Goal: Information Seeking & Learning: Learn about a topic

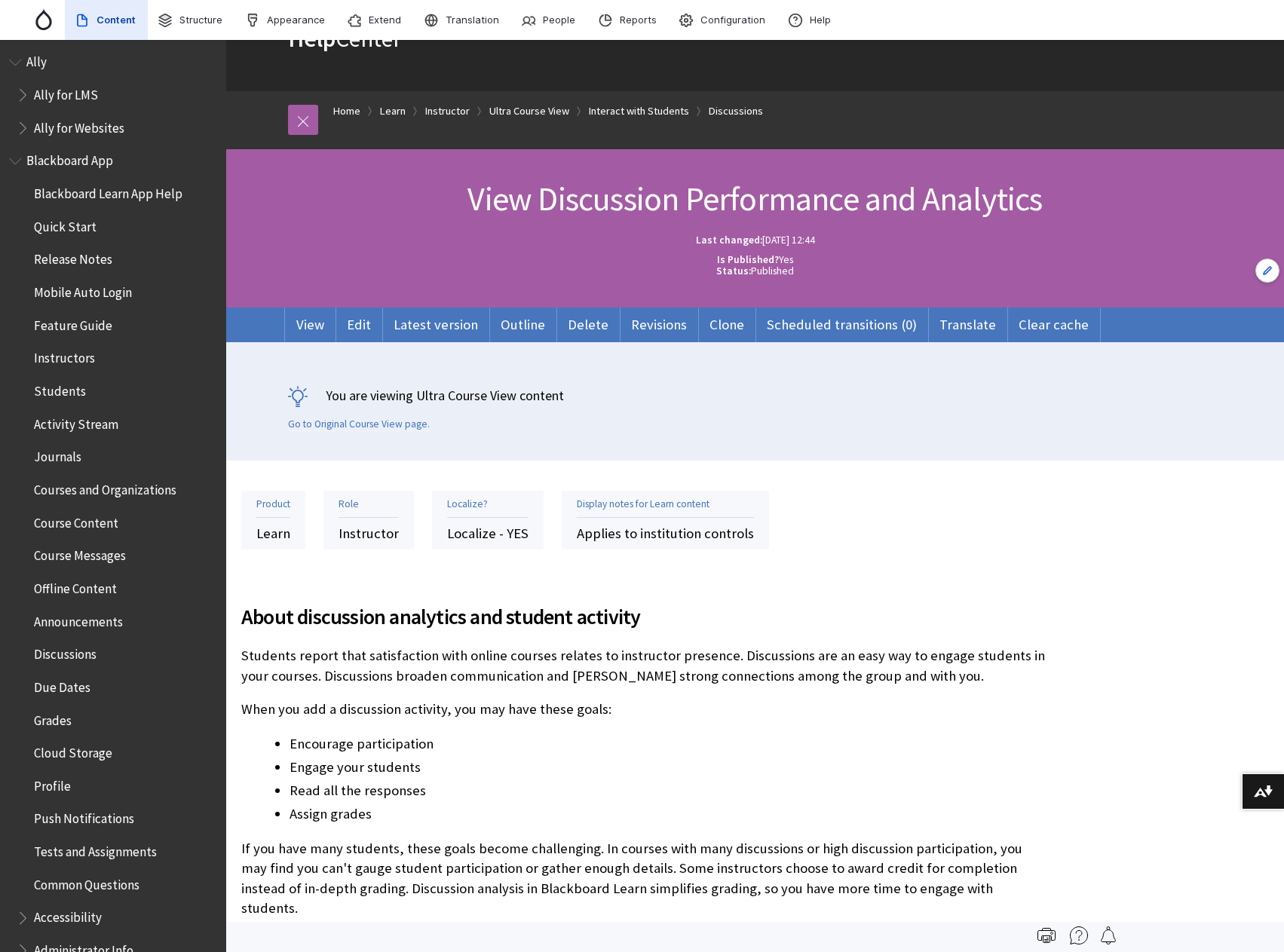
scroll to position [2623, 0]
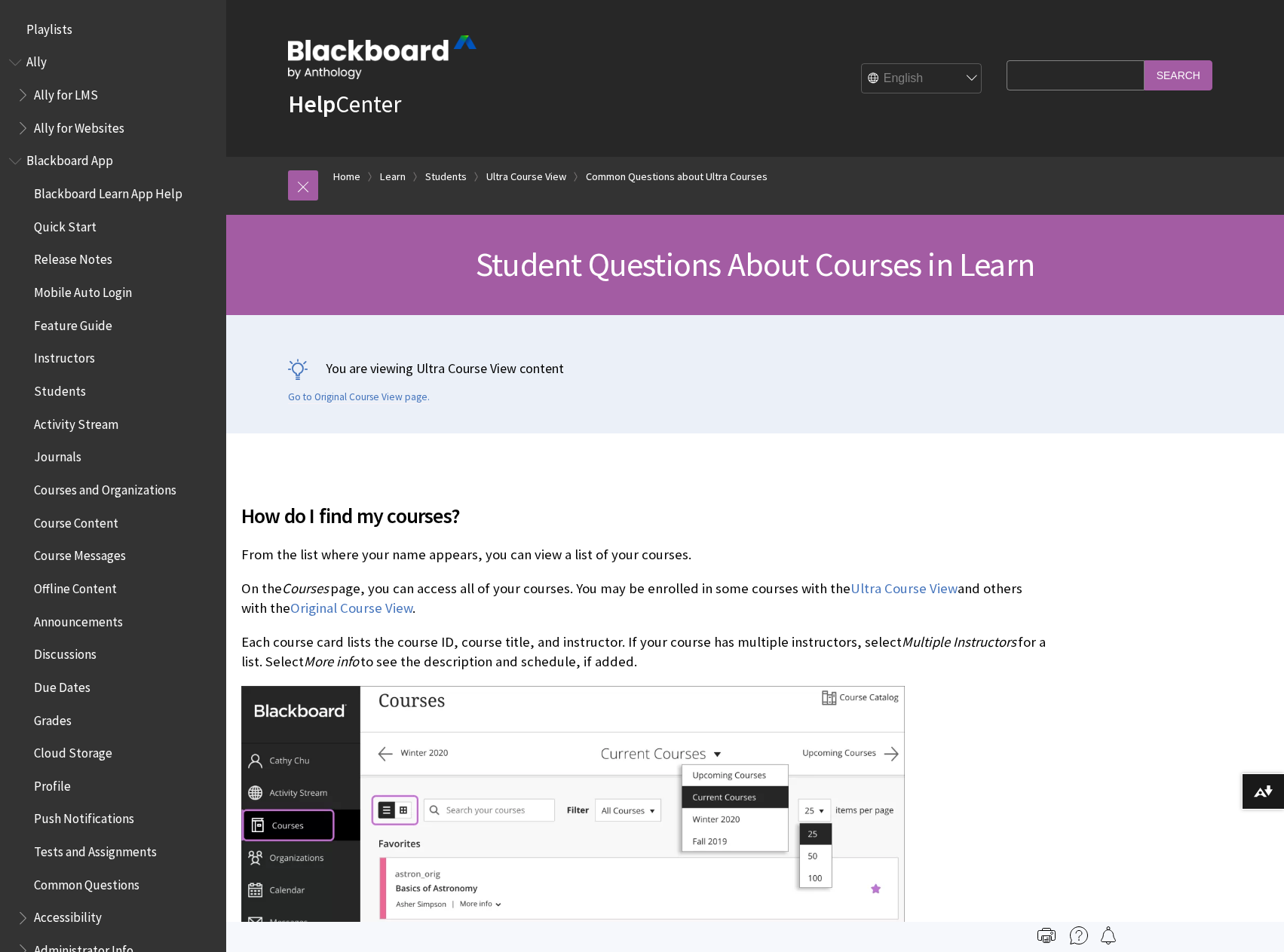
scroll to position [1922, 0]
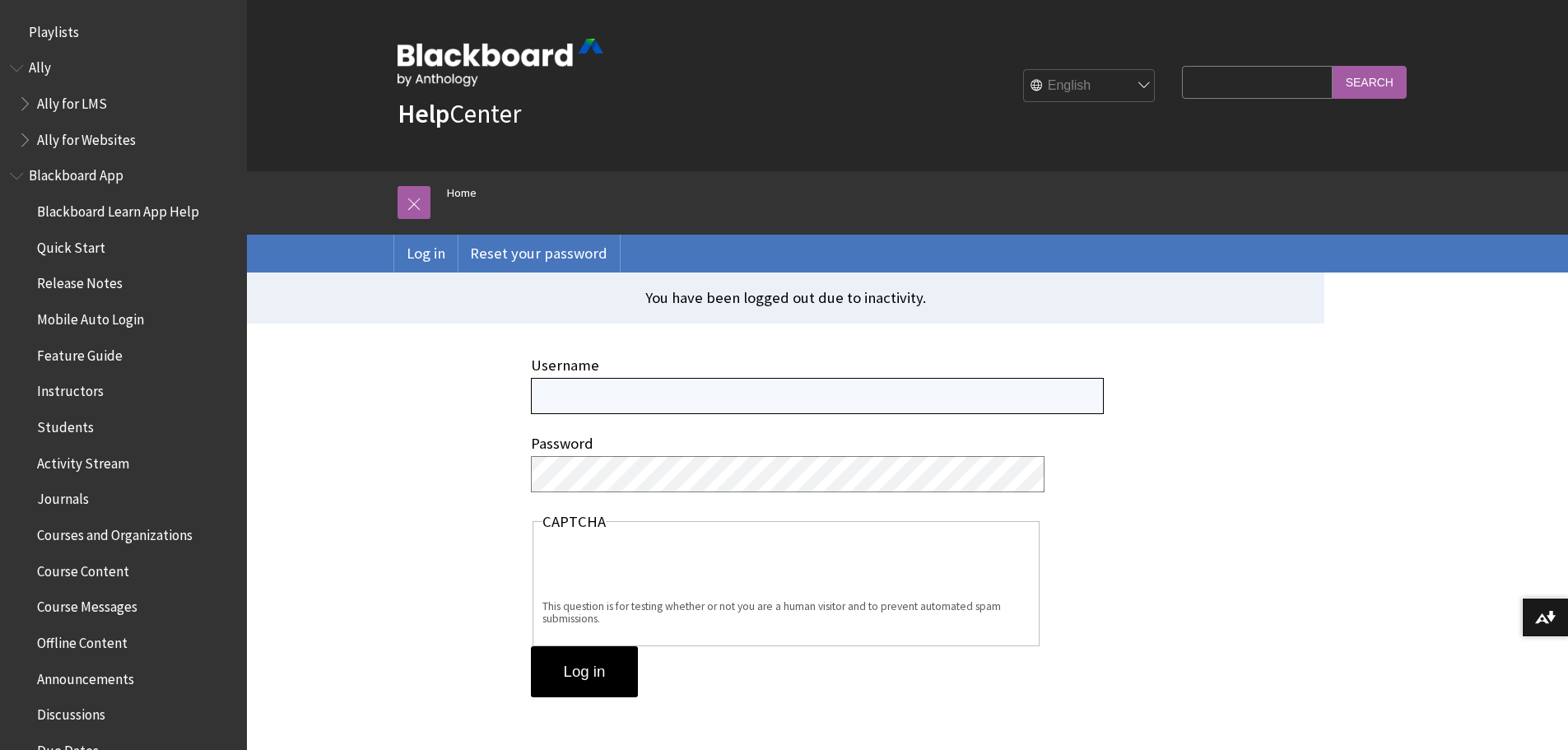
type input "carrie.larue@anthology.com"
click at [22, 178] on span "Book outline for Blackboard App Help" at bounding box center [18, 173] width 17 height 21
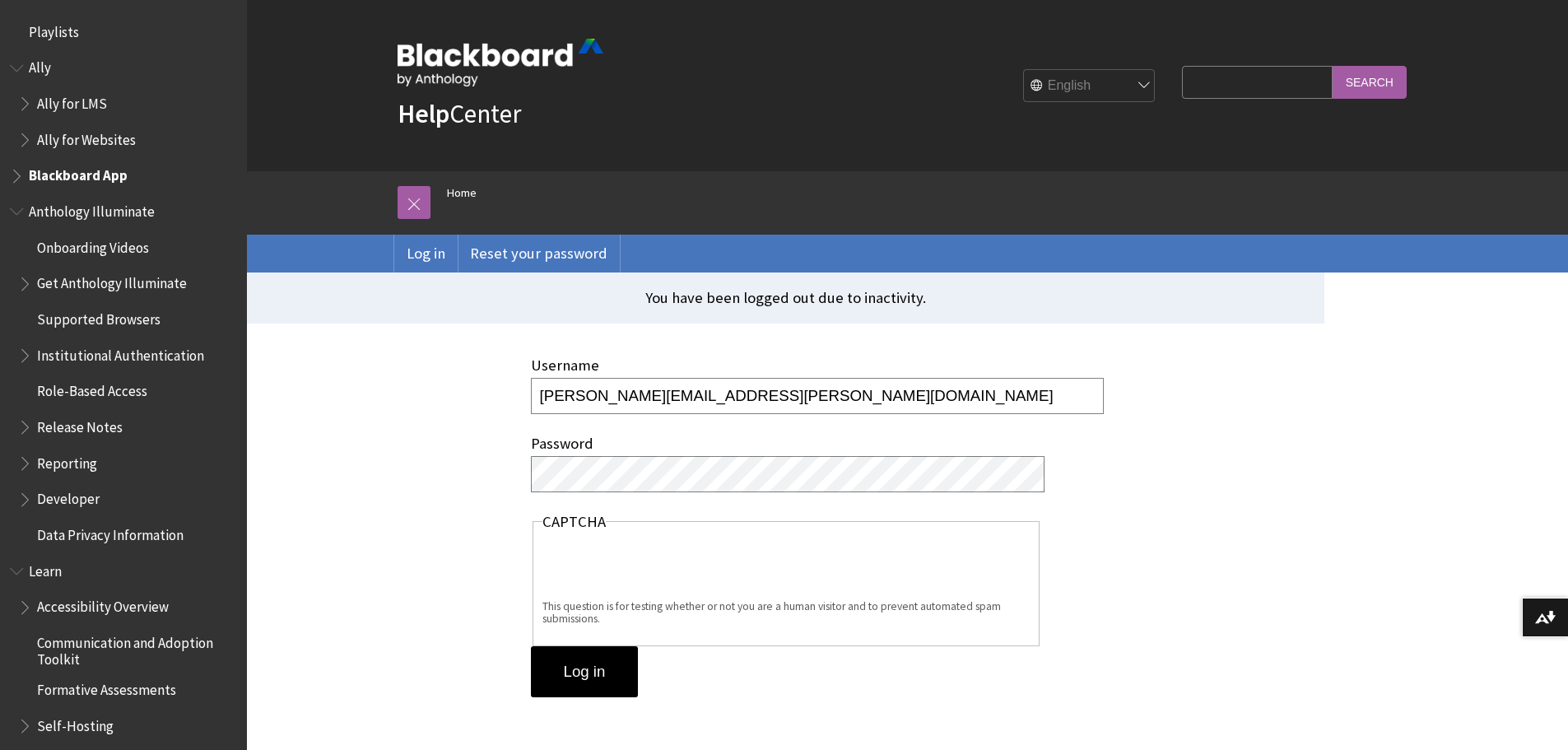
click at [18, 213] on span "Book outline for Anthology Illuminate" at bounding box center [18, 208] width 17 height 21
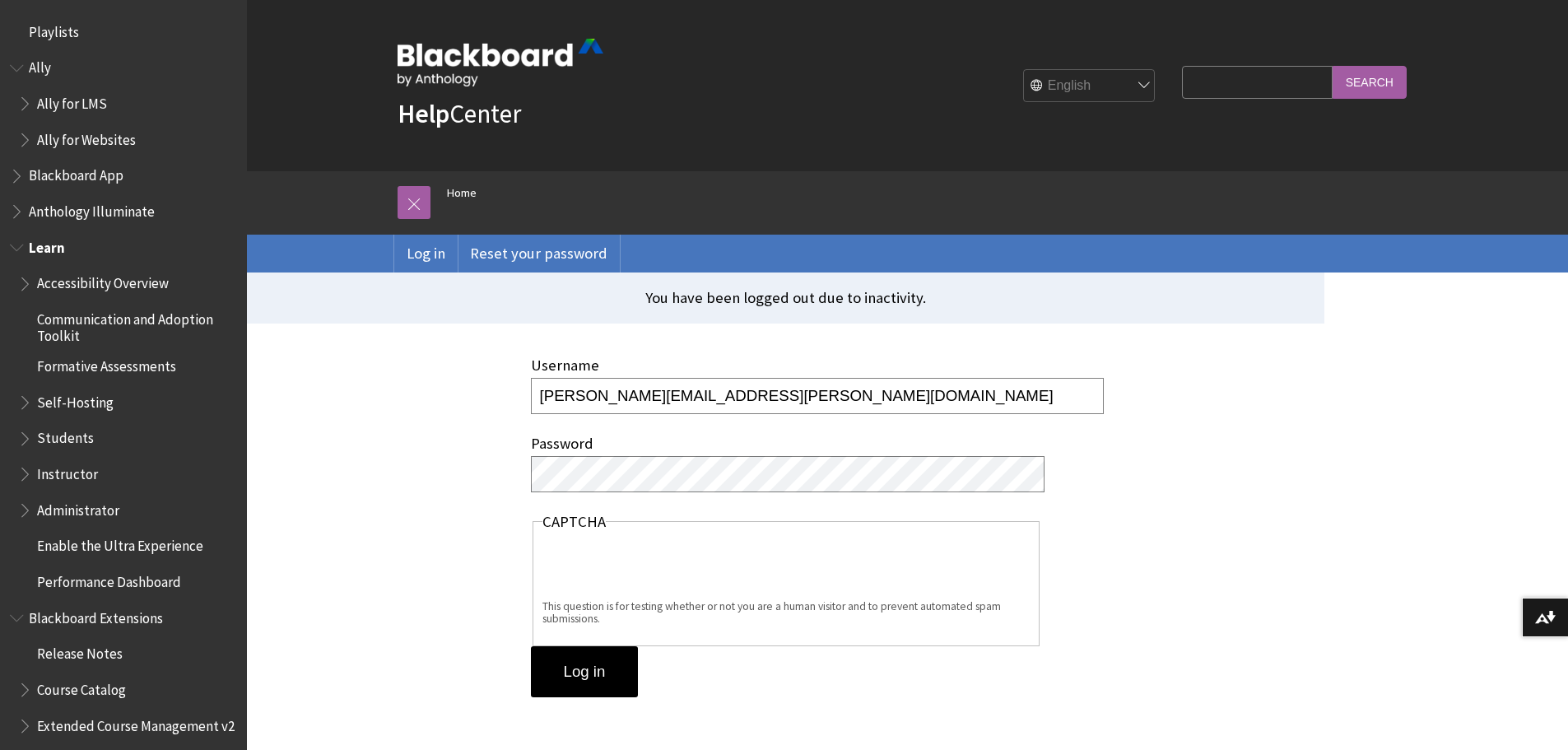
click at [21, 471] on span "Book outline for Blackboard Learn Help" at bounding box center [27, 470] width 17 height 21
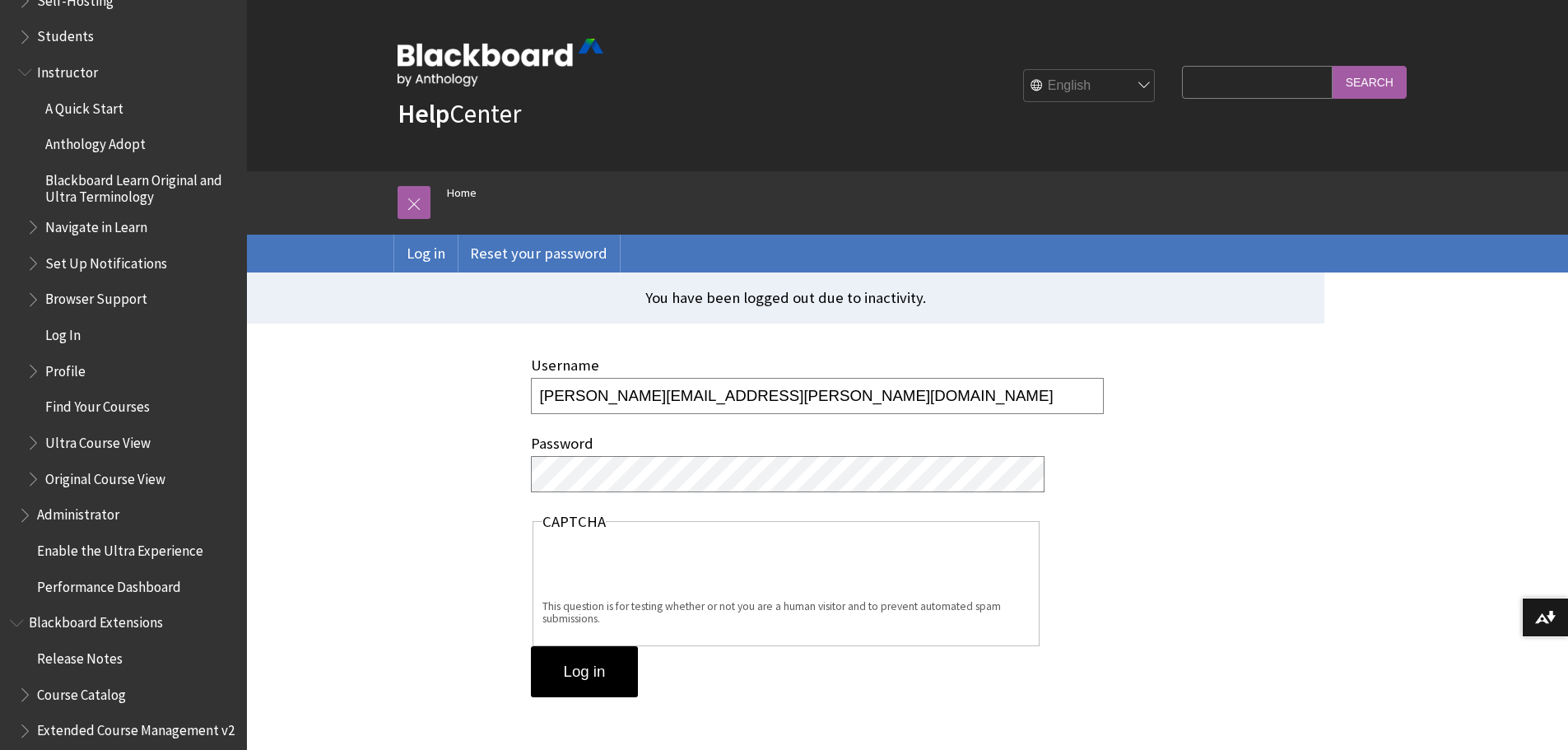
scroll to position [412, 0]
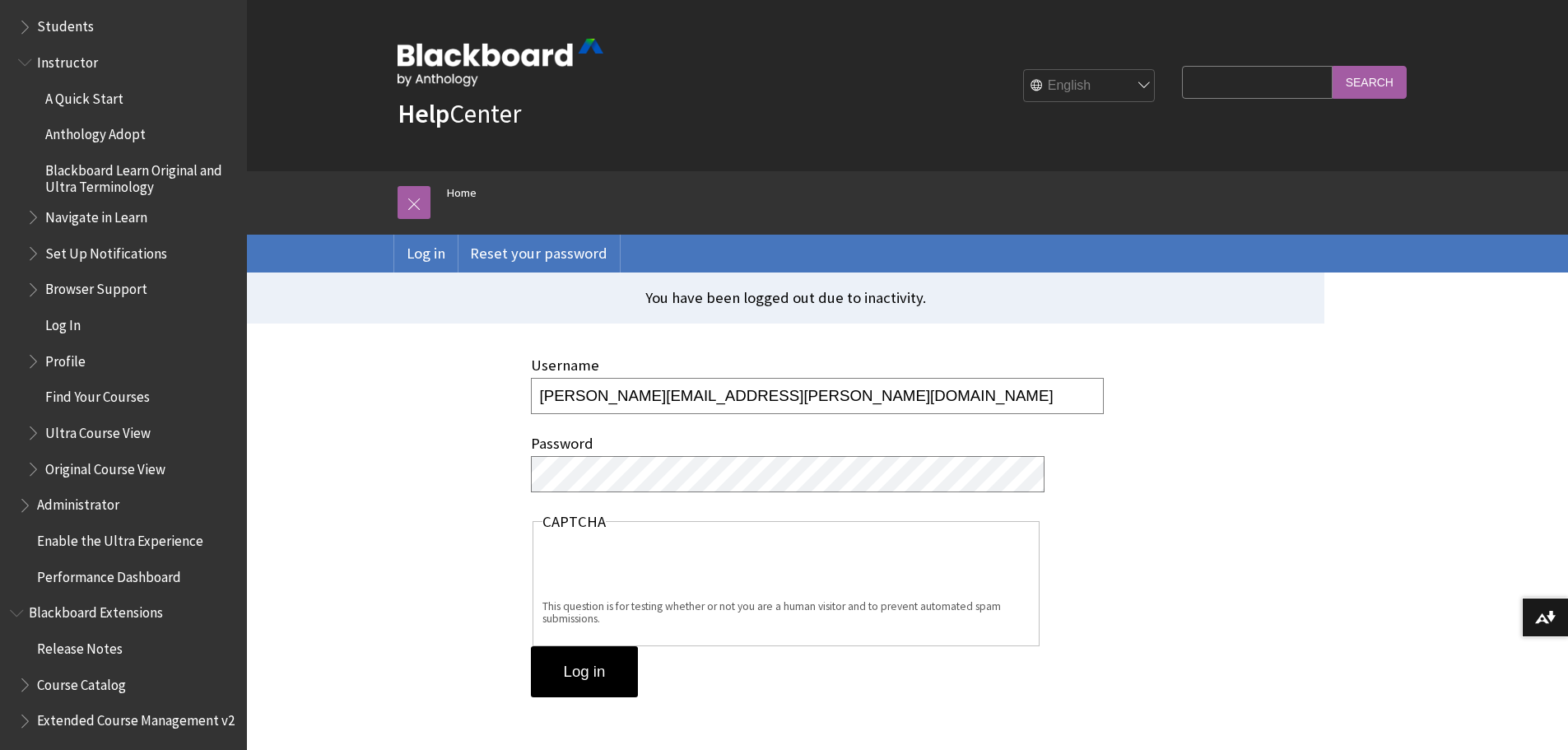
click at [32, 434] on span "Book outline for Blackboard Learn Help" at bounding box center [35, 430] width 17 height 21
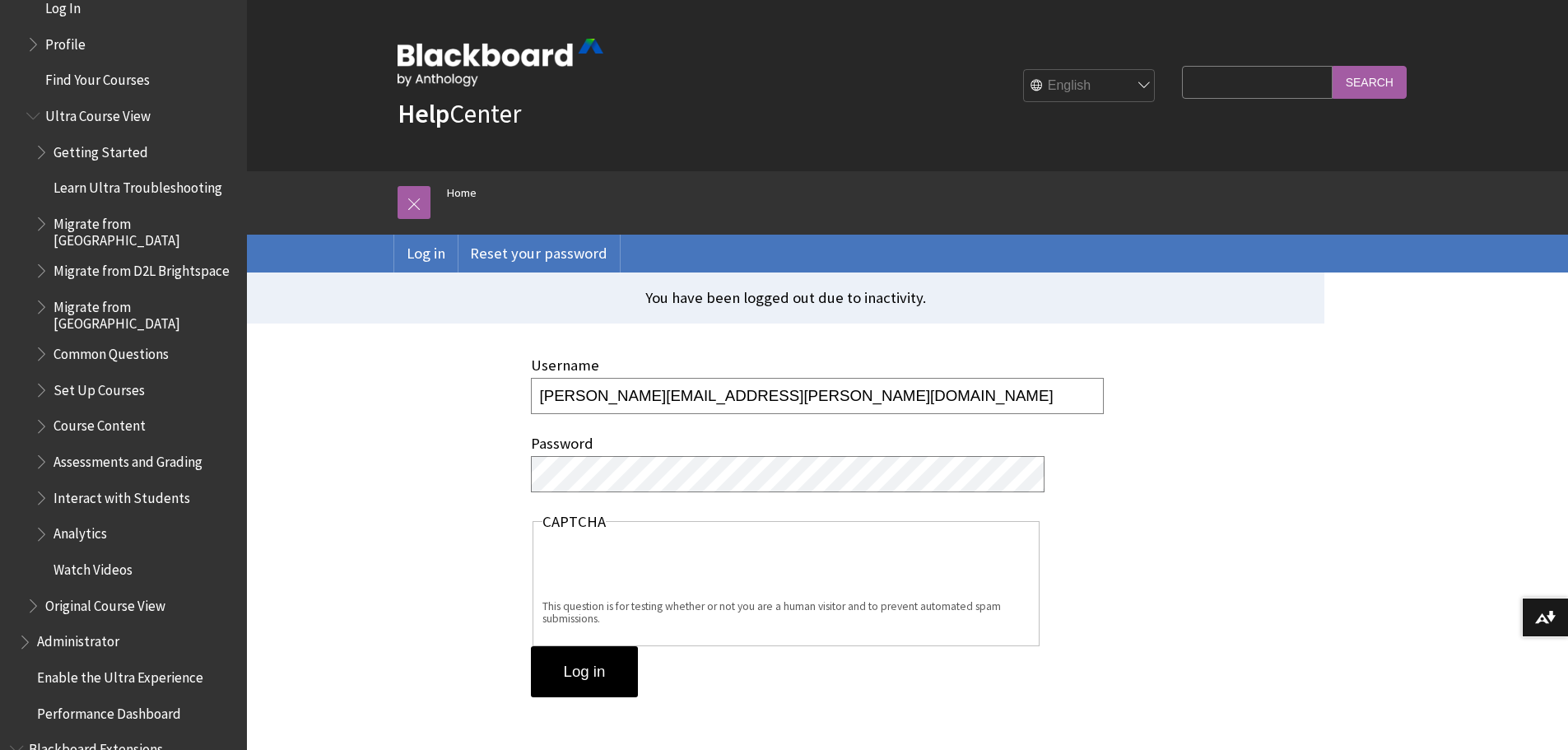
scroll to position [741, 0]
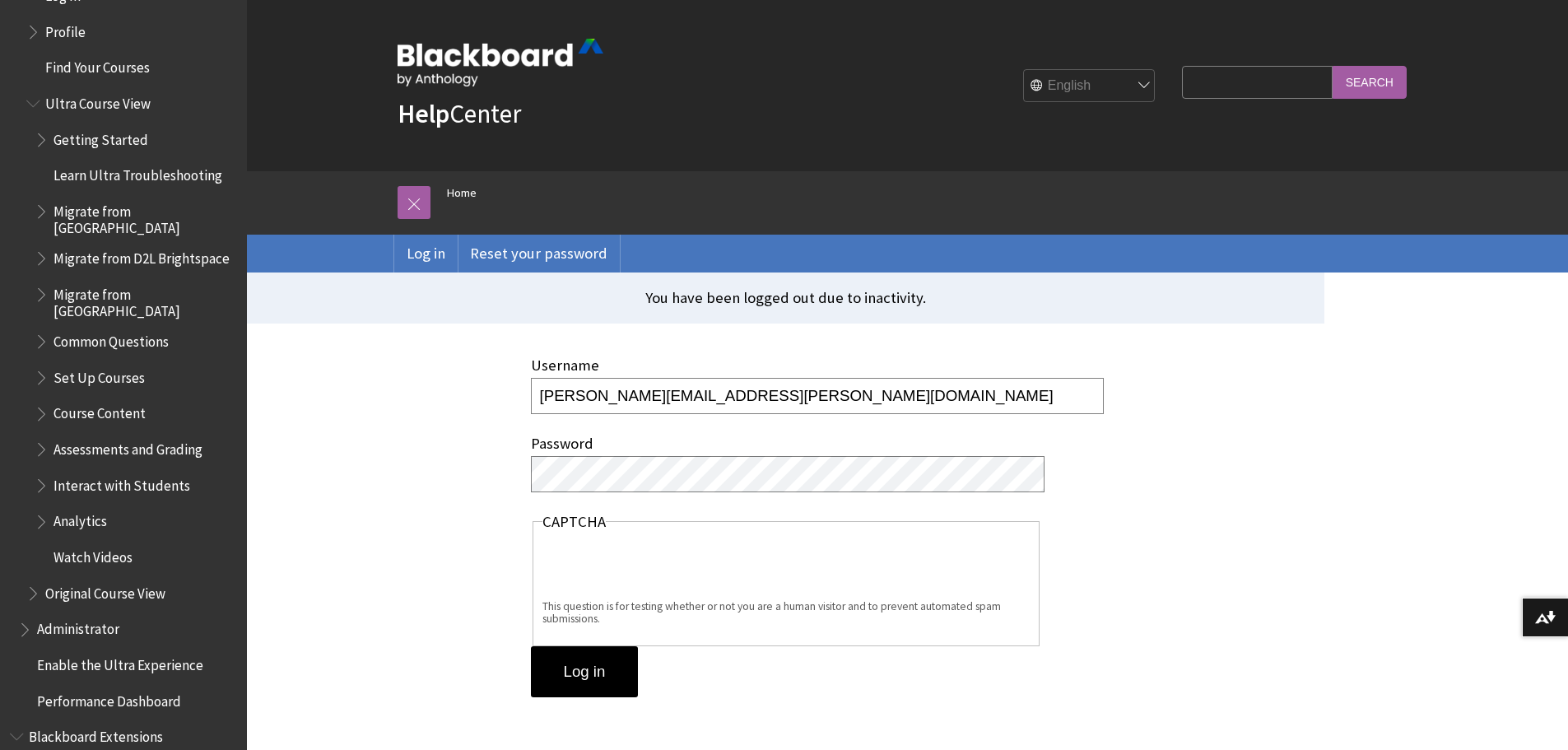
click at [41, 508] on span "Book outline for Blackboard Learn Help" at bounding box center [43, 519] width 17 height 21
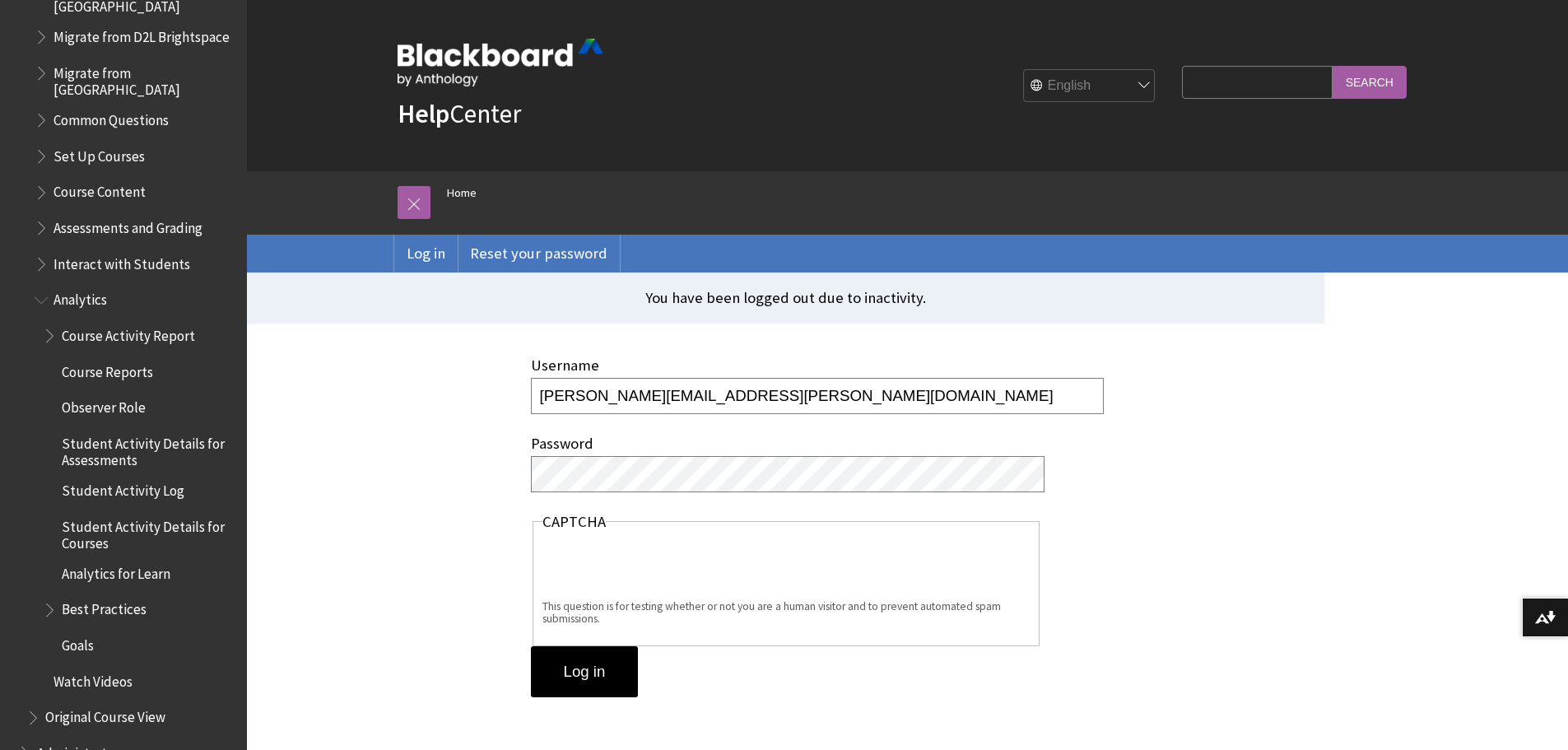
scroll to position [988, 0]
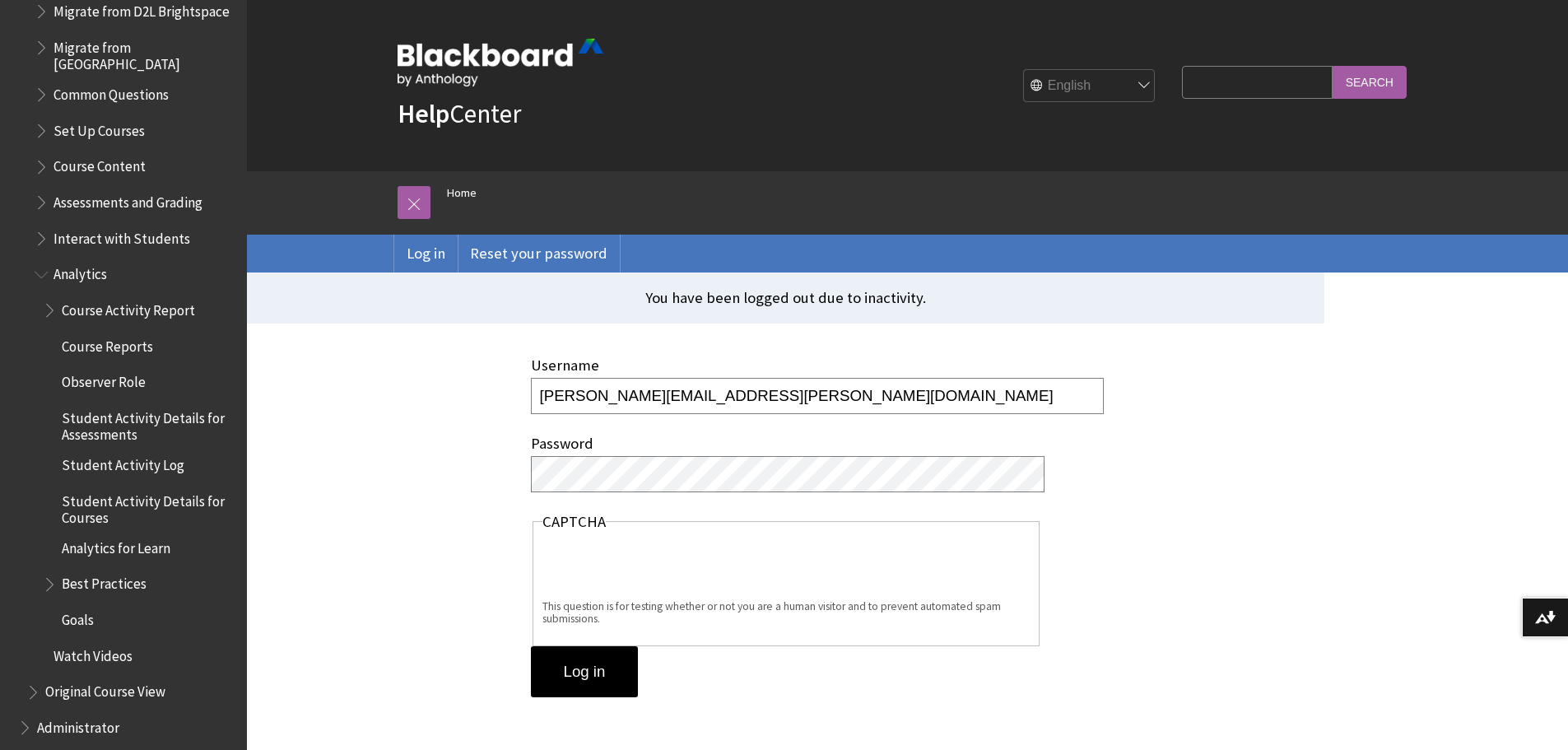
click at [48, 571] on span "Book outline for Blackboard Learn Help" at bounding box center [51, 581] width 17 height 21
click at [85, 606] on span "Help Students Succeed" at bounding box center [142, 616] width 144 height 22
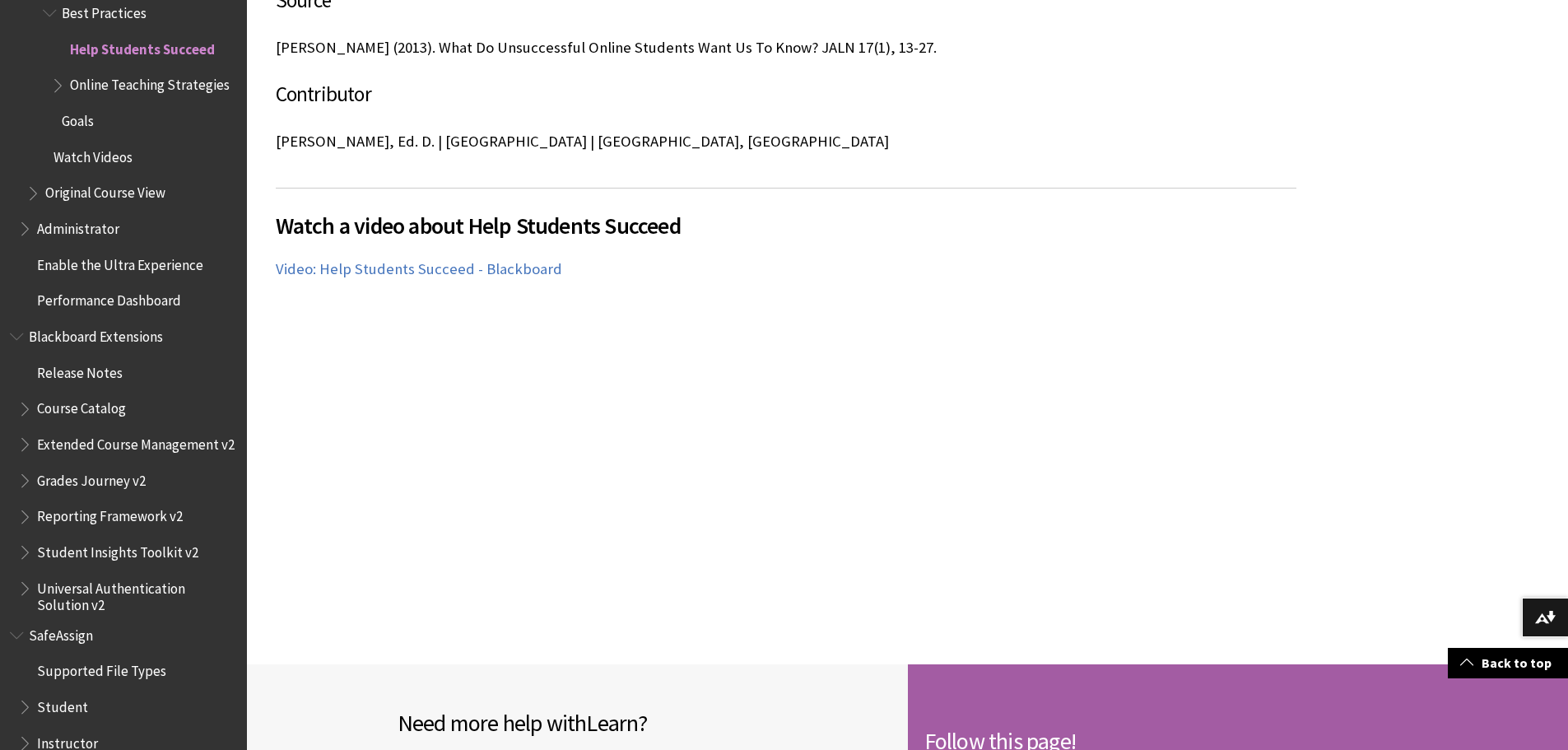
scroll to position [1729, 0]
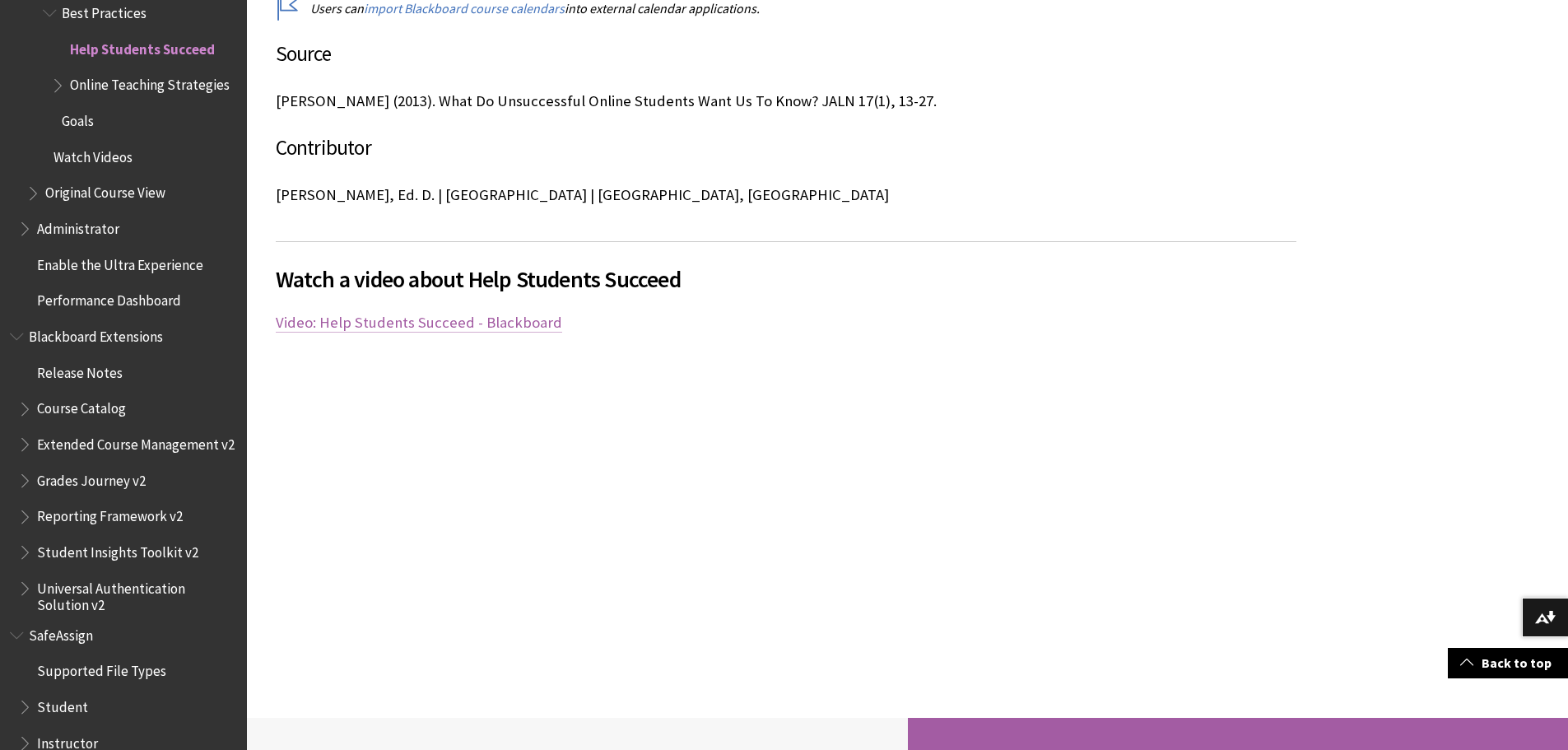
drag, startPoint x: 785, startPoint y: 392, endPoint x: 457, endPoint y: 301, distance: 340.4
click at [82, 78] on span "Online Teaching Strategies" at bounding box center [150, 82] width 159 height 22
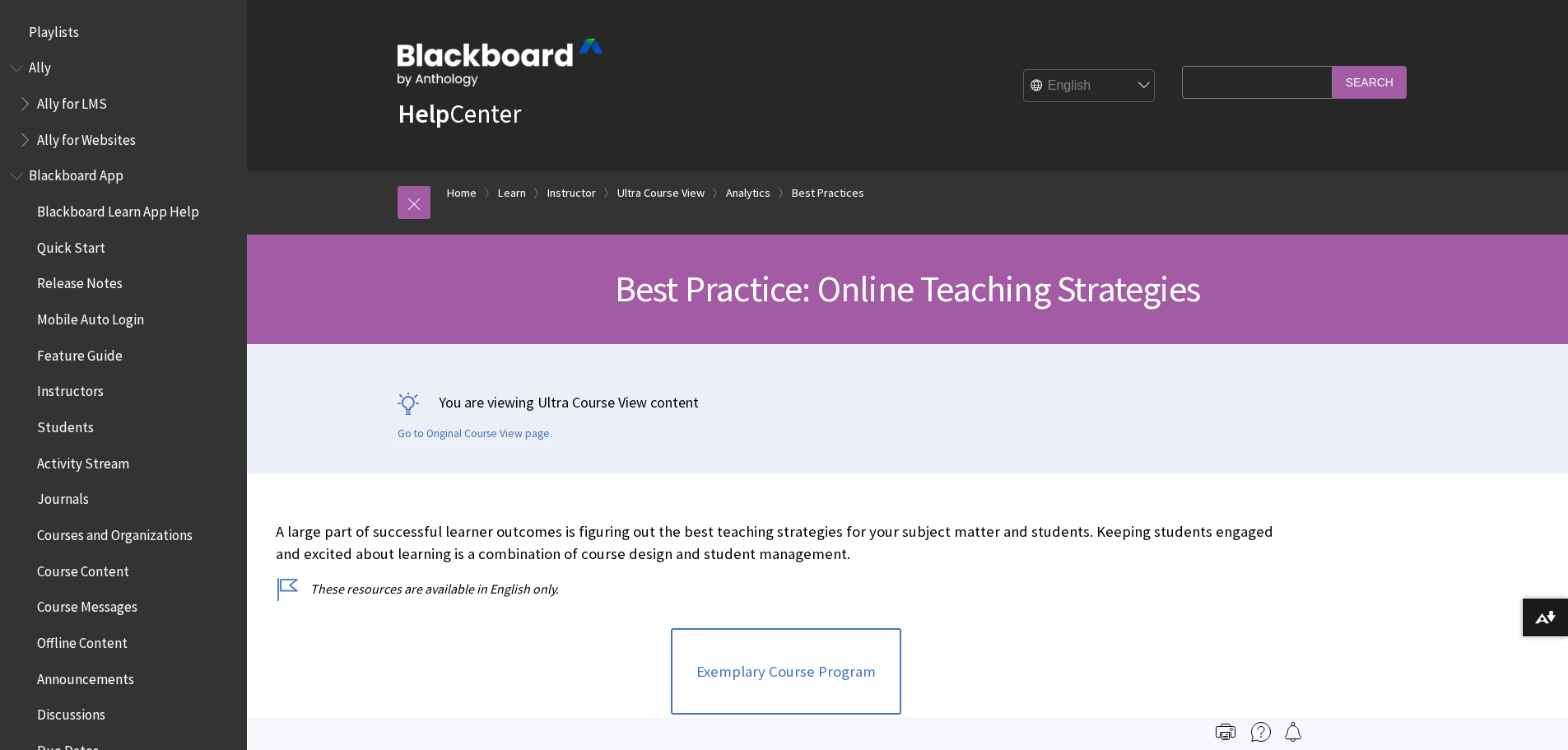
scroll to position [2780, 0]
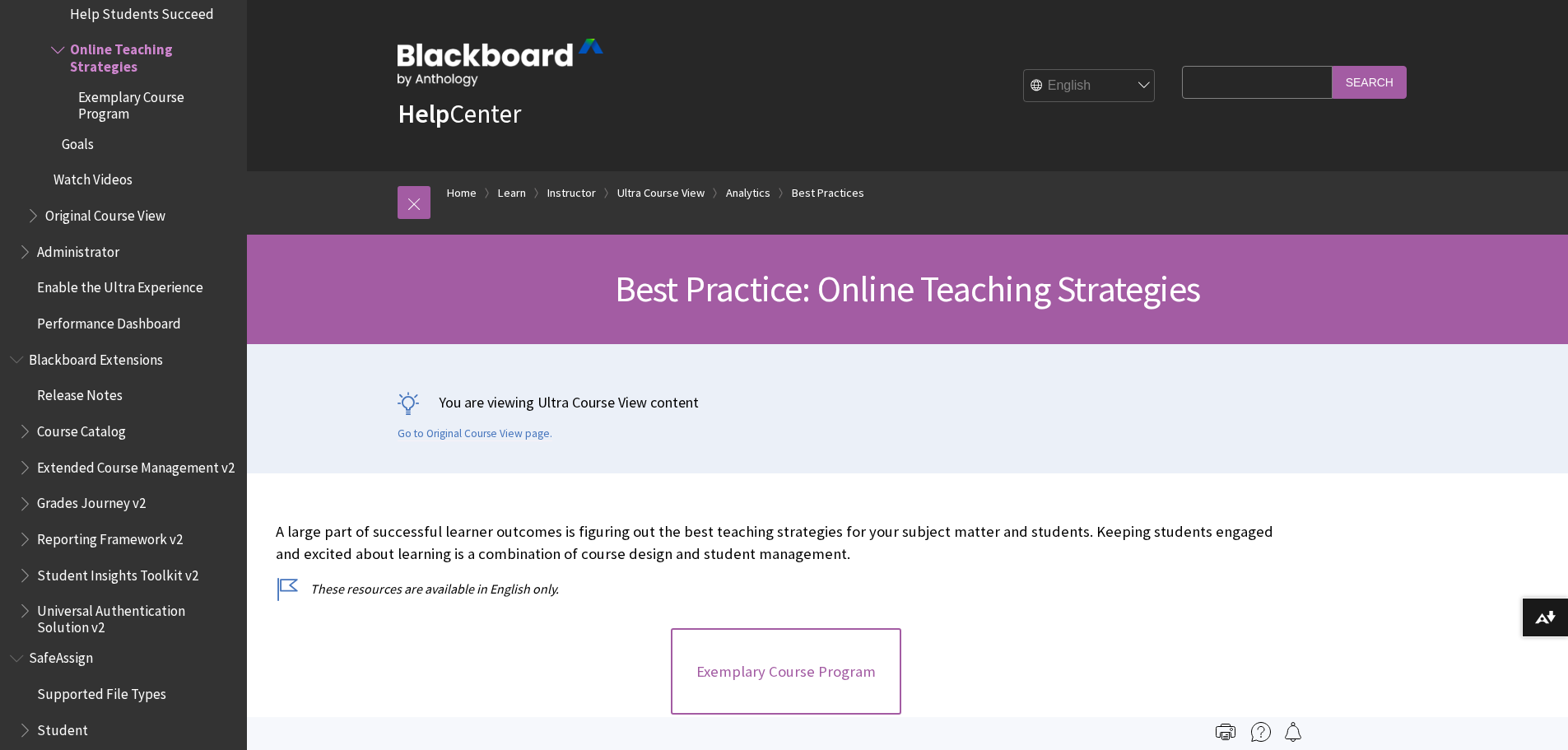
click at [839, 691] on link "Exemplary Course Program" at bounding box center [786, 672] width 230 height 87
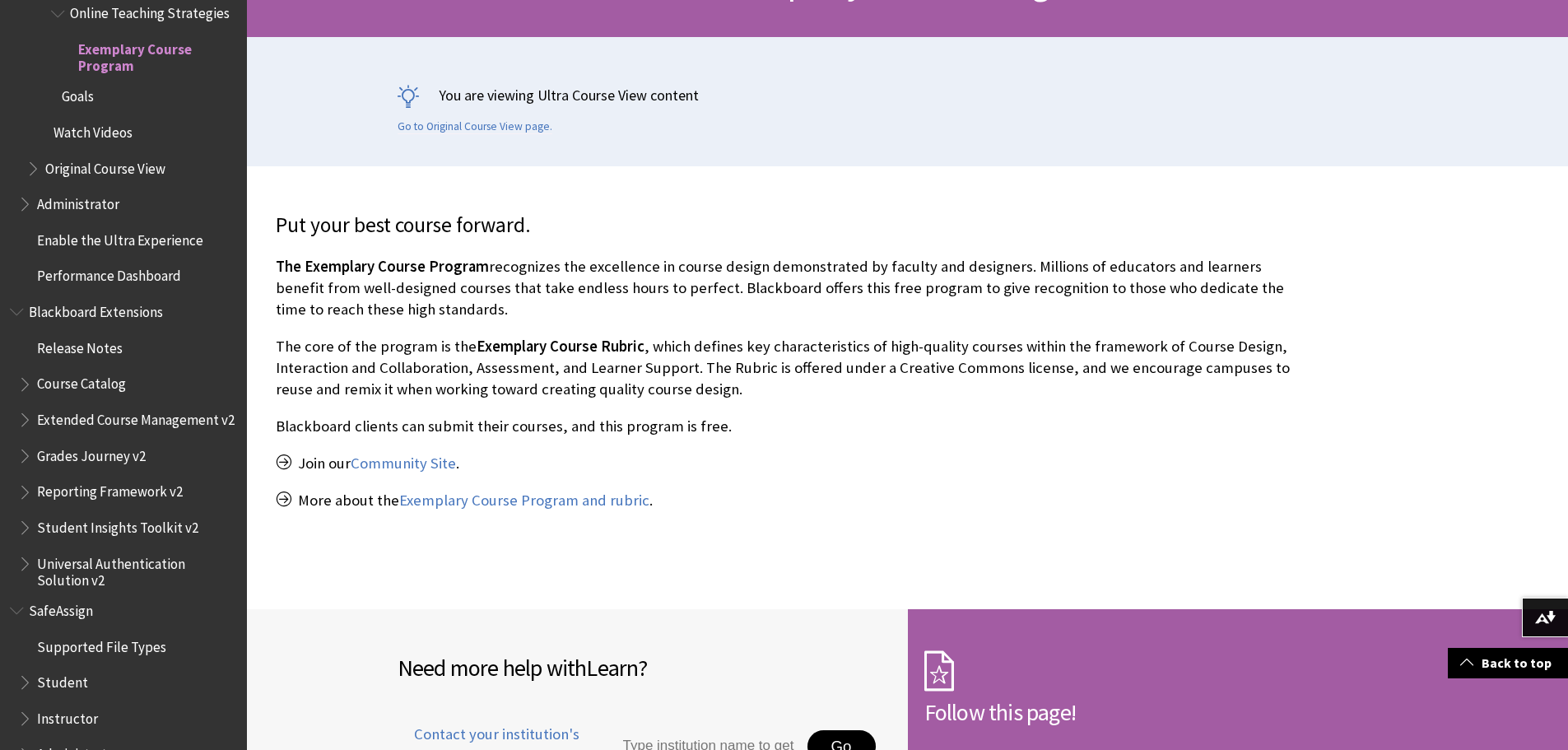
scroll to position [329, 0]
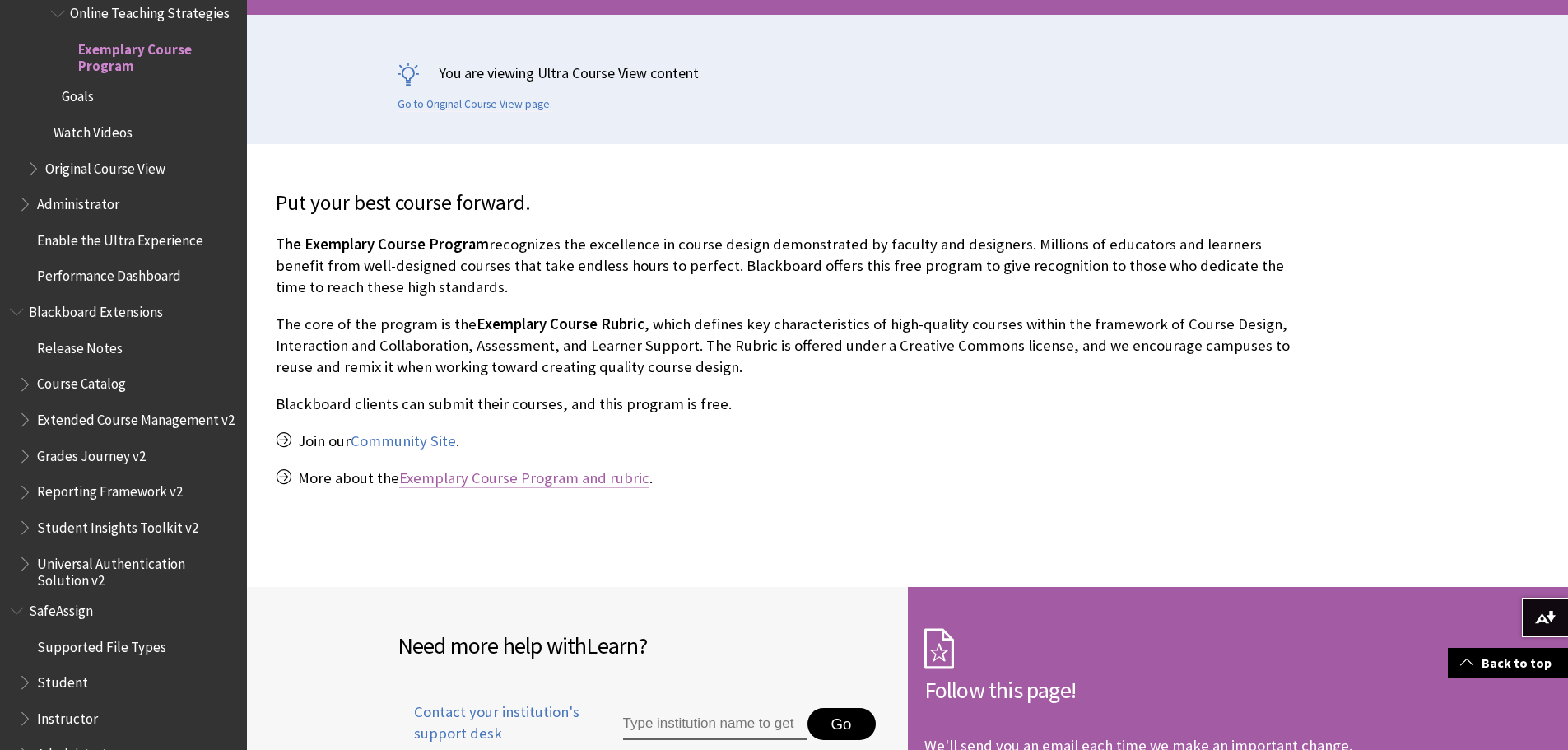
click at [564, 479] on link "Exemplary Course Program and rubric" at bounding box center [524, 478] width 250 height 20
click at [434, 447] on link "Community Site" at bounding box center [403, 441] width 105 height 20
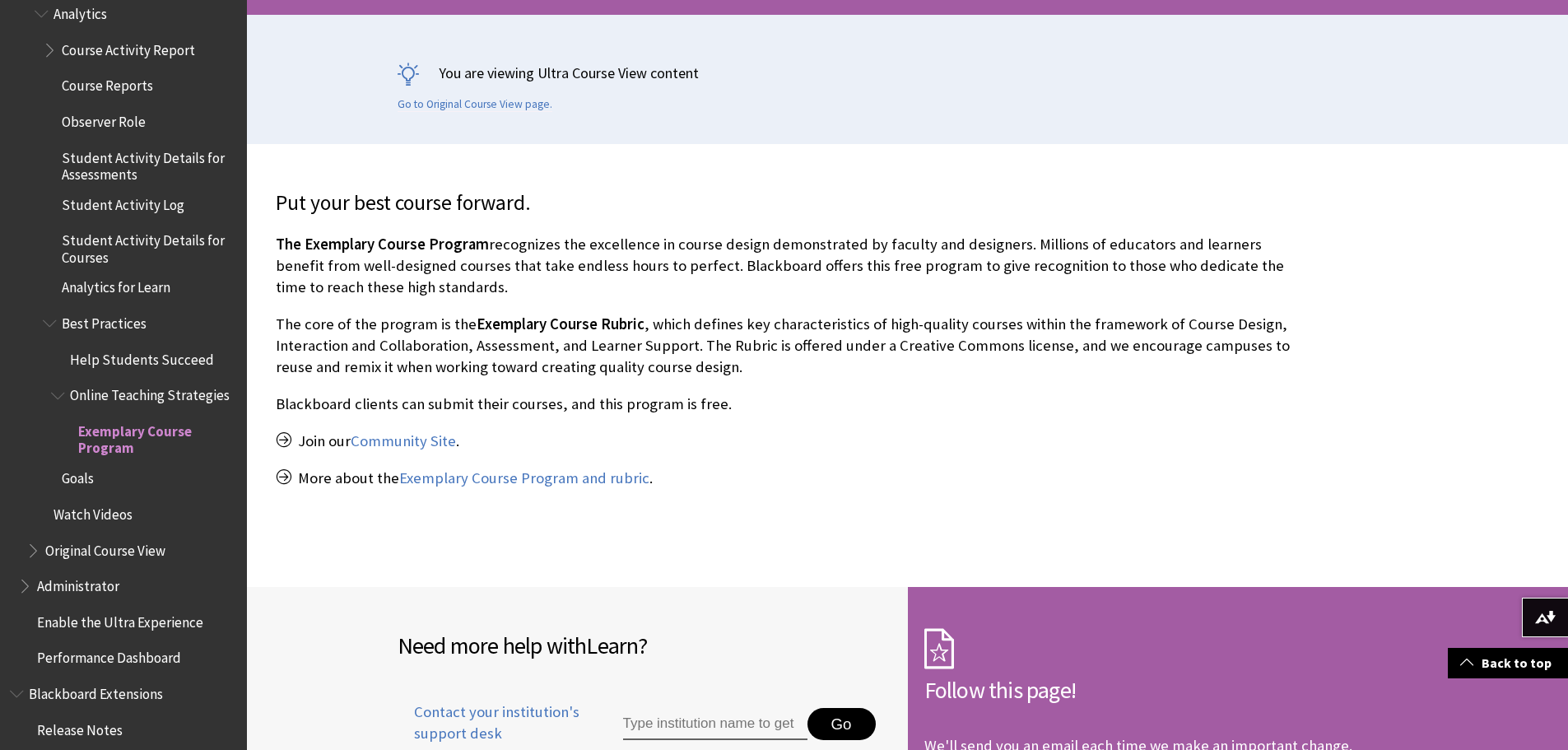
scroll to position [2405, 0]
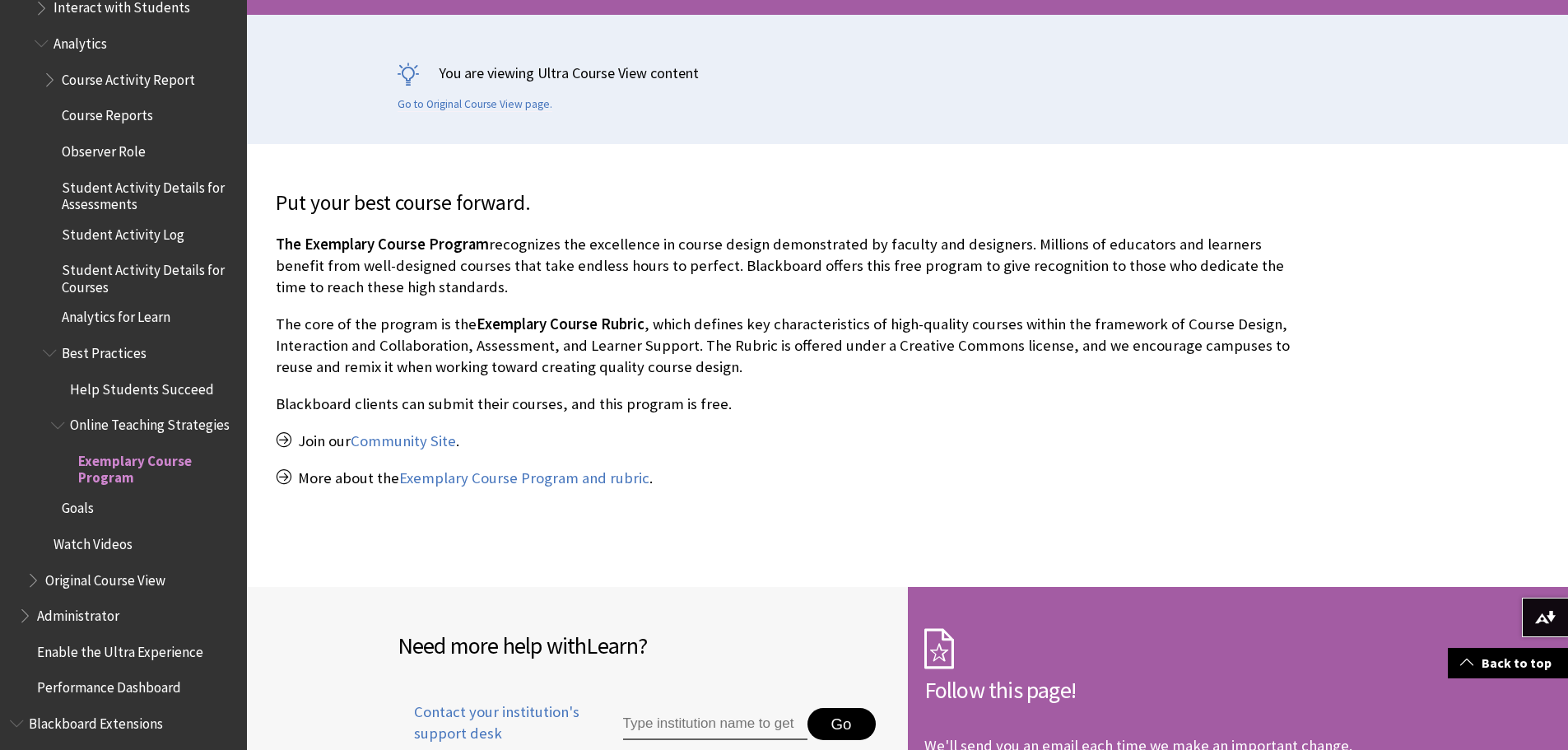
click at [136, 303] on span "Analytics for Learn" at bounding box center [116, 314] width 109 height 22
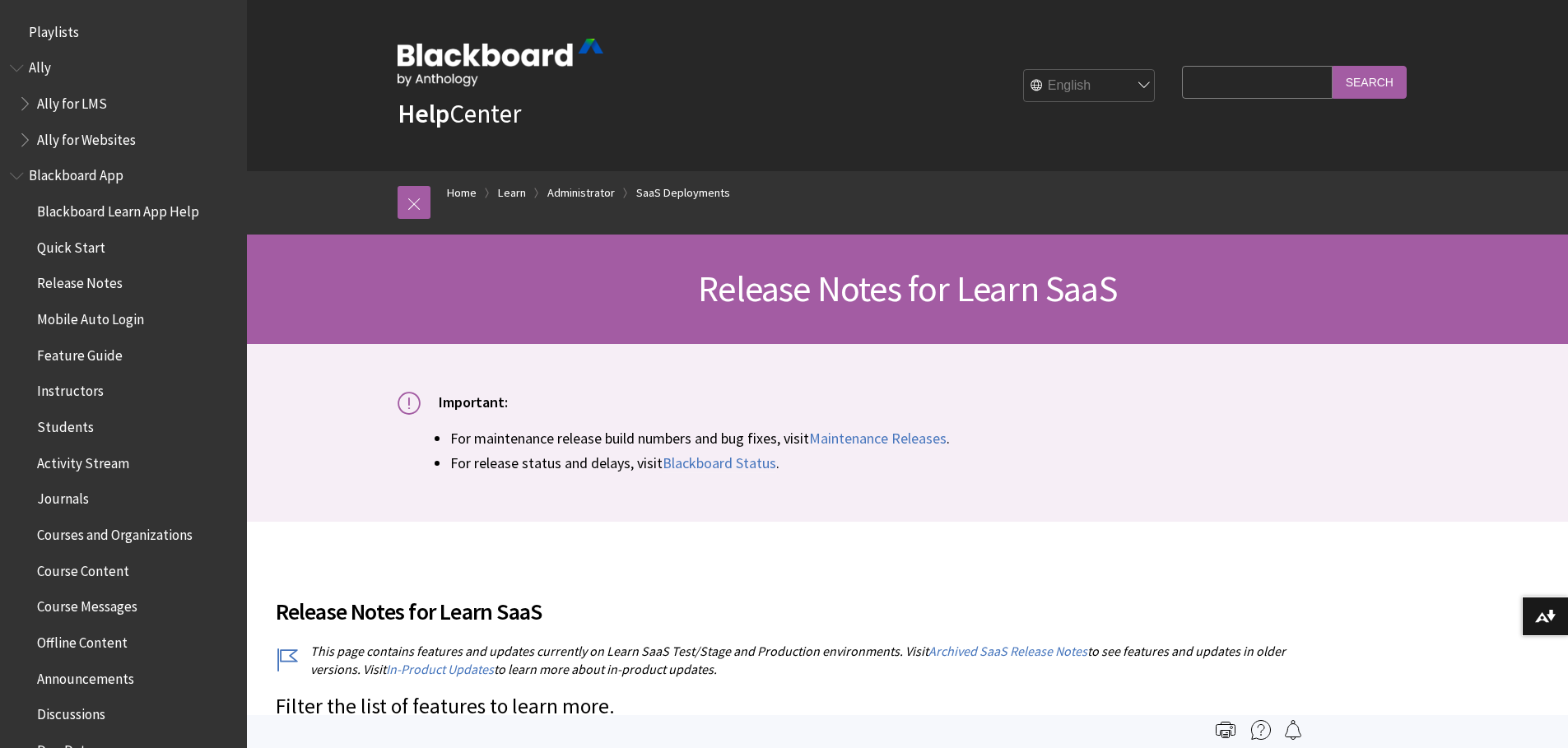
scroll to position [1801, 0]
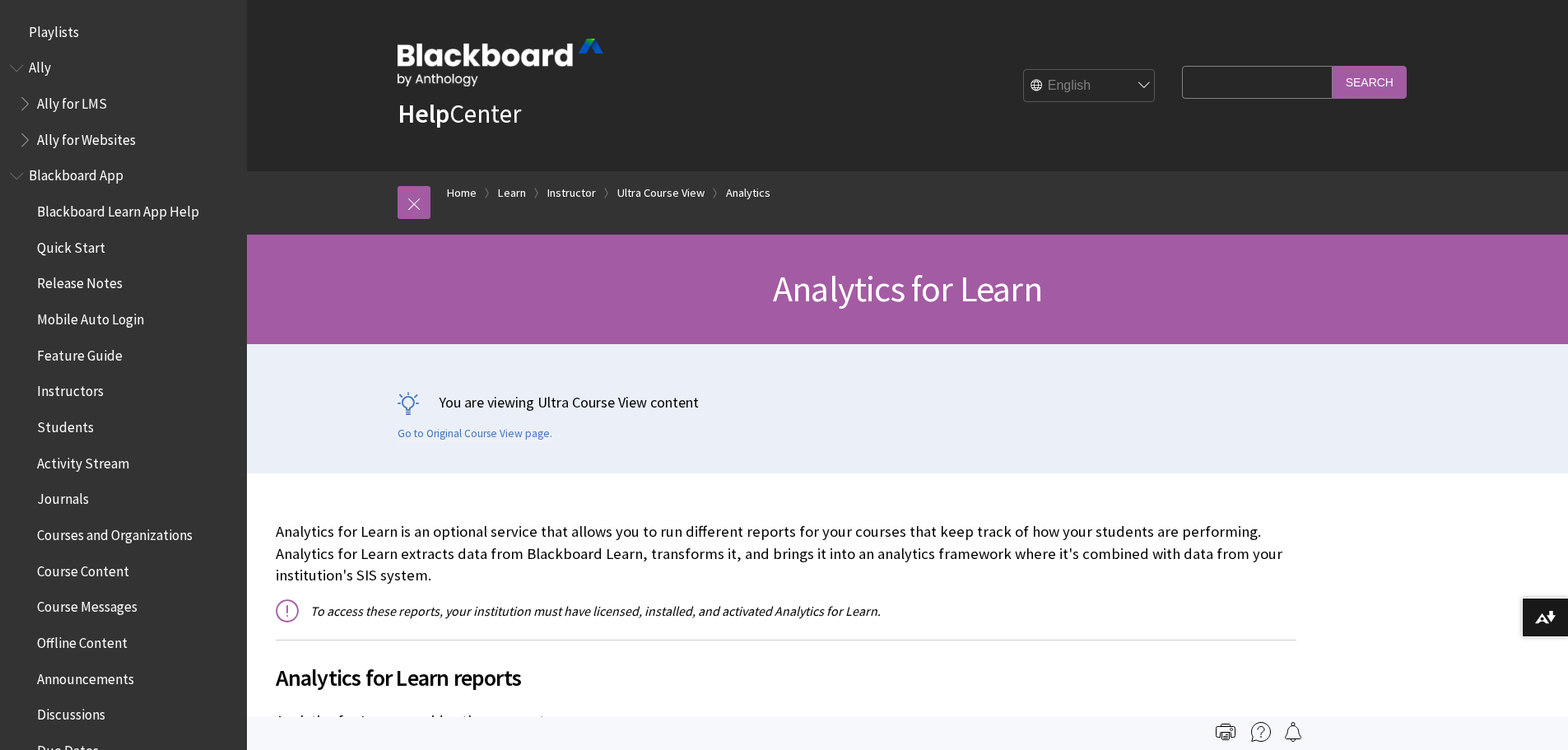
scroll to position [2673, 0]
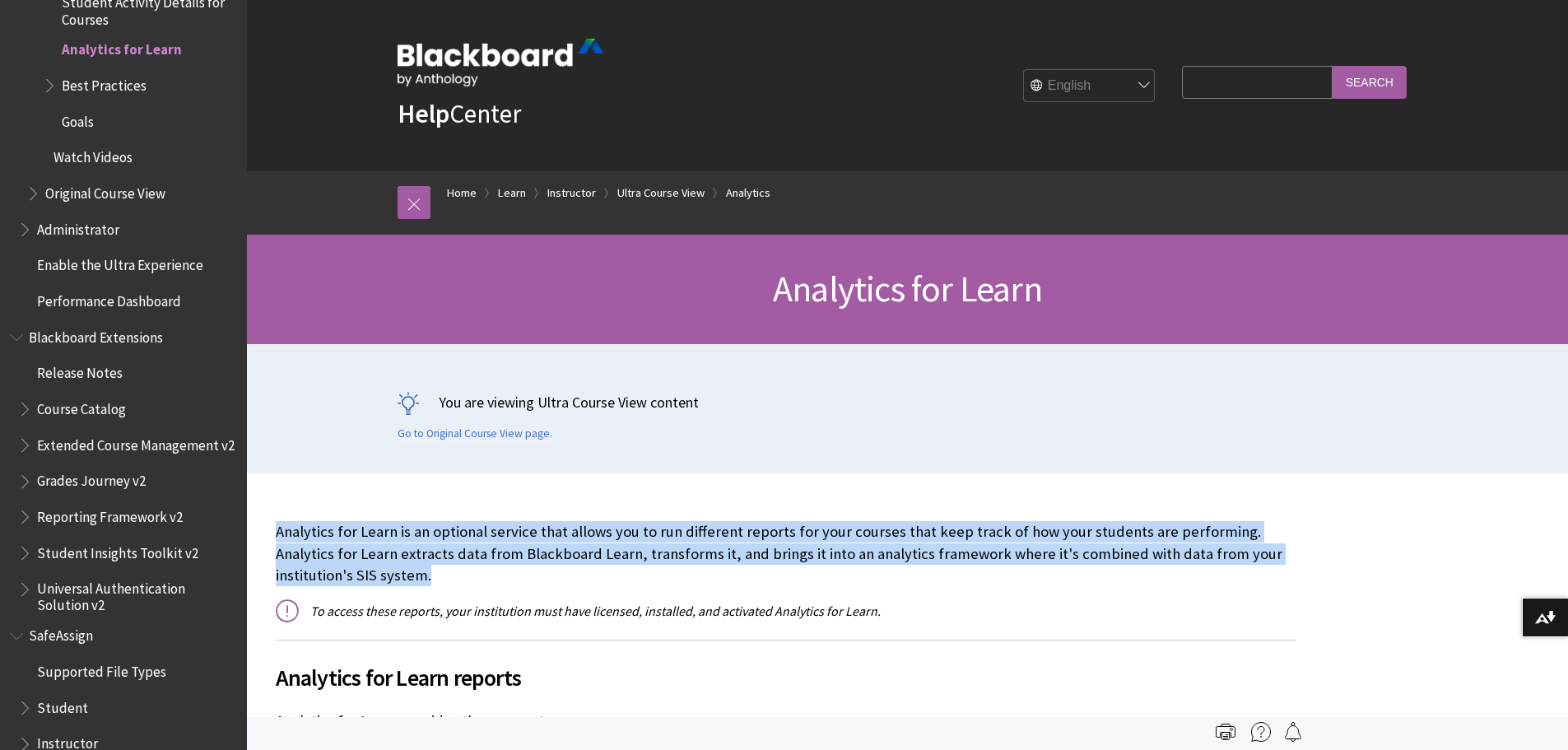
drag, startPoint x: 336, startPoint y: 576, endPoint x: 279, endPoint y: 535, distance: 70.2
click at [279, 535] on p "Analytics for Learn is an optional service that allows you to run different rep…" at bounding box center [786, 554] width 1021 height 65
copy p "Analytics for Learn is an optional service that allows you to run different rep…"
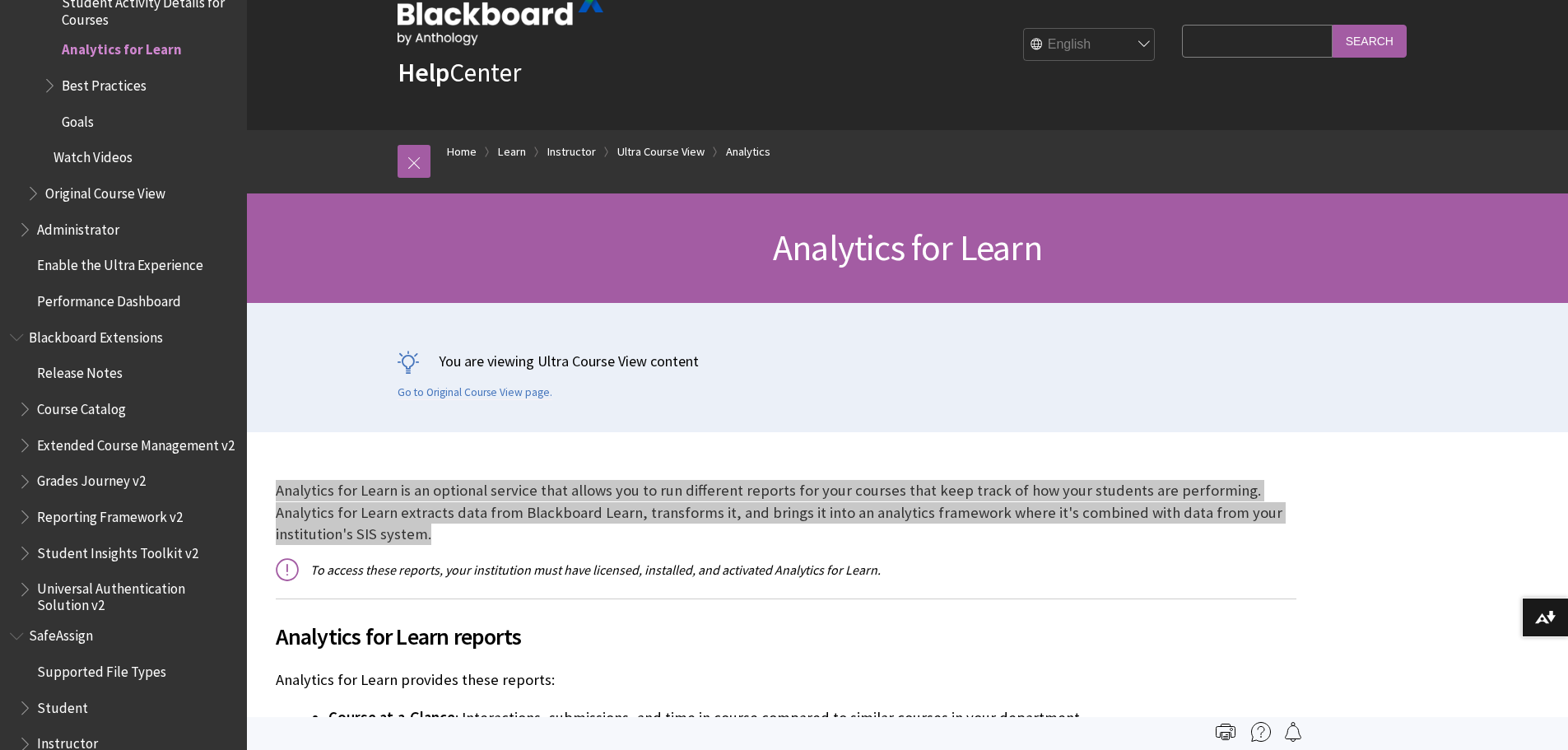
scroll to position [0, 0]
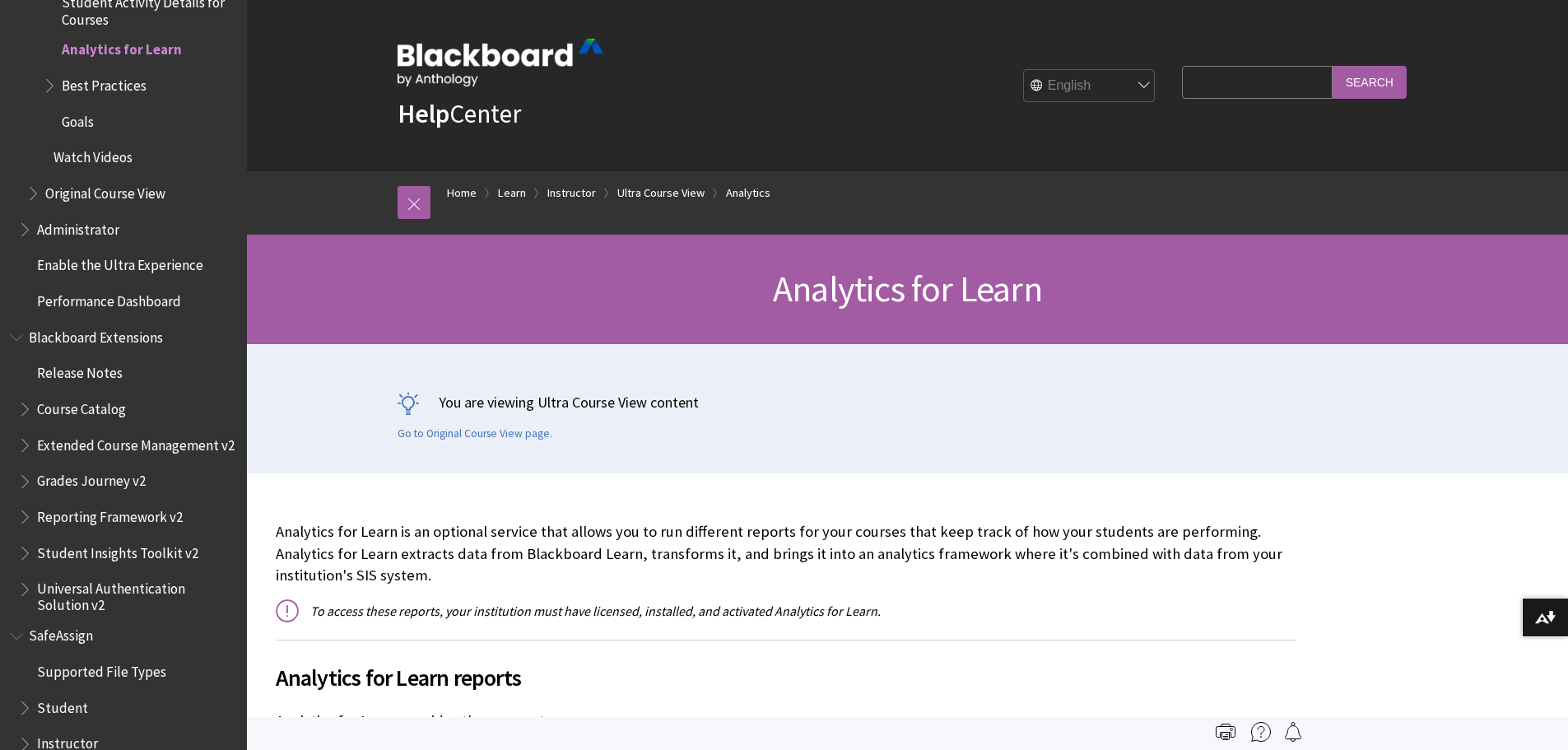
click at [670, 605] on p "To access these reports, your institution must have licensed, installed, and ac…" at bounding box center [786, 611] width 1021 height 18
click at [669, 605] on p "To access these reports, your institution must have licensed, installed, and ac…" at bounding box center [786, 611] width 1021 height 18
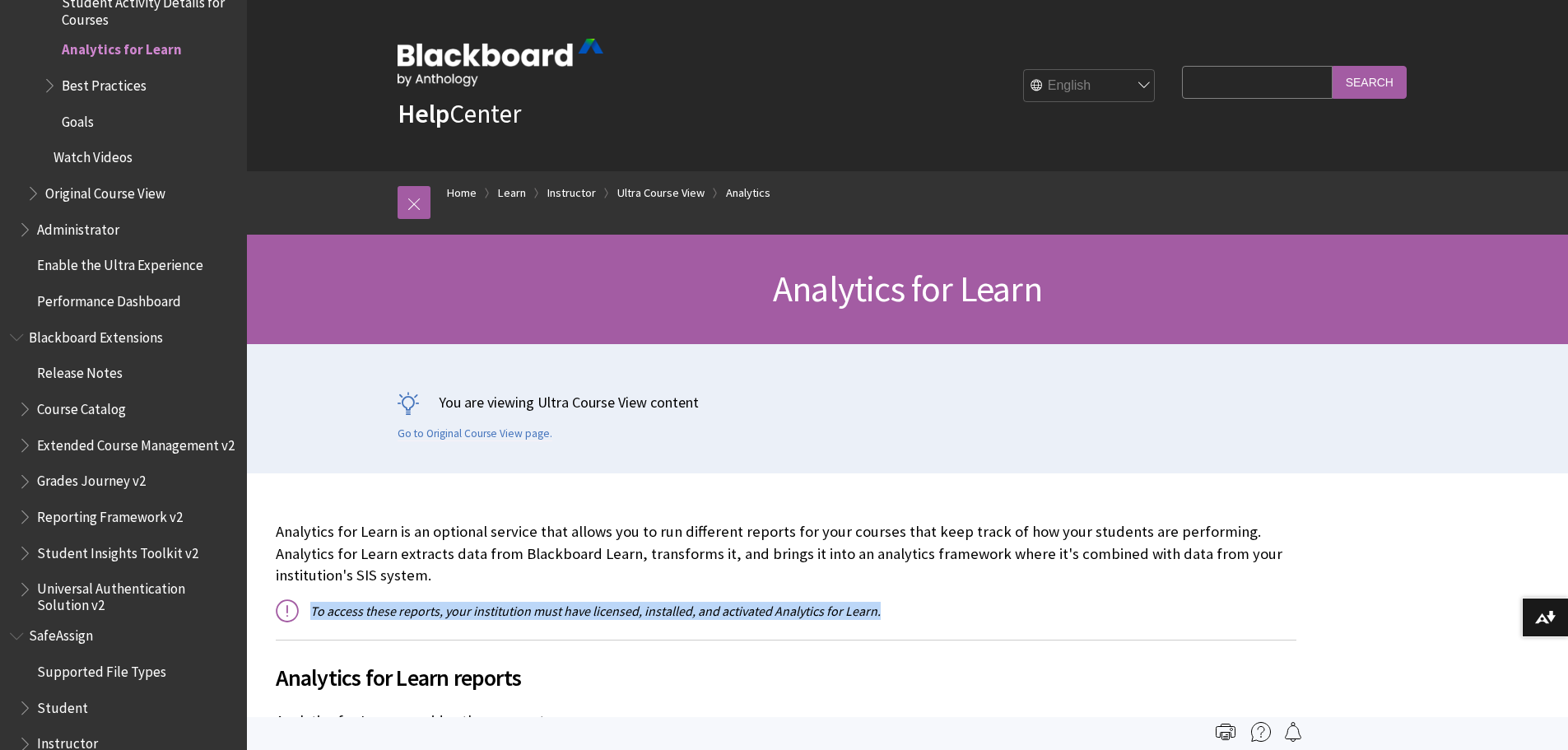
click at [669, 605] on p "To access these reports, your institution must have licensed, installed, and ac…" at bounding box center [786, 611] width 1021 height 18
copy div "To access these reports, your institution must have licensed, installed, and ac…"
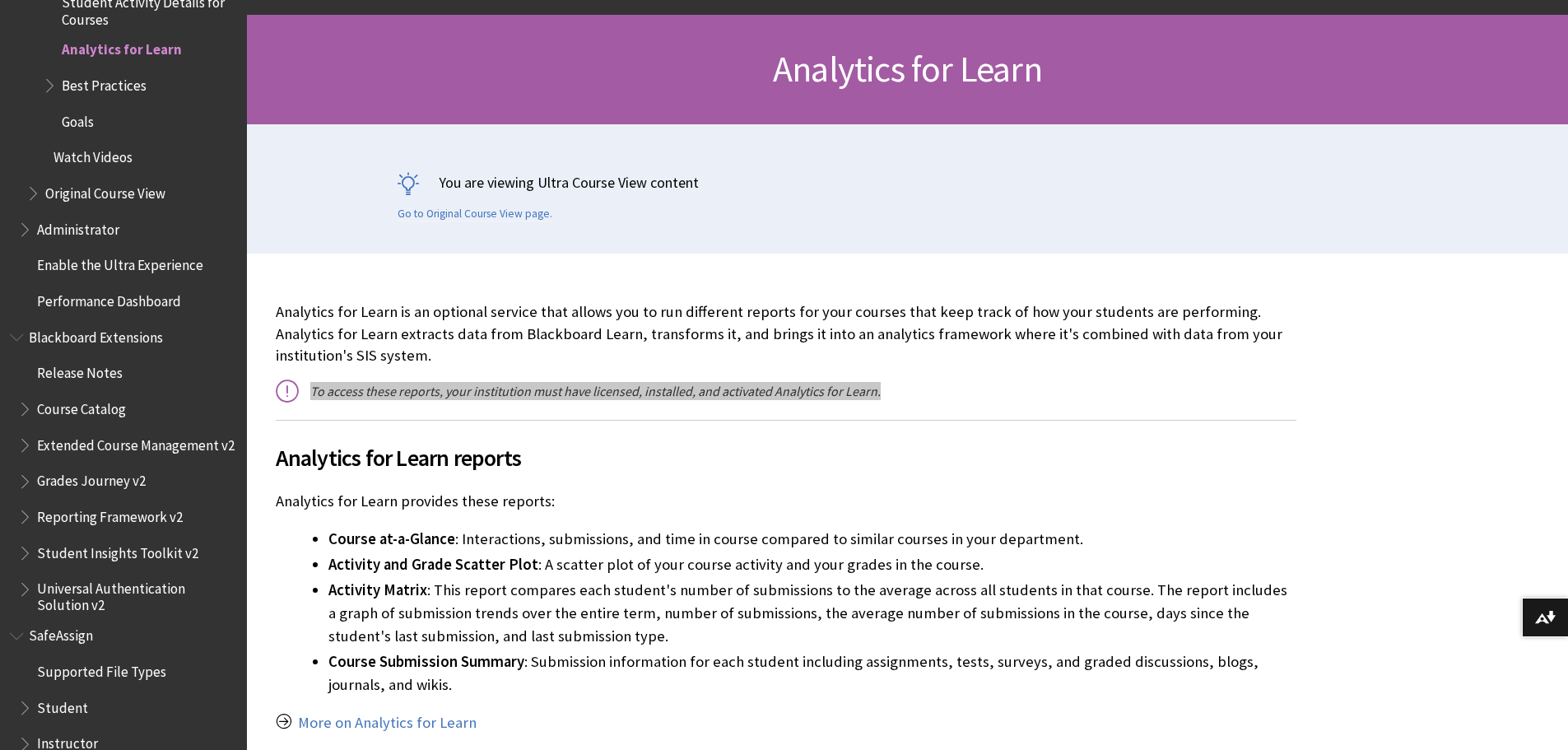
scroll to position [247, 0]
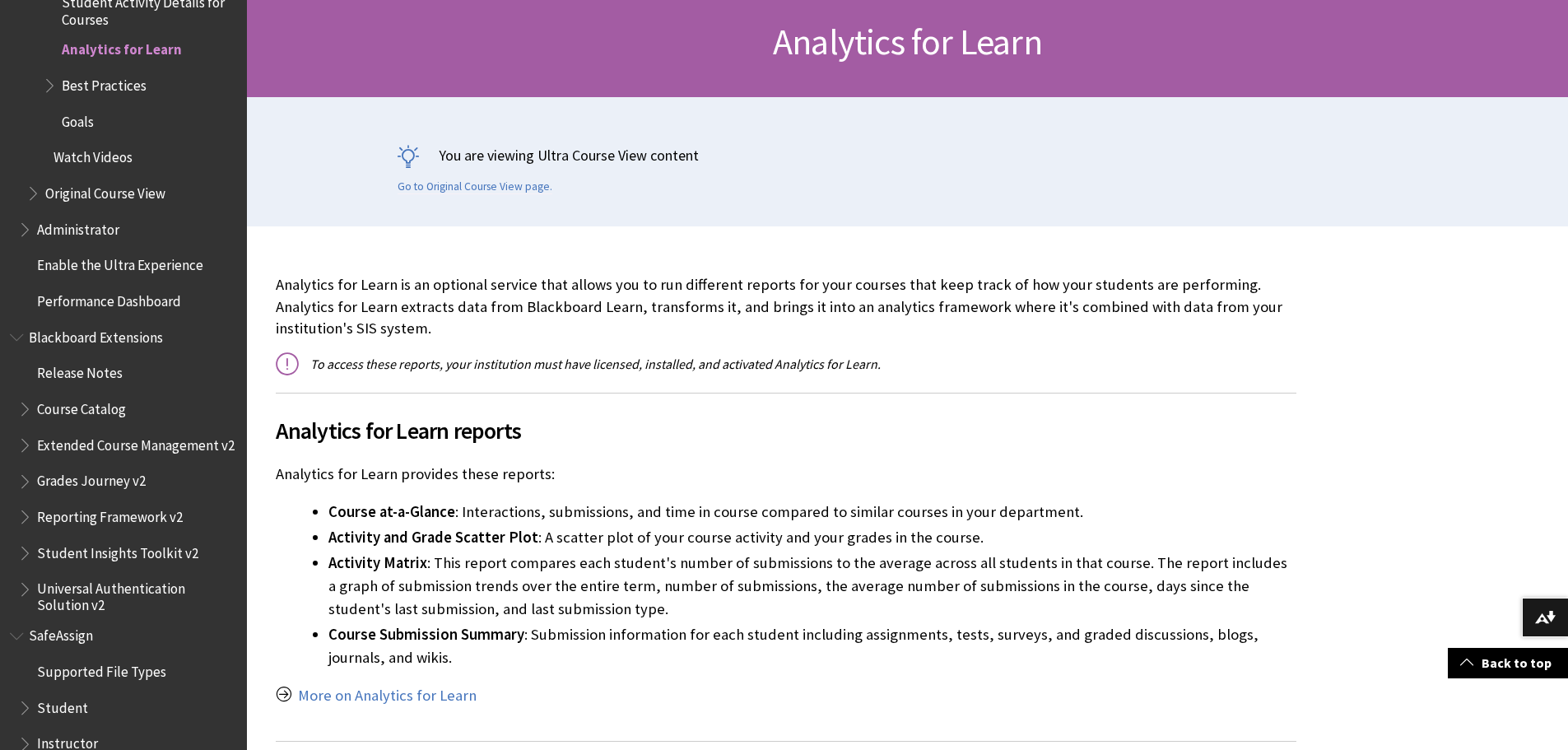
click at [434, 435] on span "Analytics for Learn reports" at bounding box center [786, 430] width 1021 height 34
copy div "Analytics for Learn reports"
click at [424, 476] on p "Analytics for Learn provides these reports:" at bounding box center [786, 474] width 1021 height 22
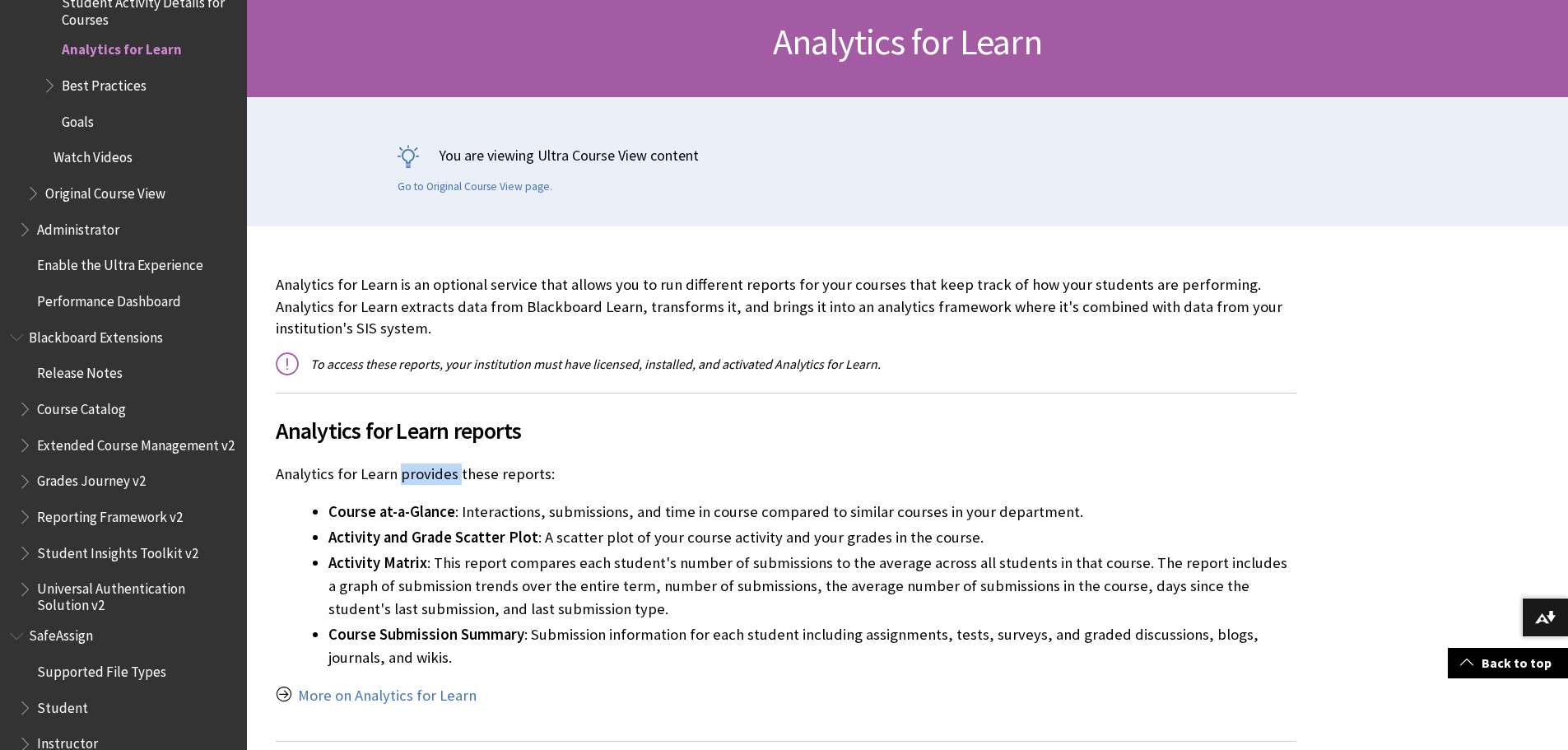
click at [424, 476] on p "Analytics for Learn provides these reports:" at bounding box center [786, 474] width 1021 height 22
copy div "Analytics for Learn provides these reports:"
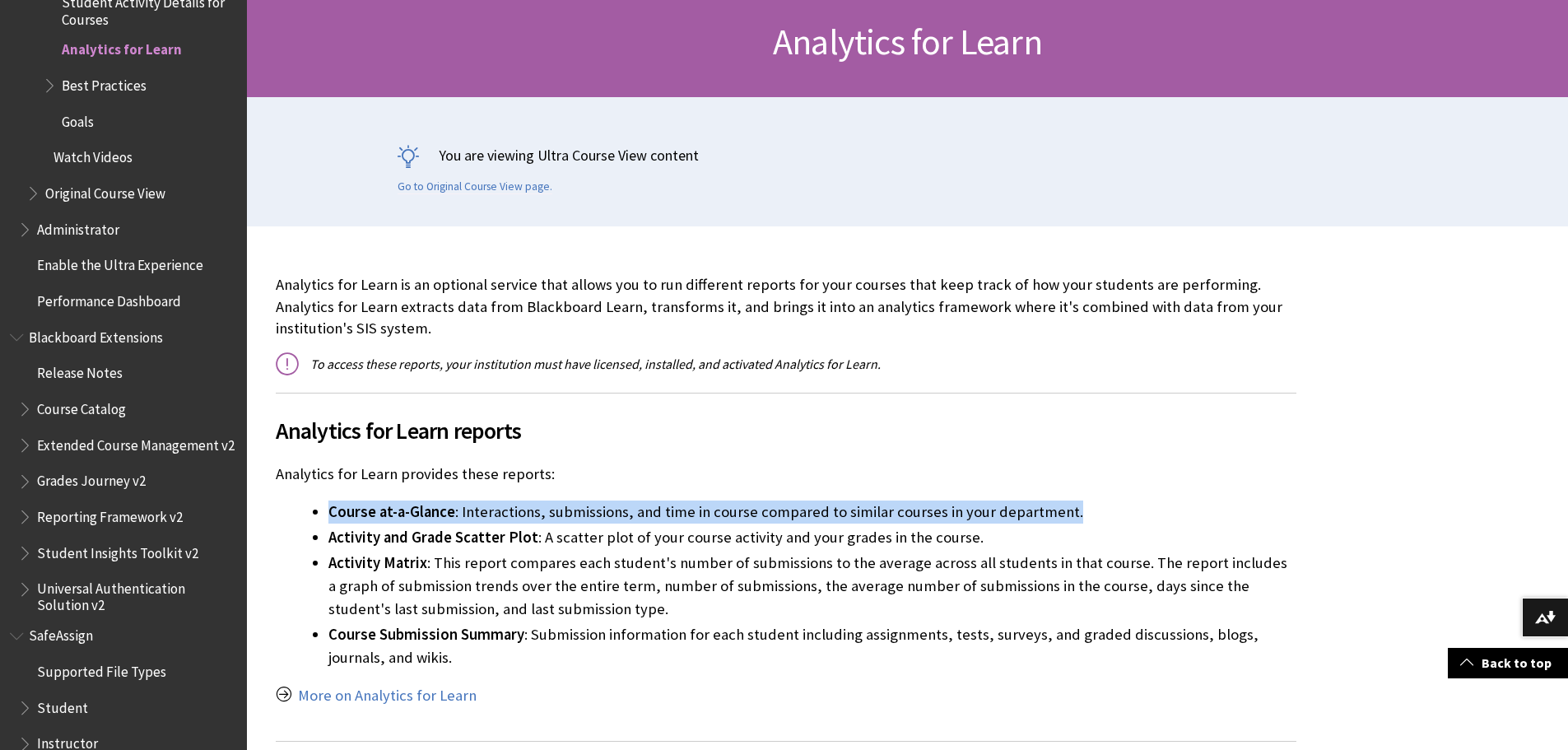
drag, startPoint x: 1076, startPoint y: 516, endPoint x: 331, endPoint y: 510, distance: 745.0
click at [331, 510] on li "Course at-a-Glance : Interactions, submissions, and time in course compared to …" at bounding box center [811, 512] width 968 height 23
copy li "Course at-a-Glance : Interactions, submissions, and time in course compared to …"
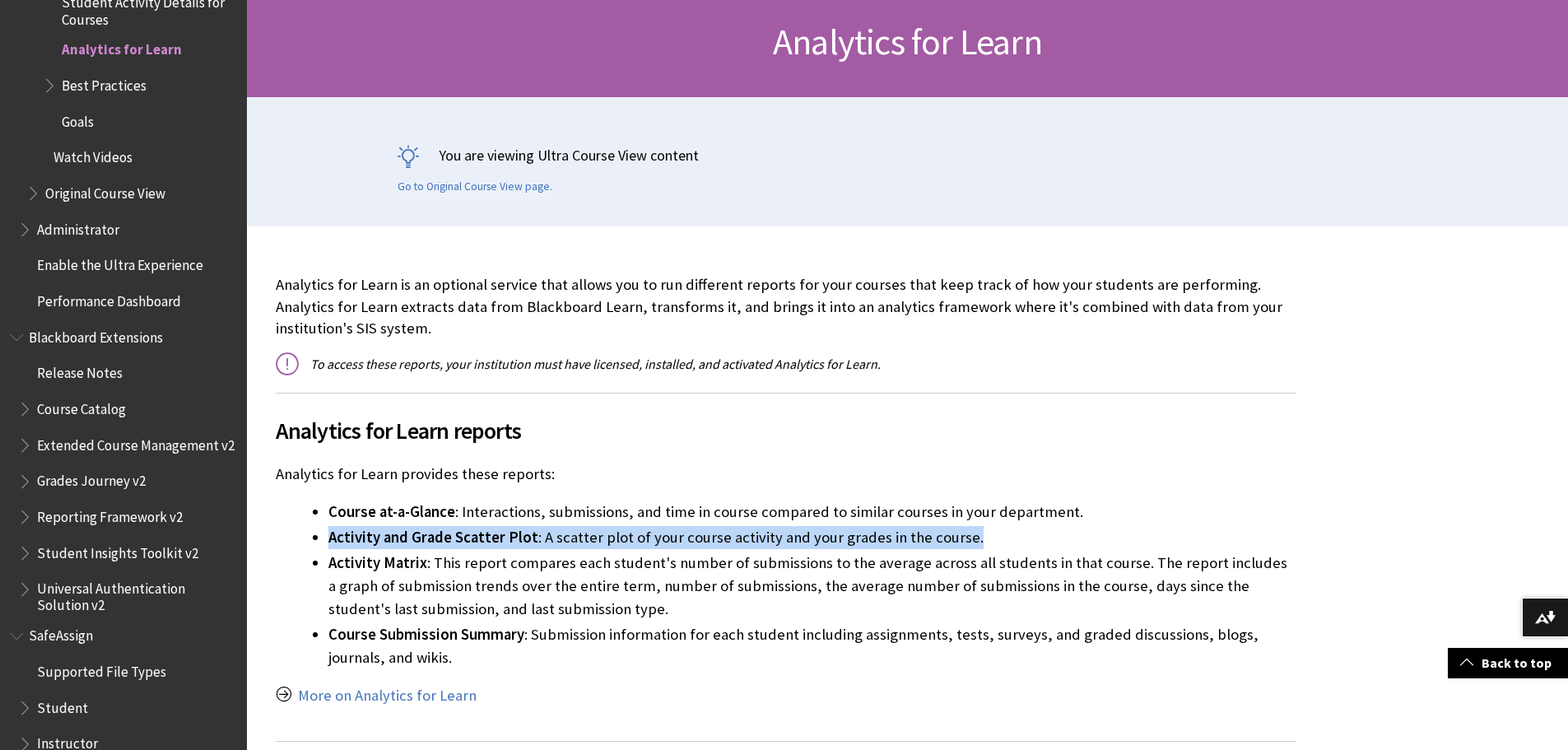
drag, startPoint x: 959, startPoint y: 537, endPoint x: 321, endPoint y: 535, distance: 638.0
click at [321, 535] on ul "Course at-a-Glance : Interactions, submissions, and time in course compared to …" at bounding box center [786, 585] width 1021 height 169
copy li "Activity and Grade Scatter Plot : A scatter plot of your course activity and yo…"
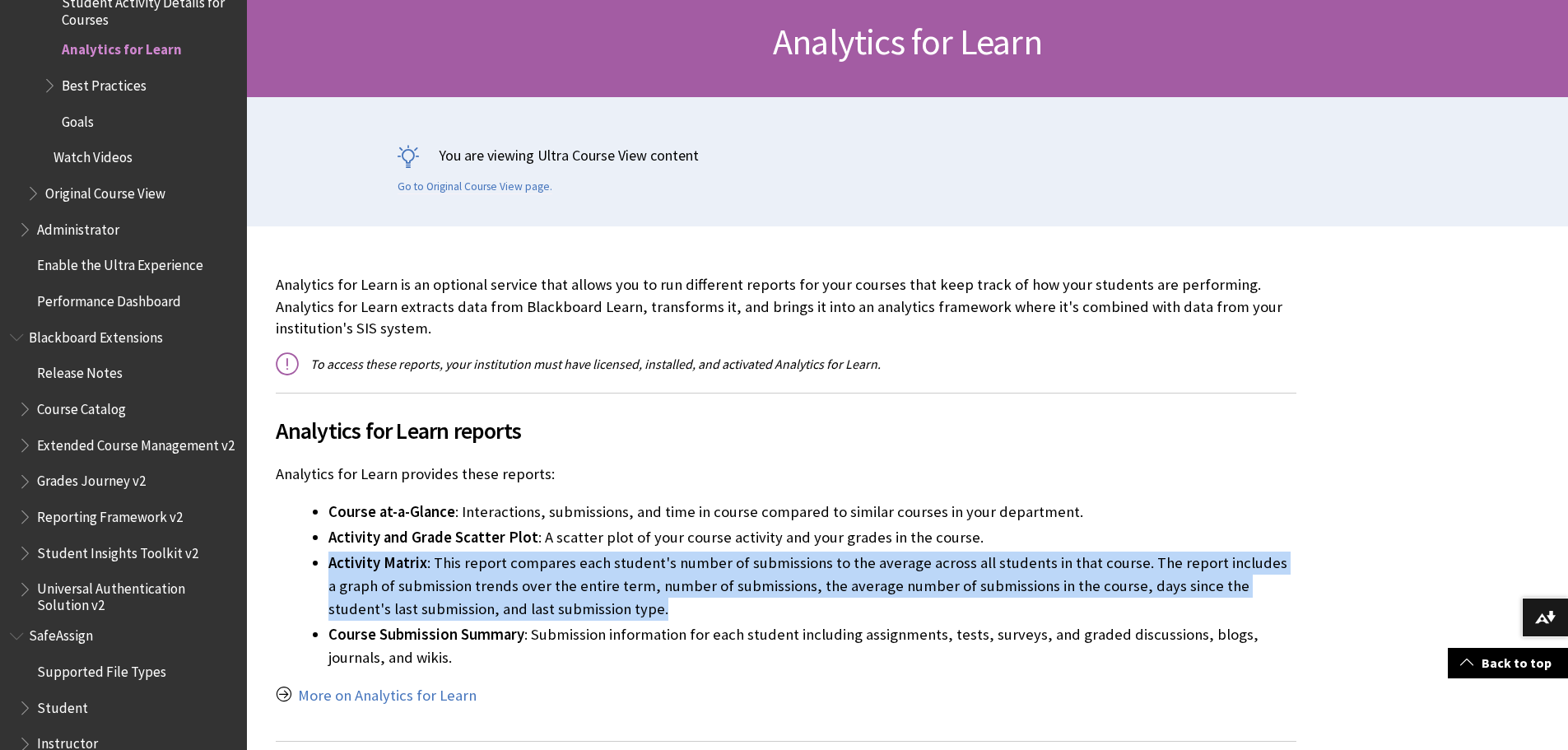
drag, startPoint x: 578, startPoint y: 611, endPoint x: 319, endPoint y: 568, distance: 262.5
click at [319, 568] on ul "Course at-a-Glance : Interactions, submissions, and time in course compared to …" at bounding box center [786, 585] width 1021 height 169
copy li "Activity Matrix : This report compares each student's number of submissions to …"
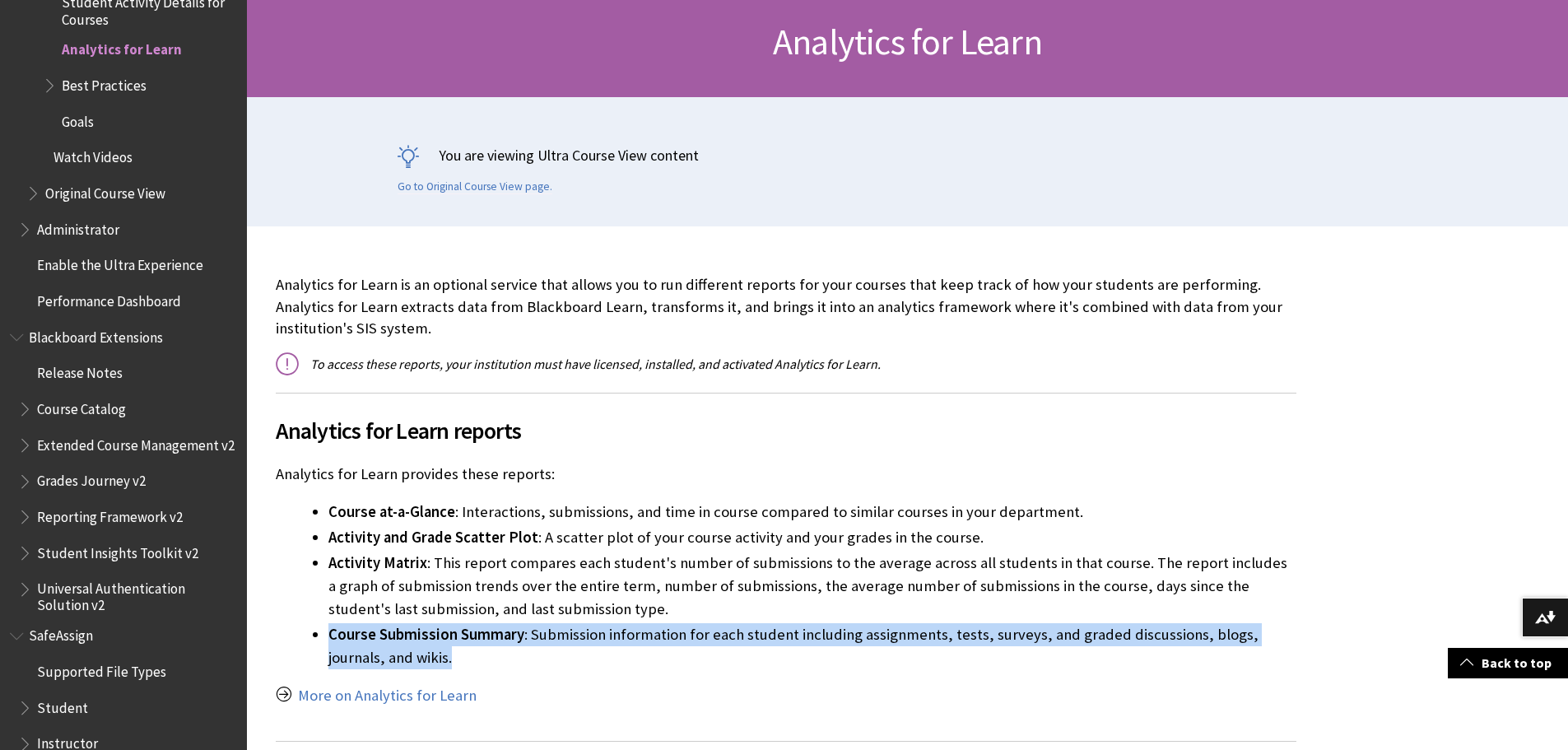
drag, startPoint x: 393, startPoint y: 656, endPoint x: 327, endPoint y: 634, distance: 69.6
click at [327, 634] on ul "Course at-a-Glance : Interactions, submissions, and time in course compared to …" at bounding box center [786, 585] width 1021 height 169
copy li "Course Submission Summary : Submission information for each student including a…"
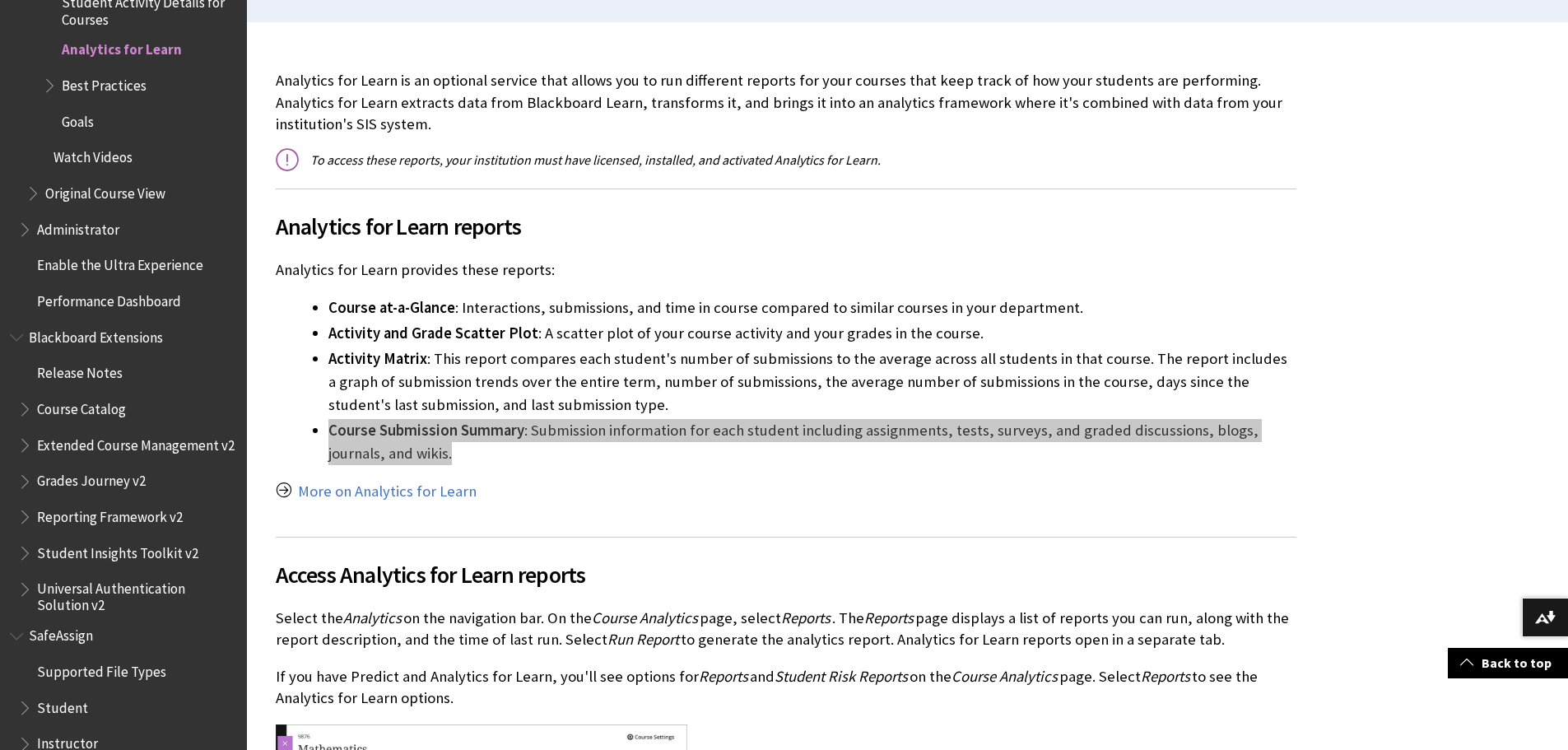
scroll to position [494, 0]
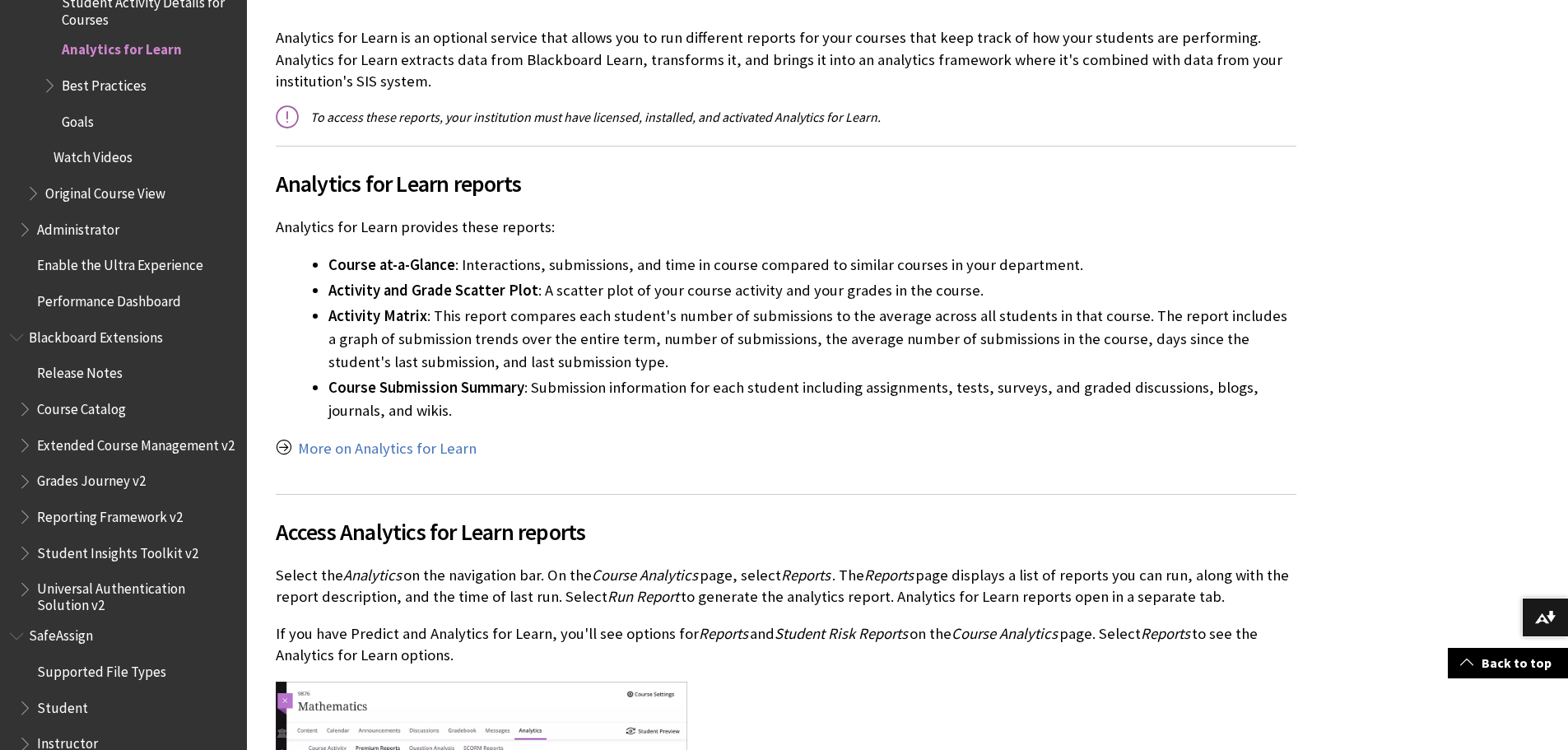
click at [472, 540] on span "Access Analytics for Learn reports" at bounding box center [786, 532] width 1021 height 34
copy div "Access Analytics for Learn reports"
drag, startPoint x: 1197, startPoint y: 594, endPoint x: 272, endPoint y: 556, distance: 925.8
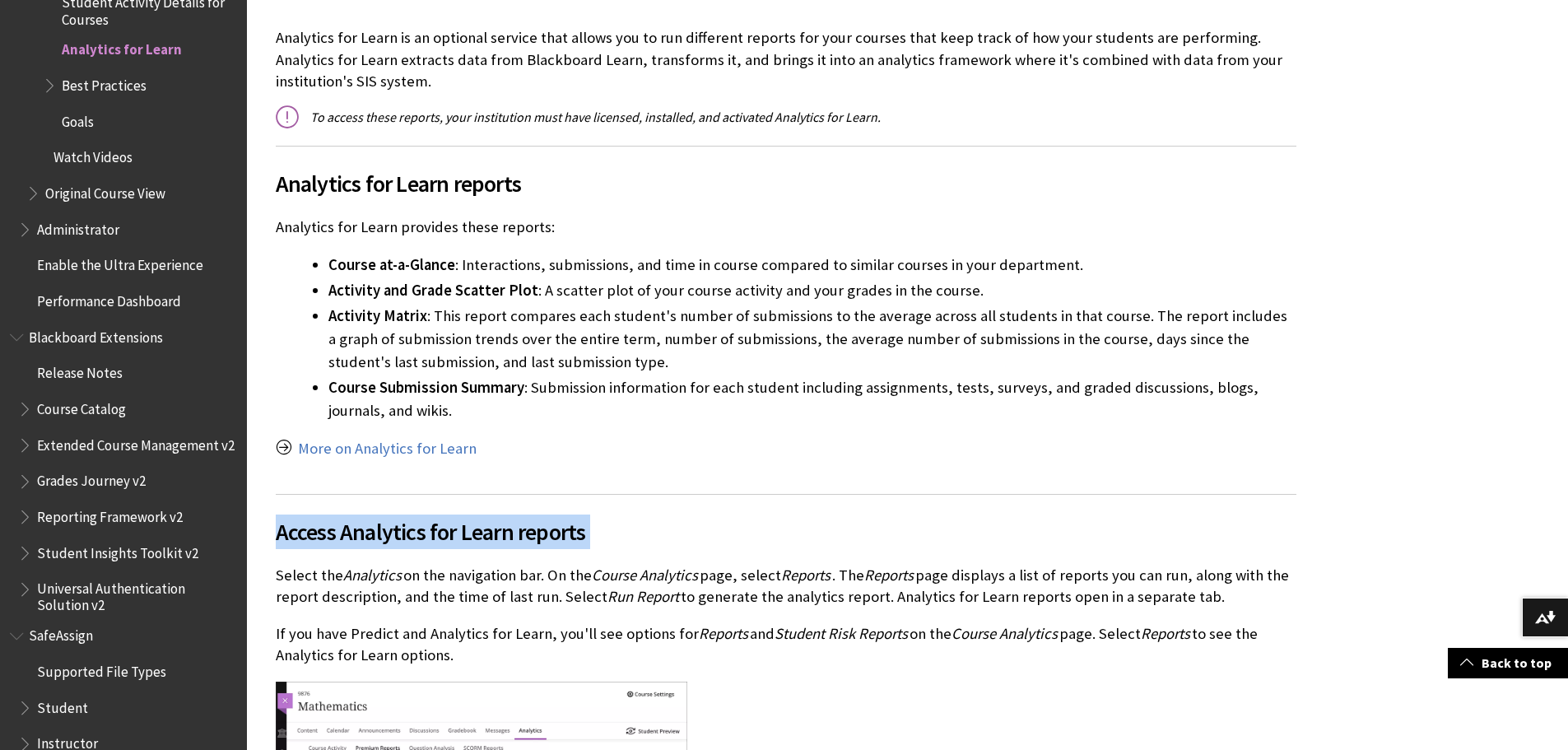
click at [272, 556] on div "Analytics for Learn is an optional service that allows you to run different rep…" at bounding box center [786, 604] width 1053 height 1250
copy p "Select the Analytics on the navigation bar. On the Course Analytics page, selec…"
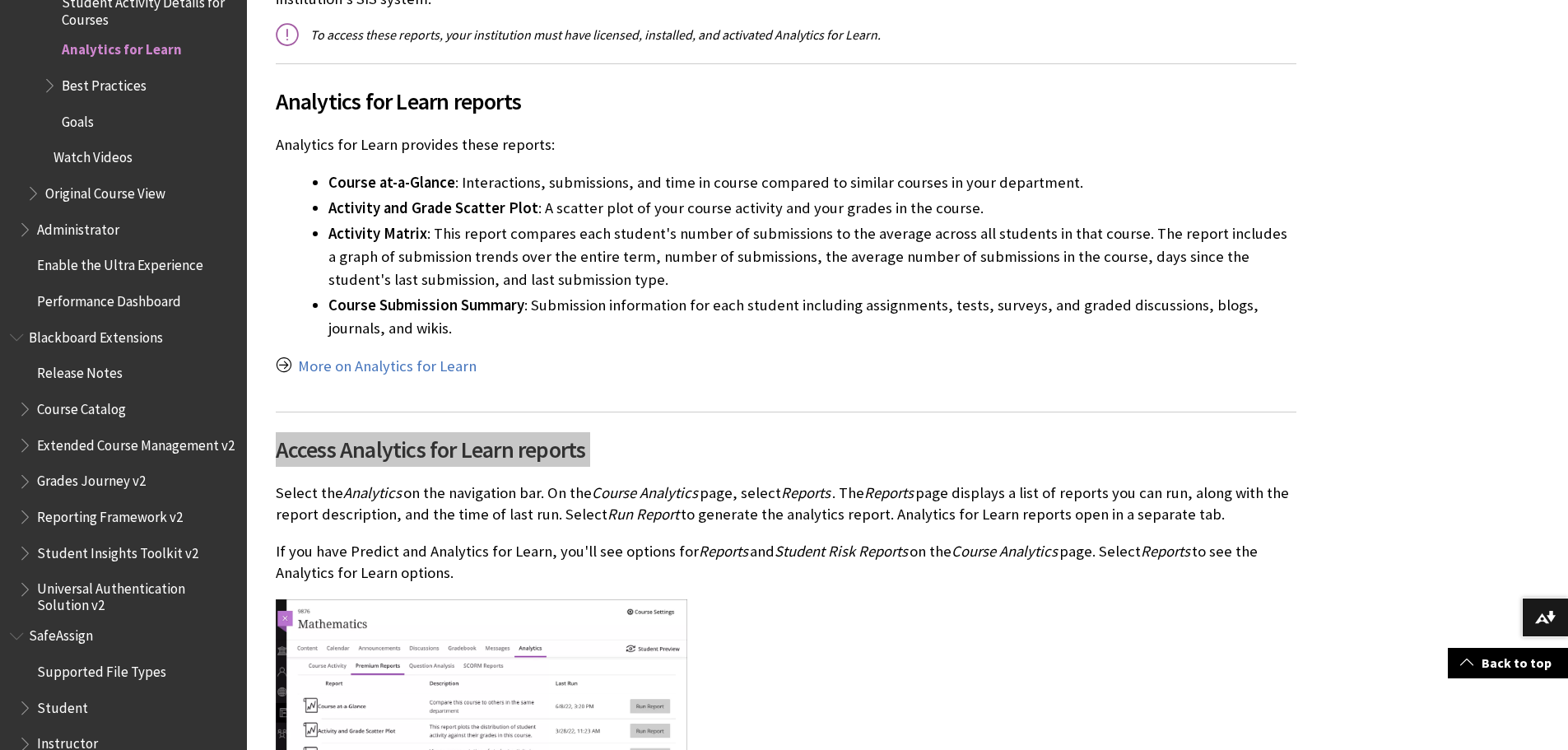
scroll to position [659, 0]
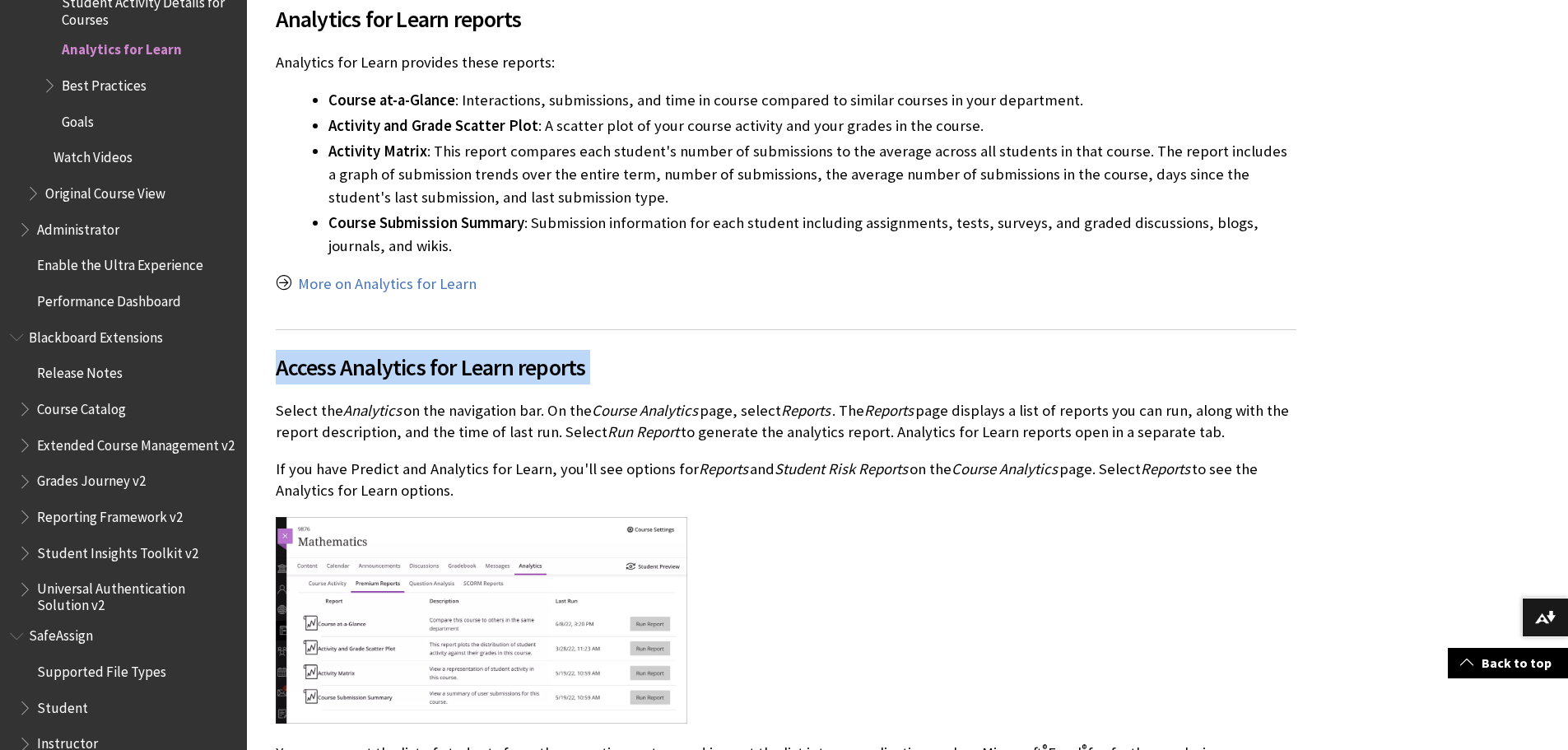
drag, startPoint x: 450, startPoint y: 490, endPoint x: 273, endPoint y: 466, distance: 178.6
click at [273, 466] on div "Analytics for Learn is an optional service that allows you to run different rep…" at bounding box center [786, 440] width 1053 height 1250
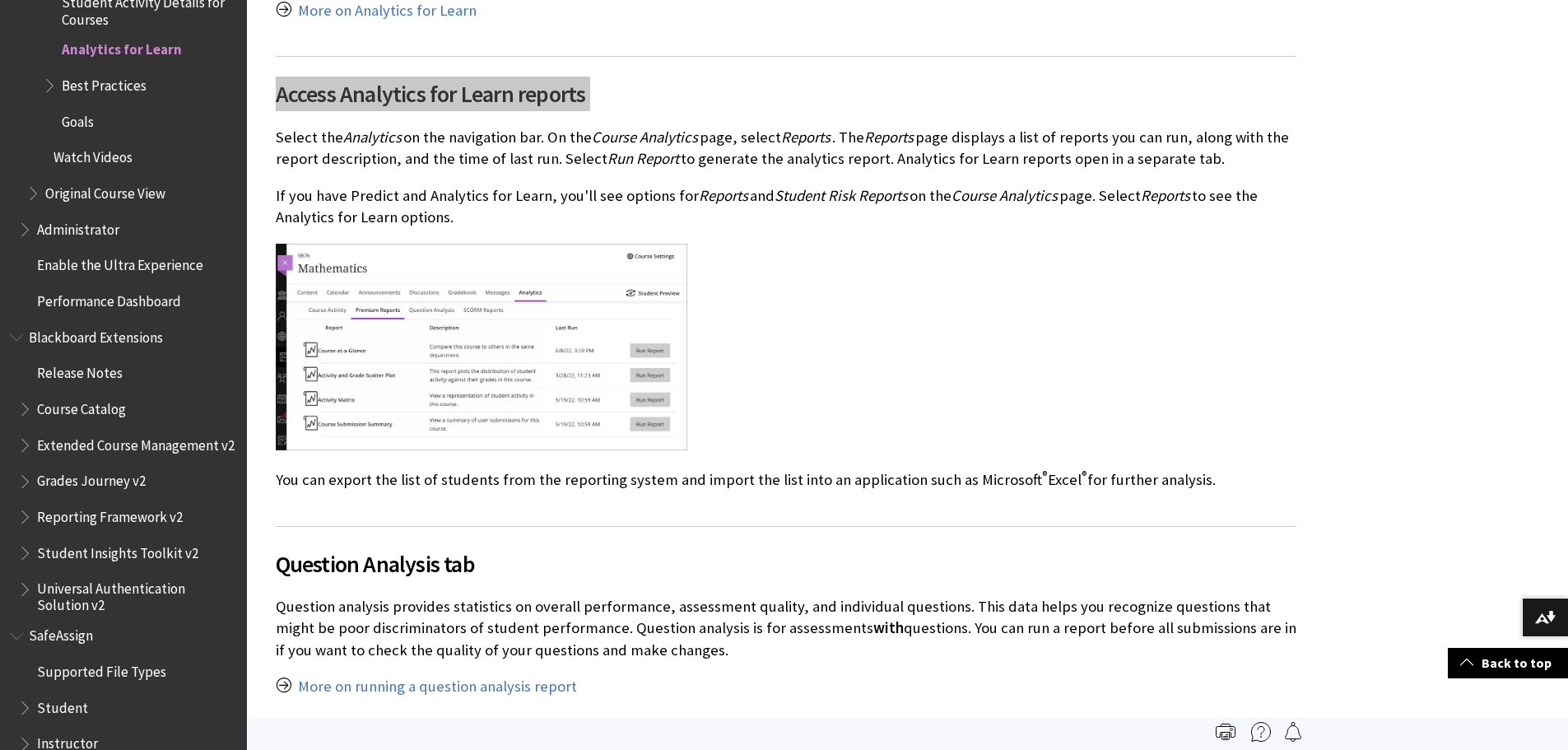
scroll to position [905, 0]
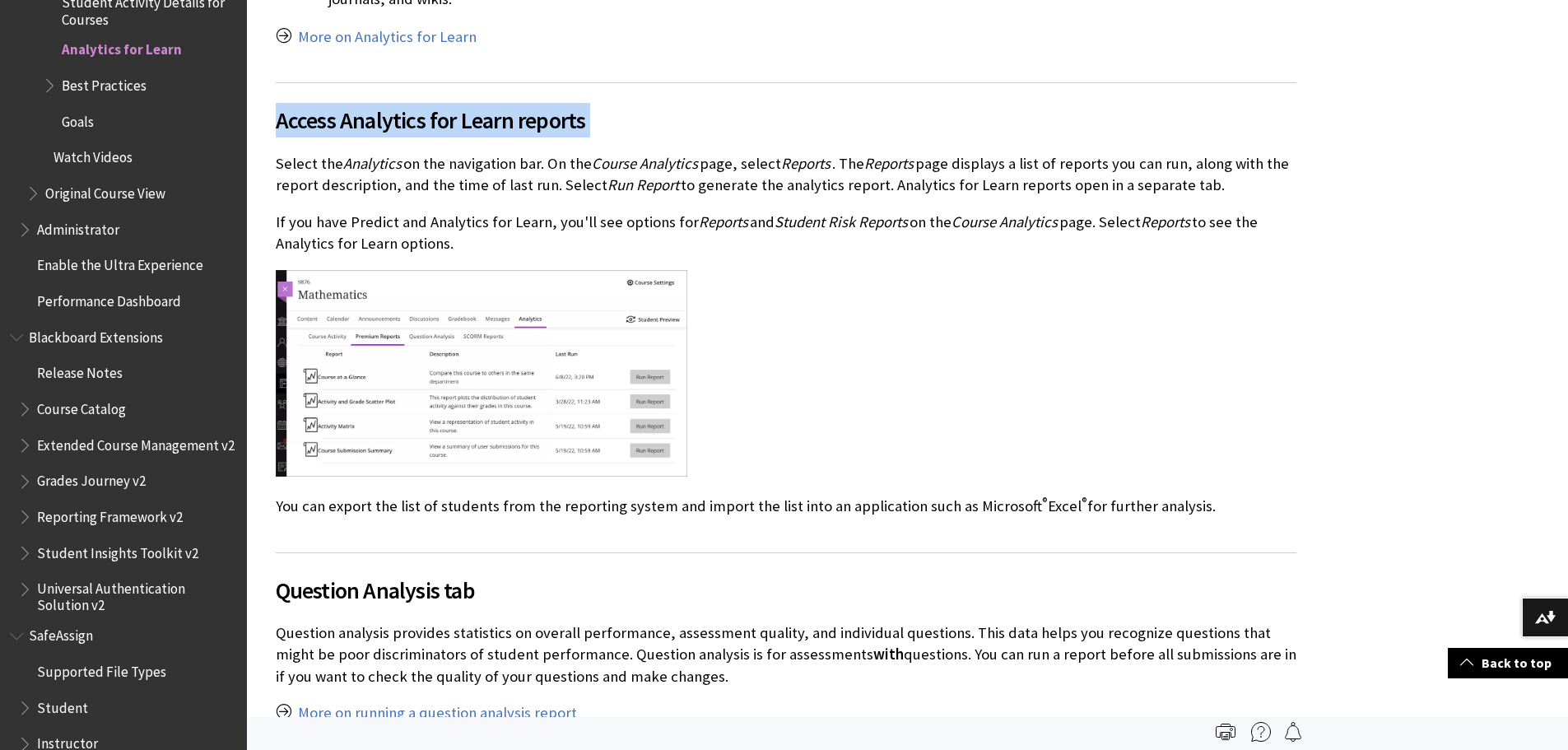
drag, startPoint x: 1194, startPoint y: 509, endPoint x: 644, endPoint y: 480, distance: 550.8
click at [644, 480] on div "Access Analytics for Learn reports Select the Analytics on the navigation bar. …" at bounding box center [786, 300] width 1021 height 434
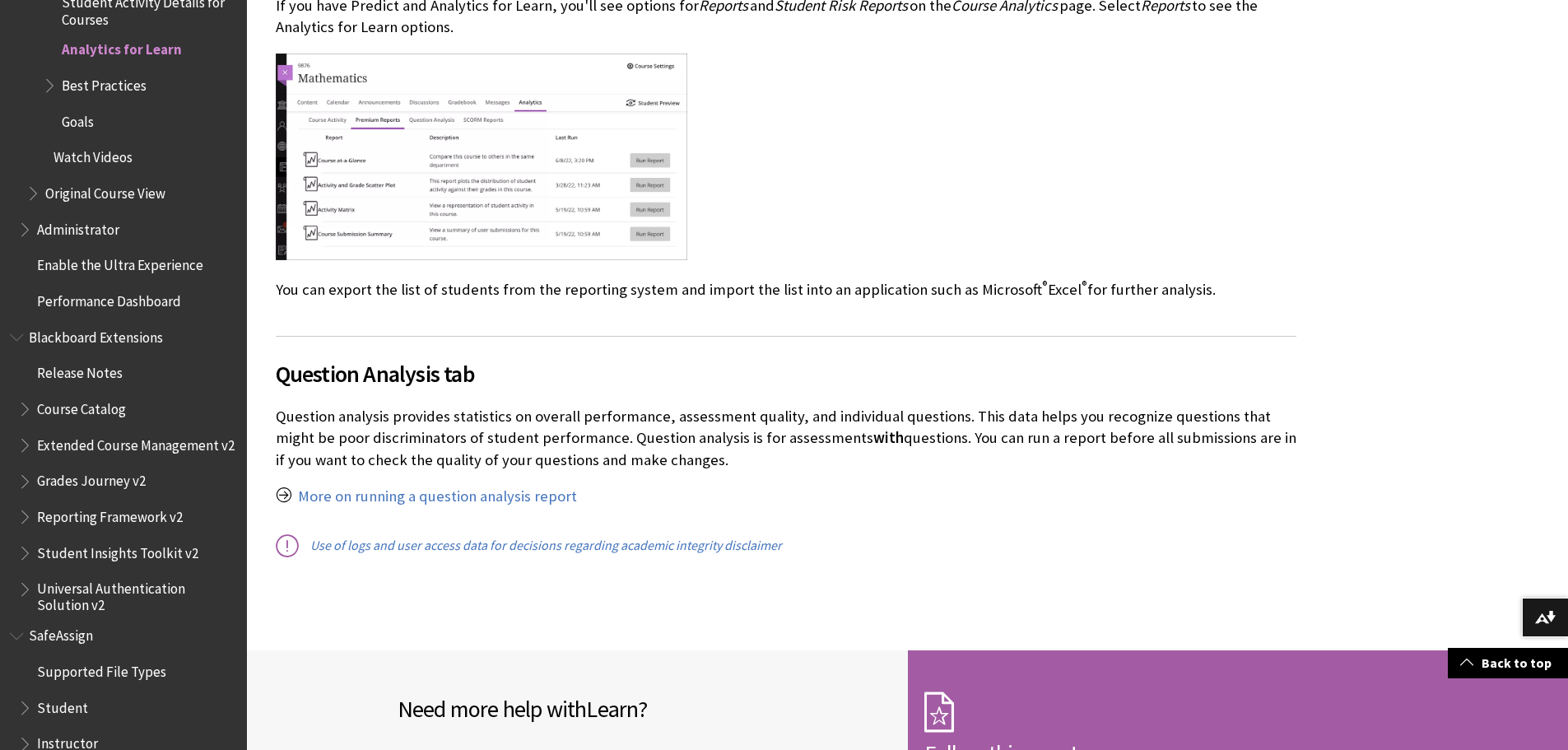
scroll to position [1153, 0]
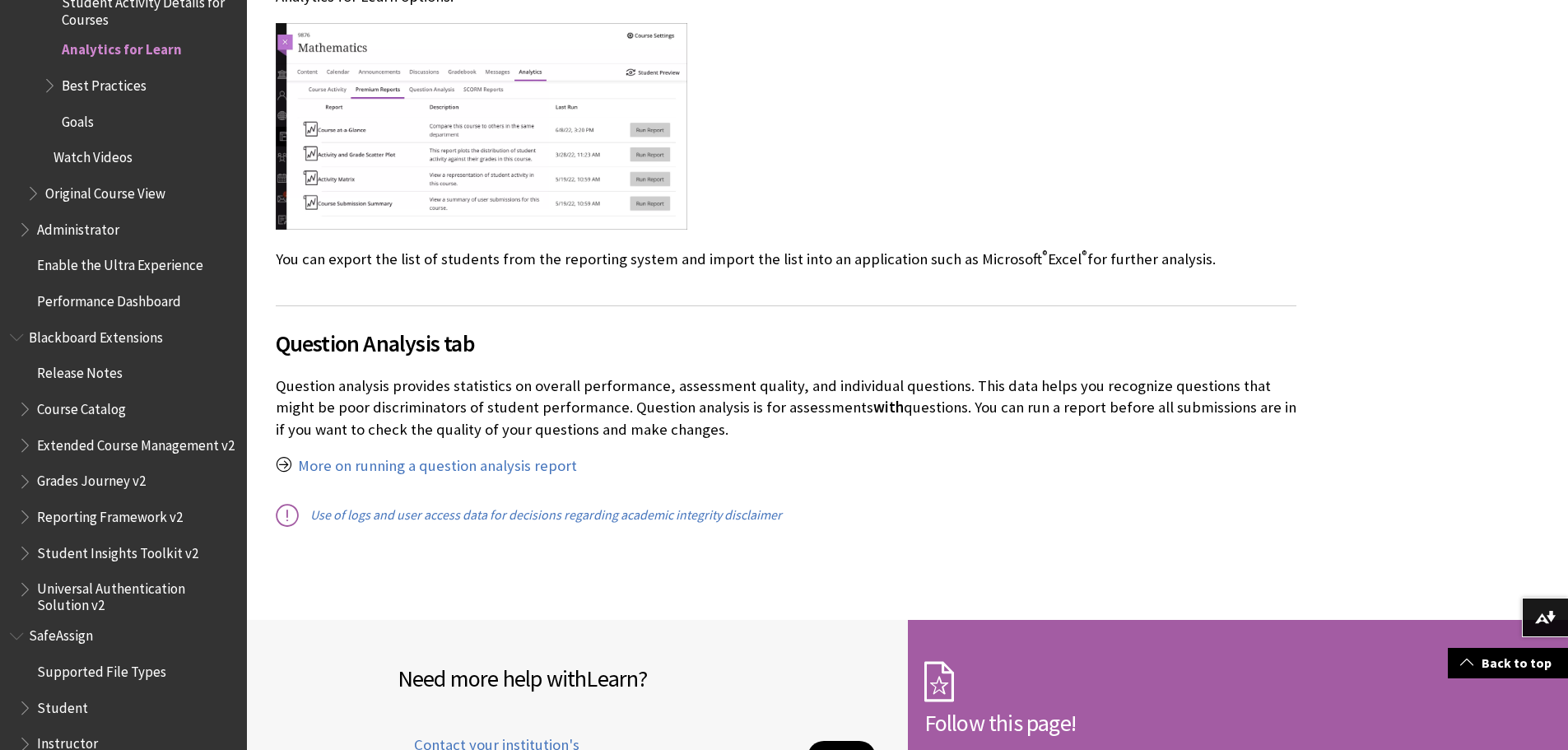
click at [426, 341] on span "Question Analysis tab" at bounding box center [786, 343] width 1021 height 34
drag, startPoint x: 684, startPoint y: 425, endPoint x: 272, endPoint y: 377, distance: 414.8
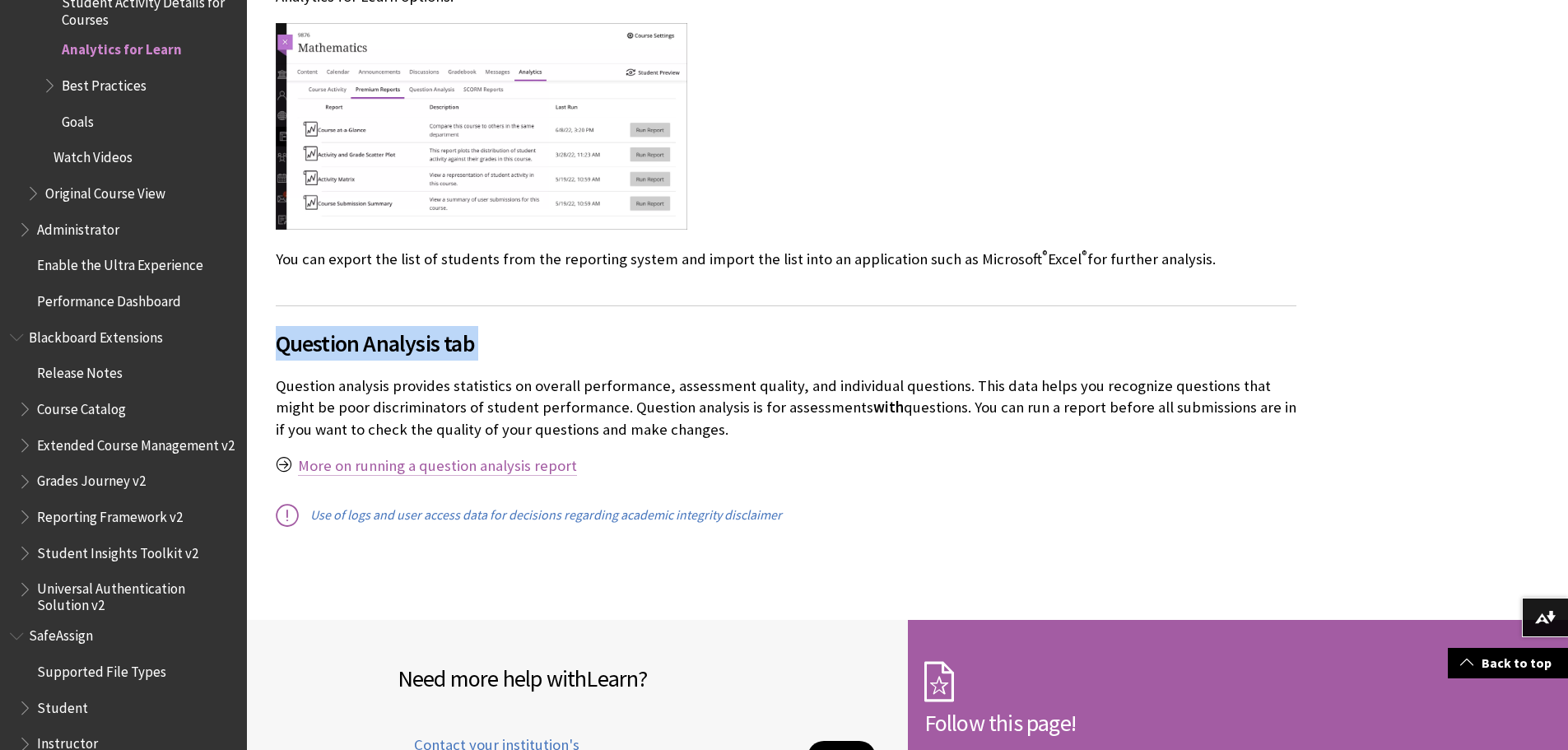
click at [476, 466] on link "More on running a question analysis report" at bounding box center [437, 466] width 279 height 20
click at [710, 521] on link "Use of logs and user access data for decisions regarding academic integrity dis…" at bounding box center [546, 515] width 472 height 17
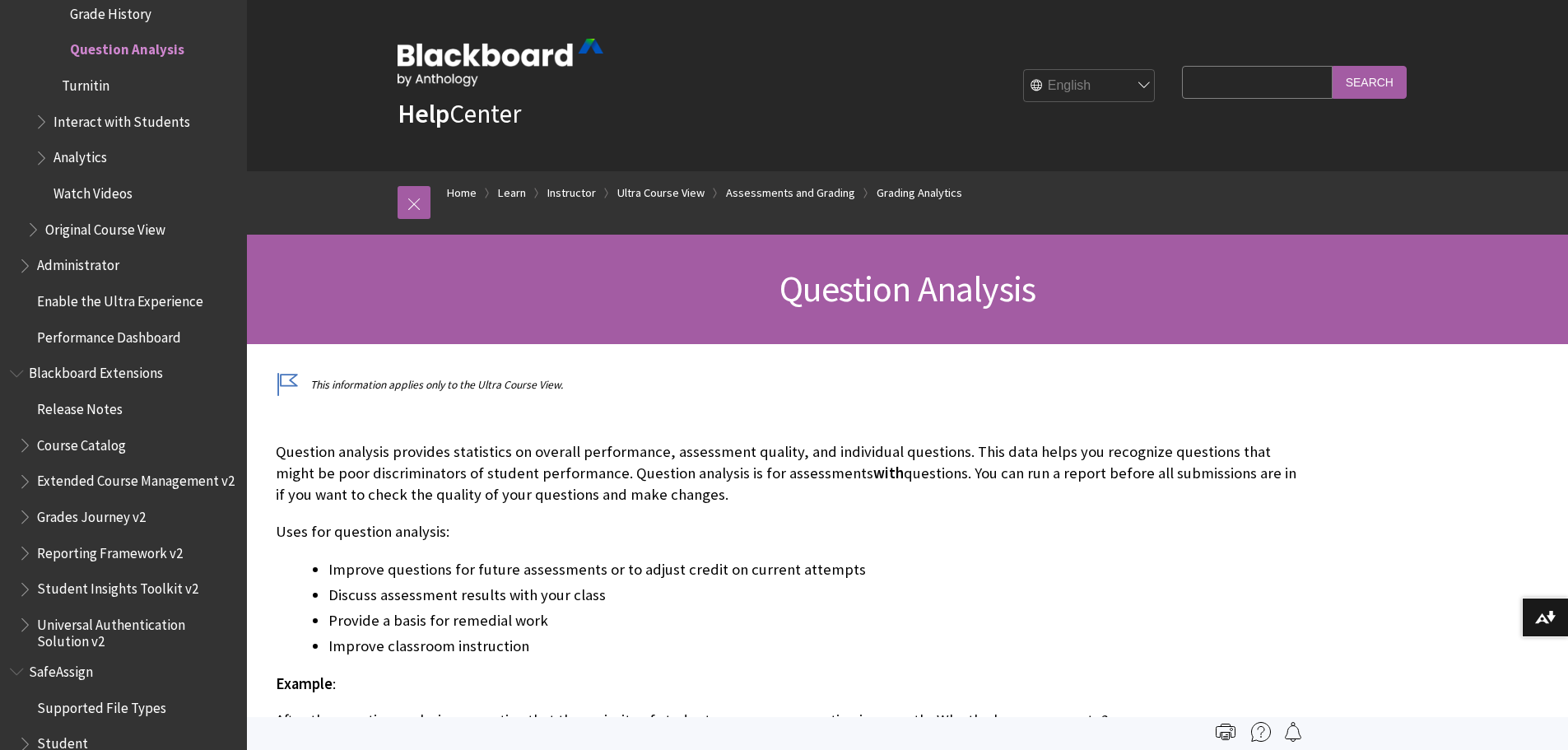
click at [808, 505] on p "Question analysis provides statistics on overall performance, assessment qualit…" at bounding box center [786, 473] width 1021 height 65
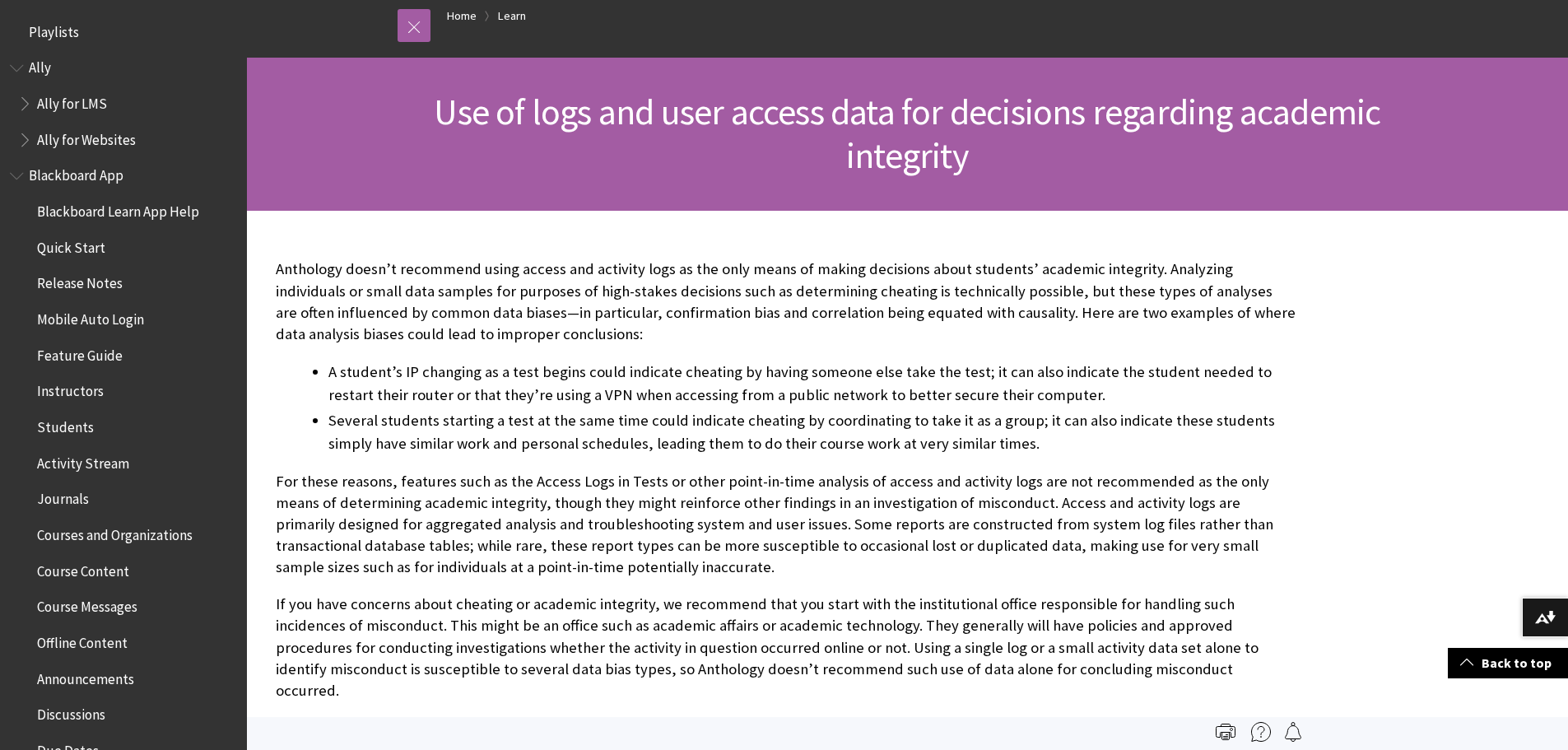
scroll to position [82, 0]
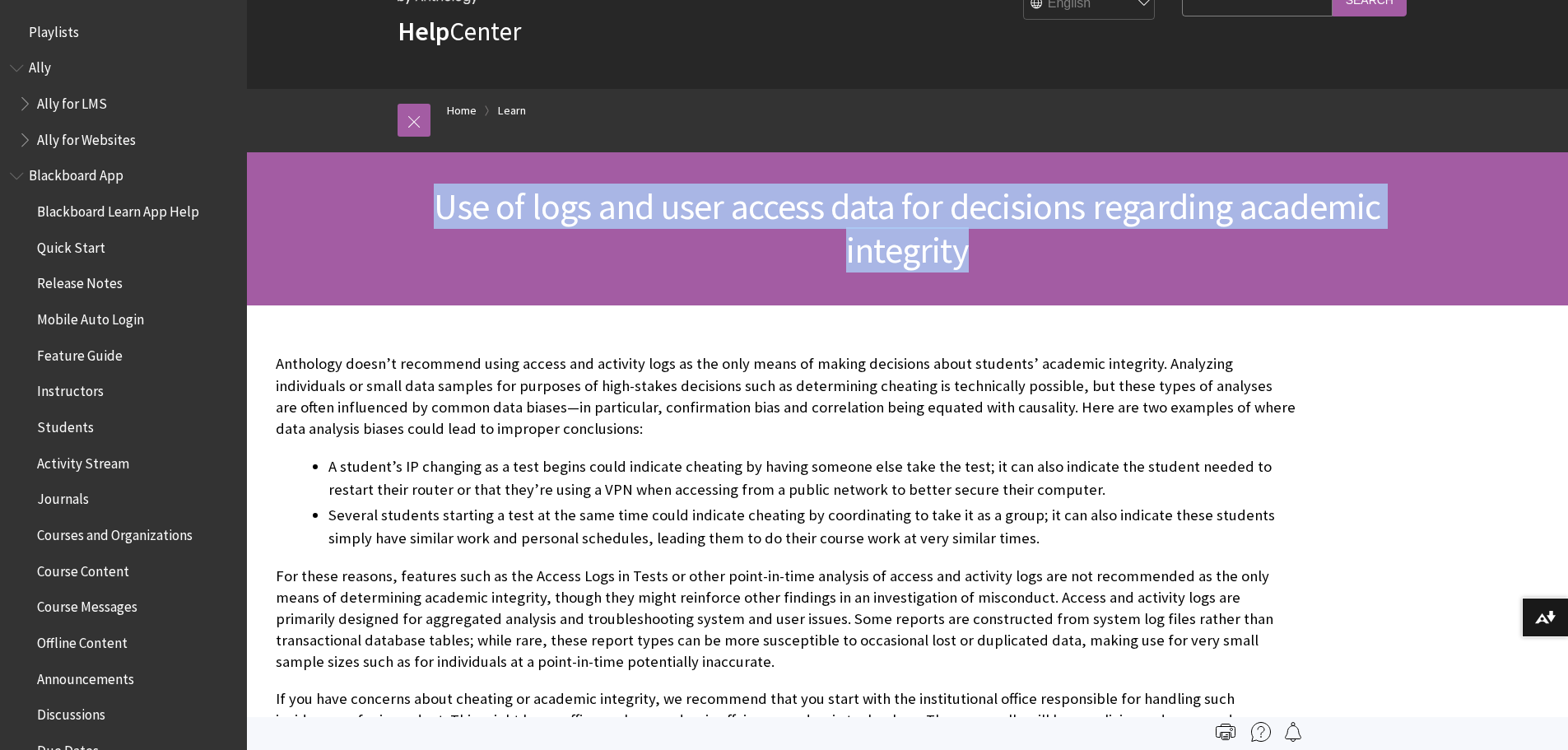
drag, startPoint x: 977, startPoint y: 259, endPoint x: 440, endPoint y: 196, distance: 540.7
click at [440, 196] on h1 "Use of logs and user access data for decisions regarding academic integrity" at bounding box center [907, 229] width 1053 height 87
copy span "Use of logs and user access data for decisions regarding academic integrity"
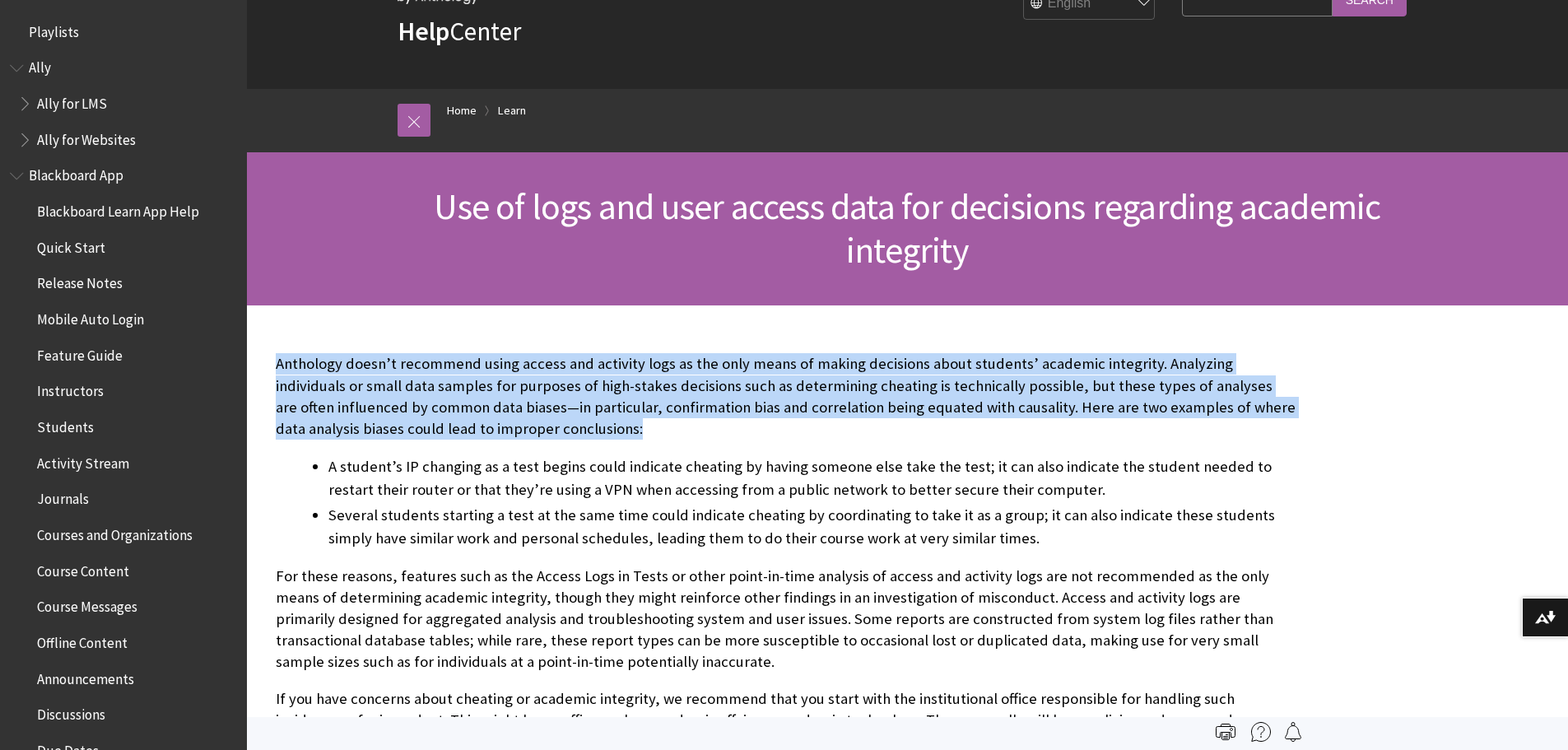
drag, startPoint x: 550, startPoint y: 428, endPoint x: 261, endPoint y: 372, distance: 294.4
click at [261, 372] on div "Anthology doesn’t recommend using access and activity logs as the only means of…" at bounding box center [786, 575] width 1053 height 540
copy p "Anthology doesn’t recommend using access and activity logs as the only means of…"
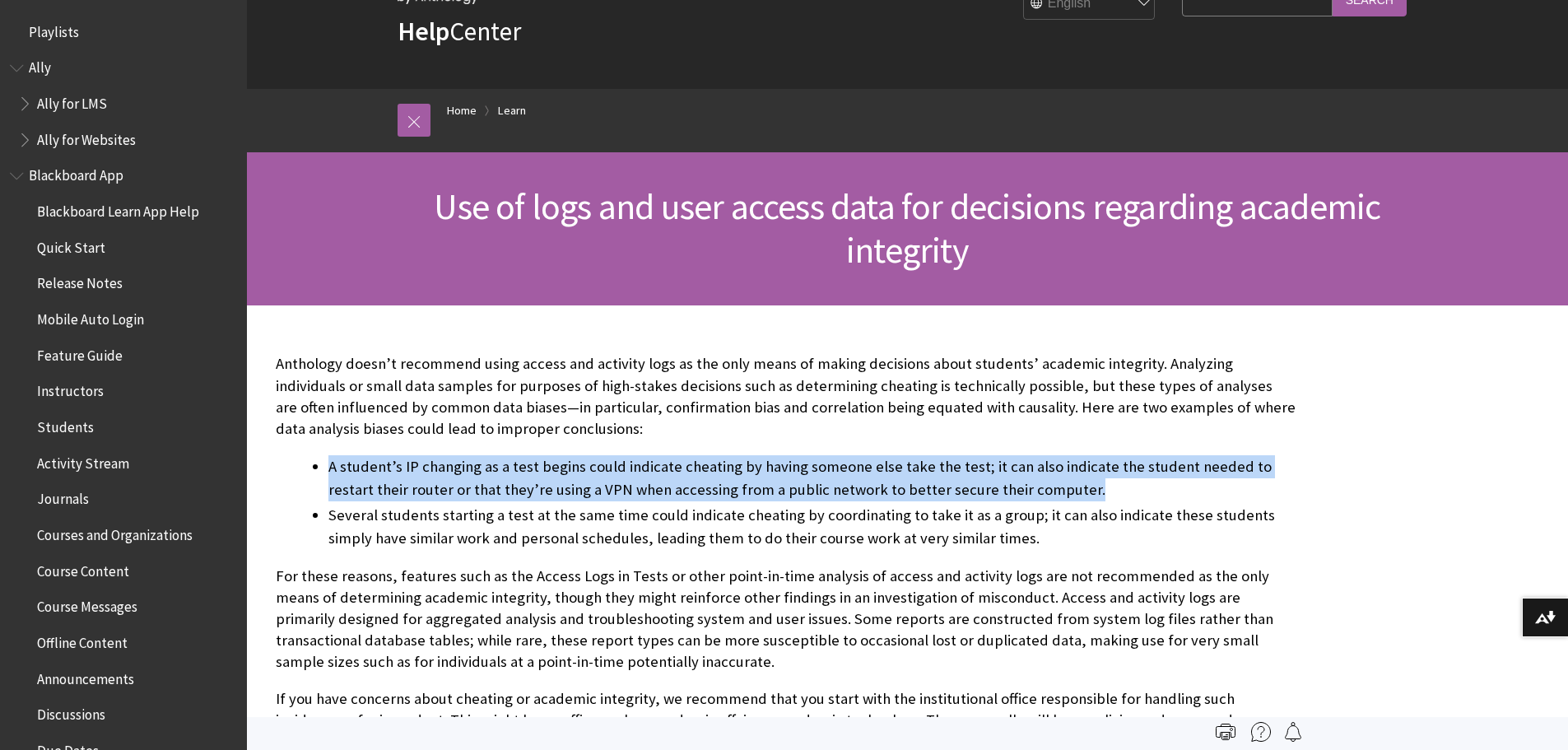
drag, startPoint x: 1021, startPoint y: 489, endPoint x: 315, endPoint y: 457, distance: 706.7
click at [328, 457] on li "A student’s IP changing as a test begins could indicate cheating by having some…" at bounding box center [811, 478] width 968 height 46
copy li "A student’s IP changing as a test begins could indicate cheating by having some…"
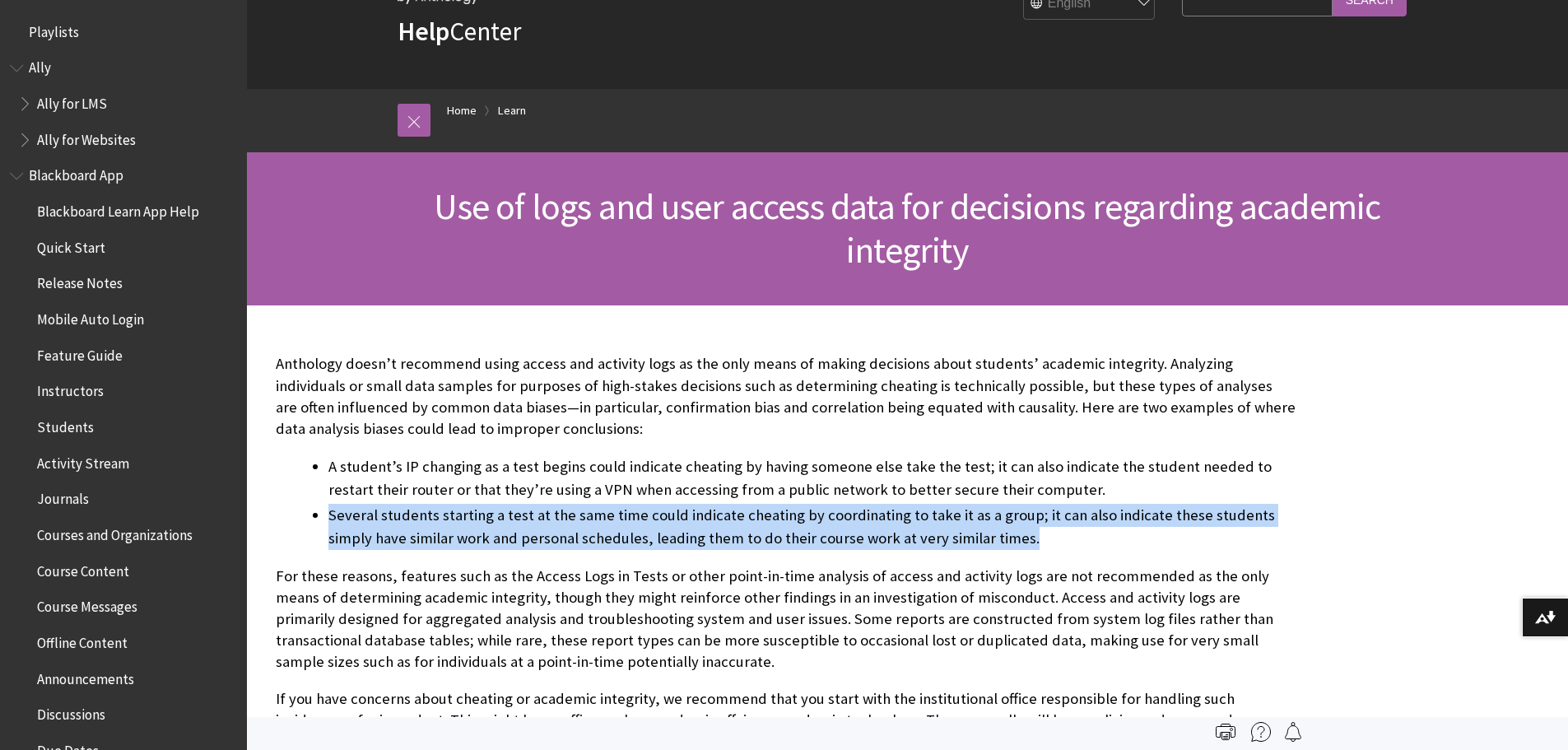
drag, startPoint x: 984, startPoint y: 537, endPoint x: 303, endPoint y: 520, distance: 681.2
click at [303, 520] on ul "A student’s IP changing as a test begins could indicate cheating by having some…" at bounding box center [786, 503] width 1021 height 95
copy li "Several students starting a test at the same time could indicate cheating by co…"
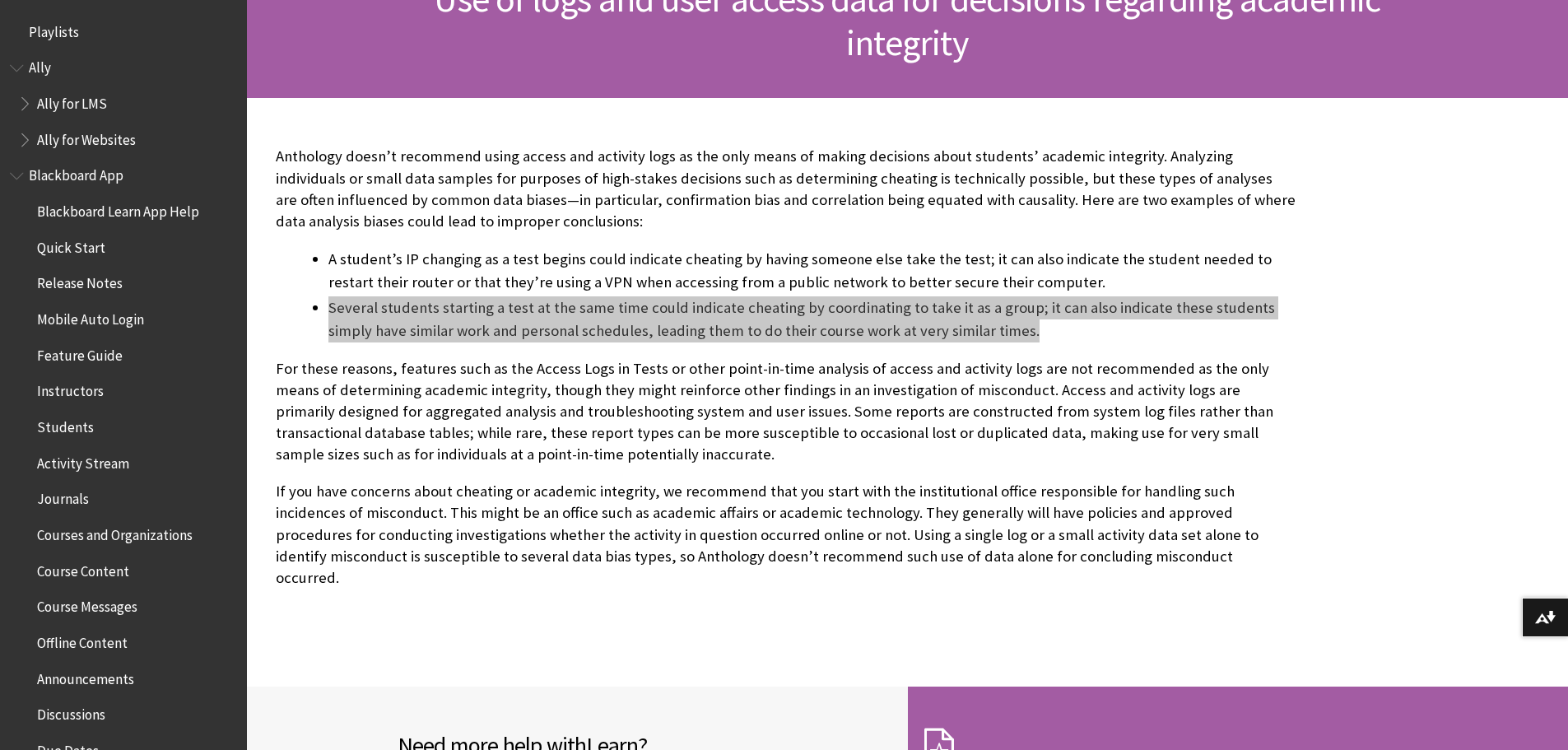
scroll to position [329, 0]
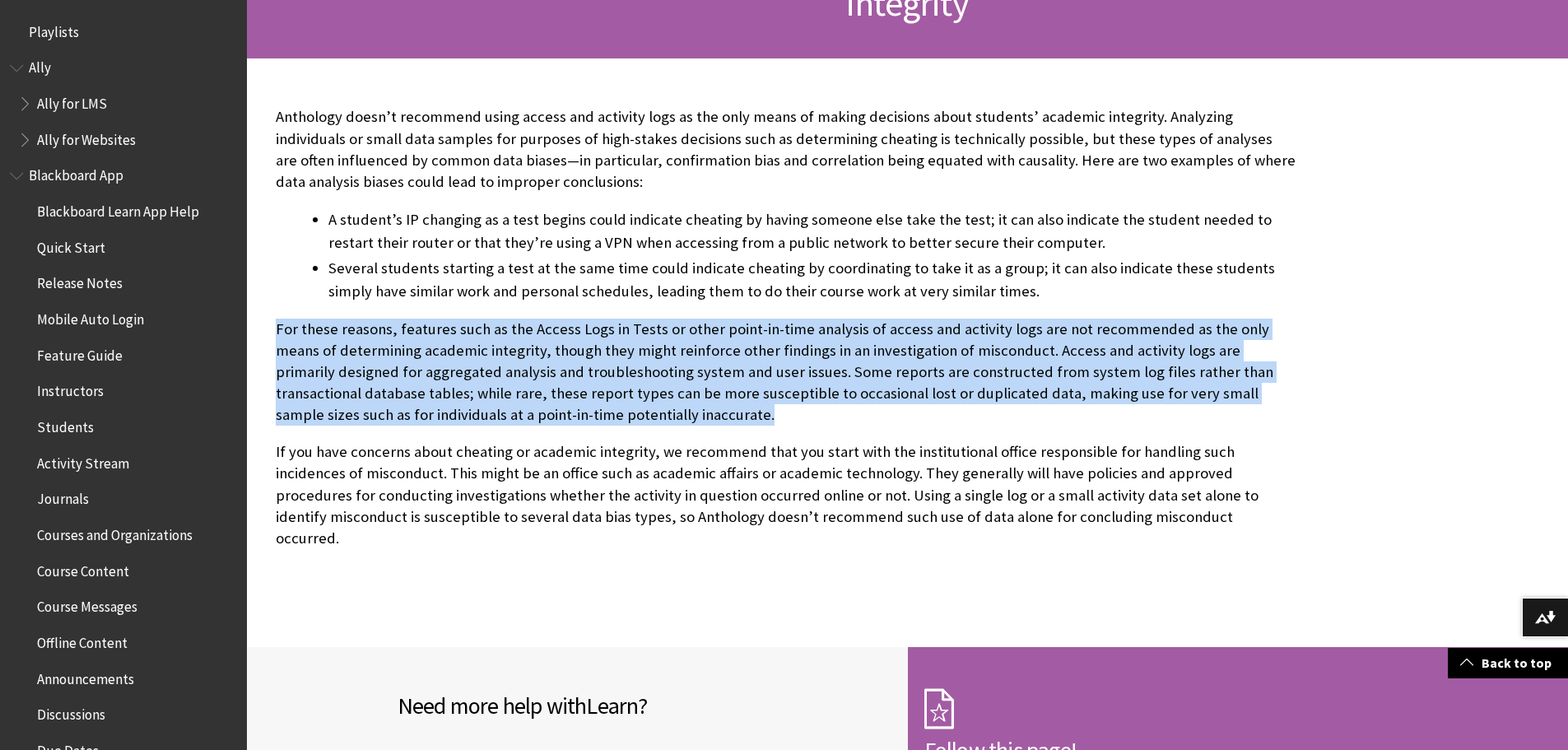
drag, startPoint x: 620, startPoint y: 408, endPoint x: 254, endPoint y: 338, distance: 372.6
click at [254, 338] on div at bounding box center [786, 353] width 1078 height 589
copy p "For these reasons, features such as the Access Logs in Tests or other point-in-…"
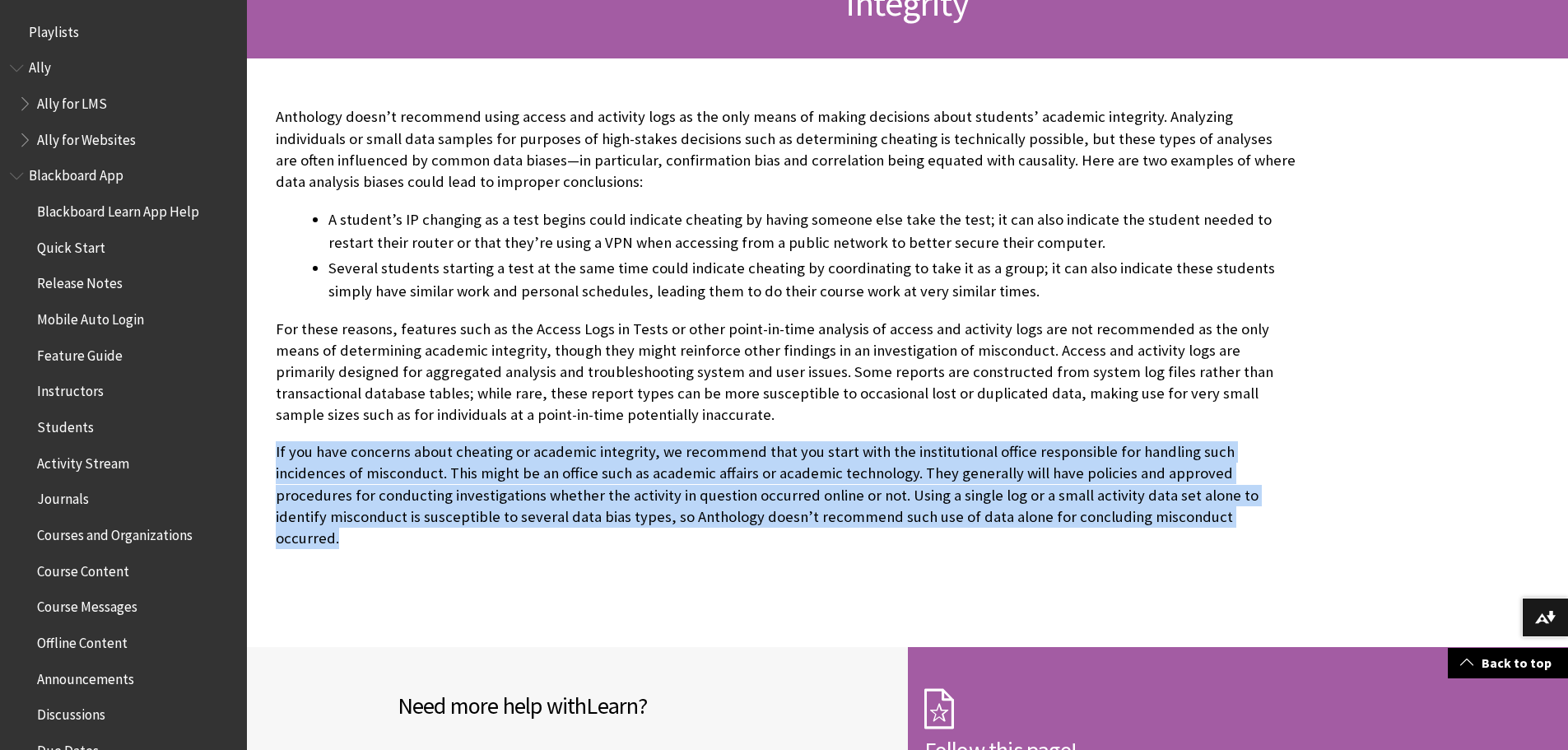
drag, startPoint x: 1032, startPoint y: 511, endPoint x: 272, endPoint y: 448, distance: 762.6
click at [272, 448] on div "Anthology doesn’t recommend using access and activity logs as the only means of…" at bounding box center [786, 328] width 1053 height 540
copy p "If you have concerns about cheating or academic integrity, we recommend that yo…"
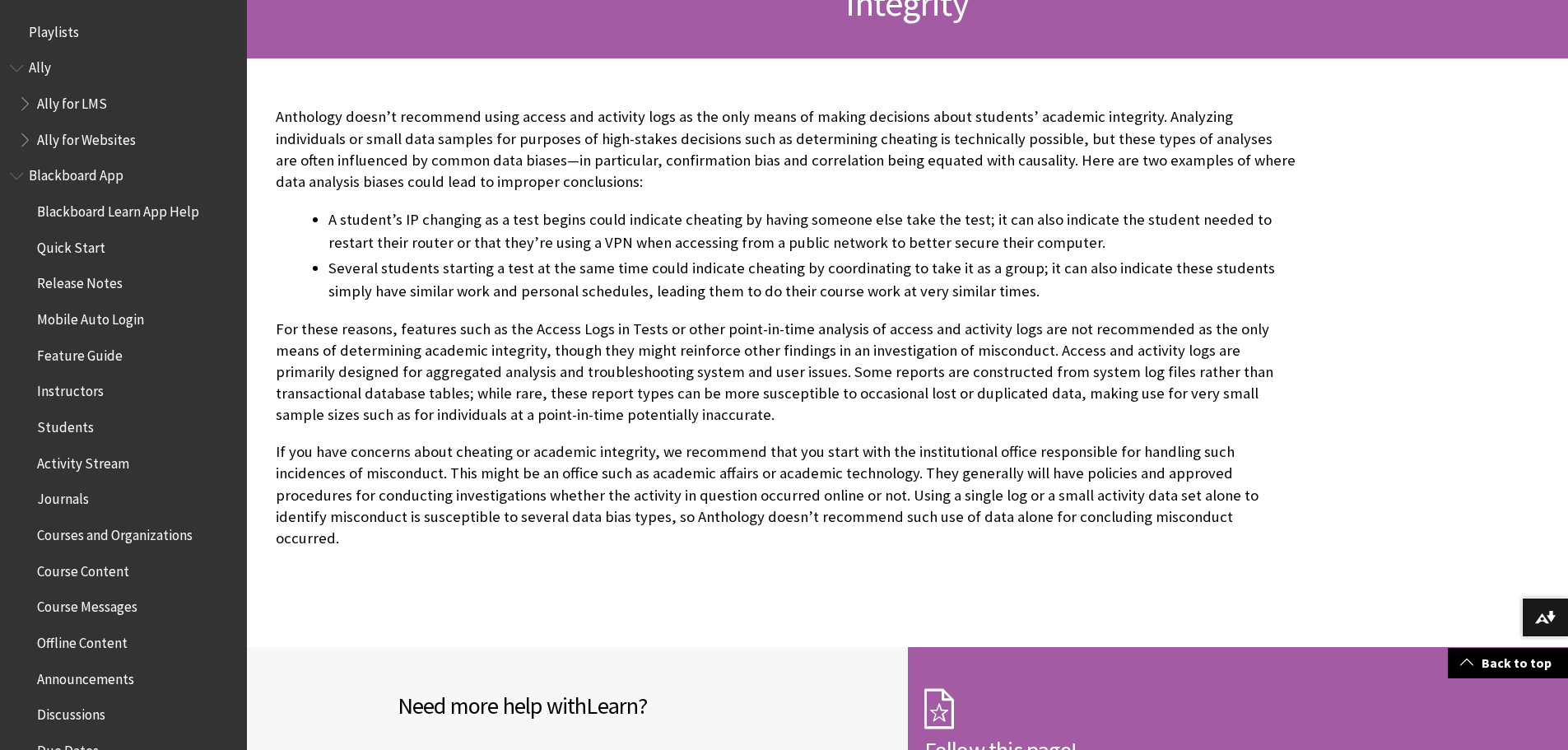
click at [18, 172] on span "Book outline for Blackboard App Help" at bounding box center [18, 173] width 17 height 21
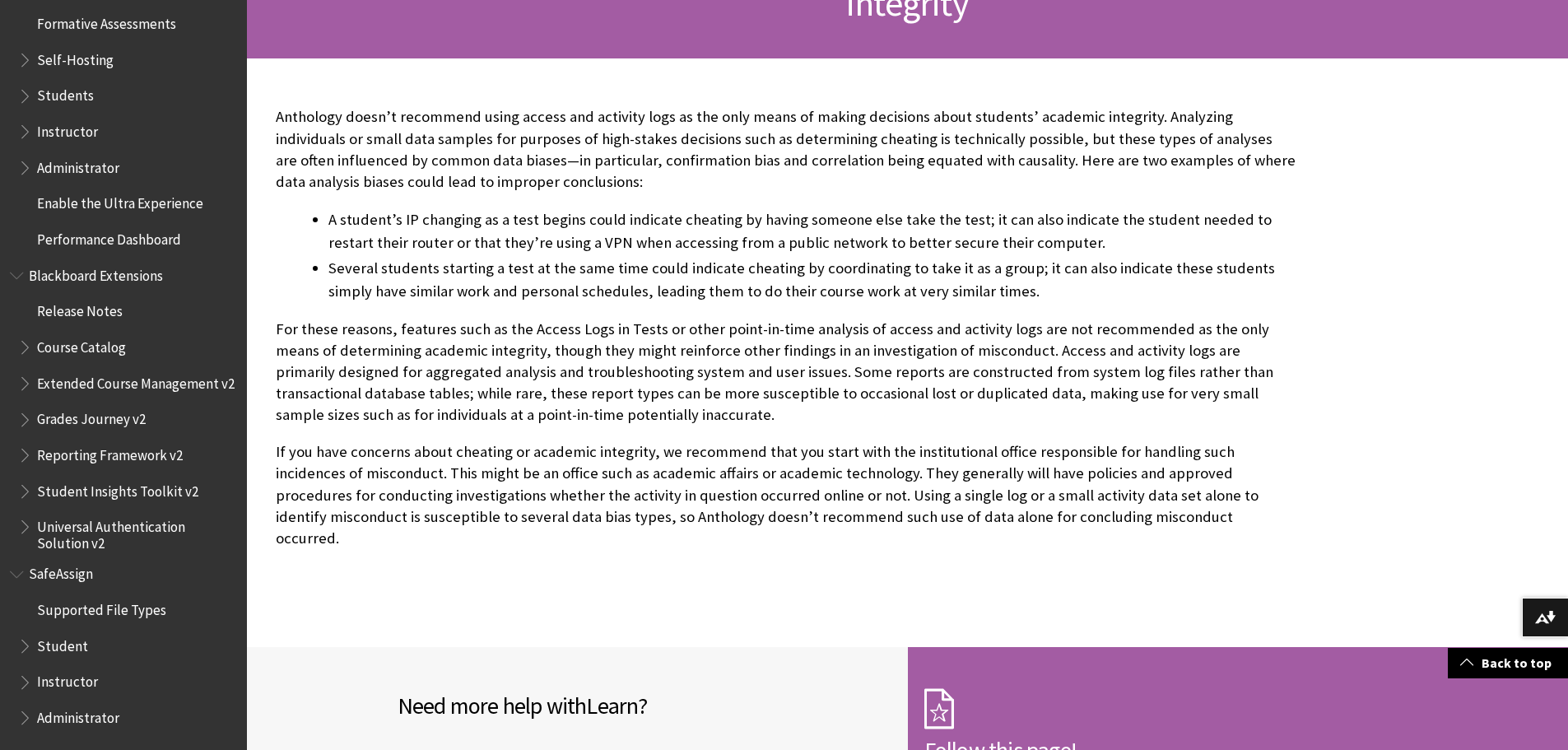
scroll to position [512, 0]
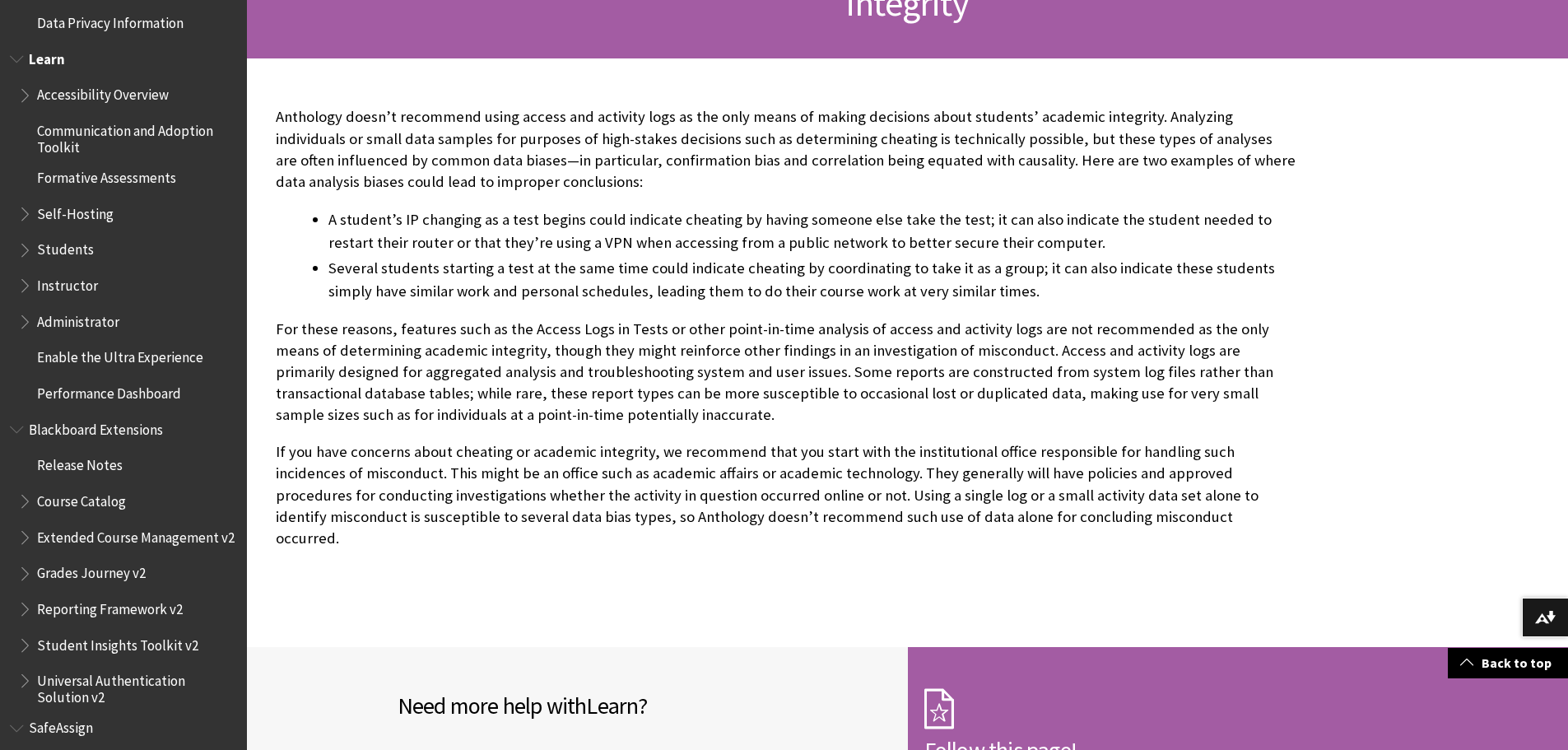
click at [26, 286] on span "Book outline for Blackboard Learn Help" at bounding box center [27, 283] width 17 height 21
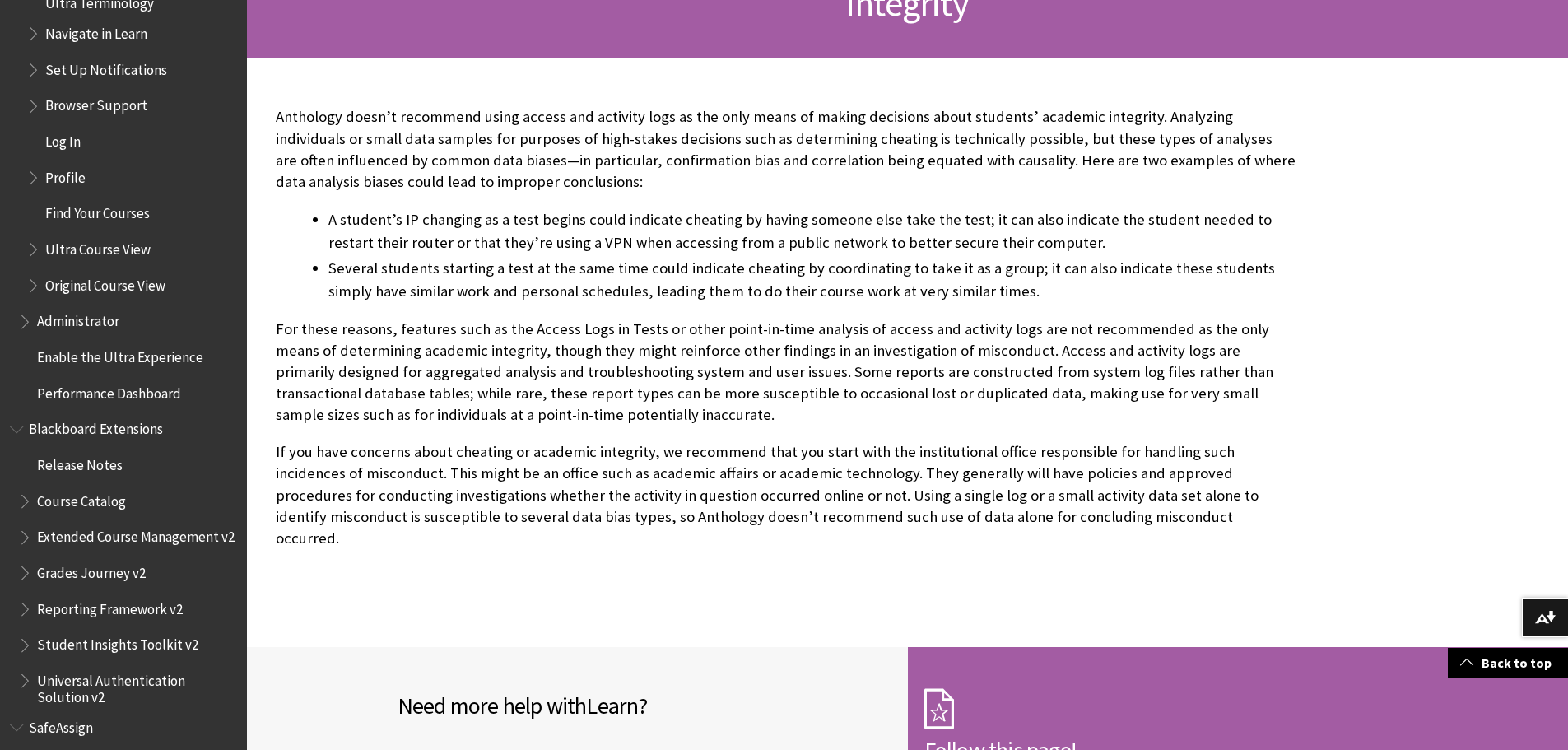
scroll to position [924, 0]
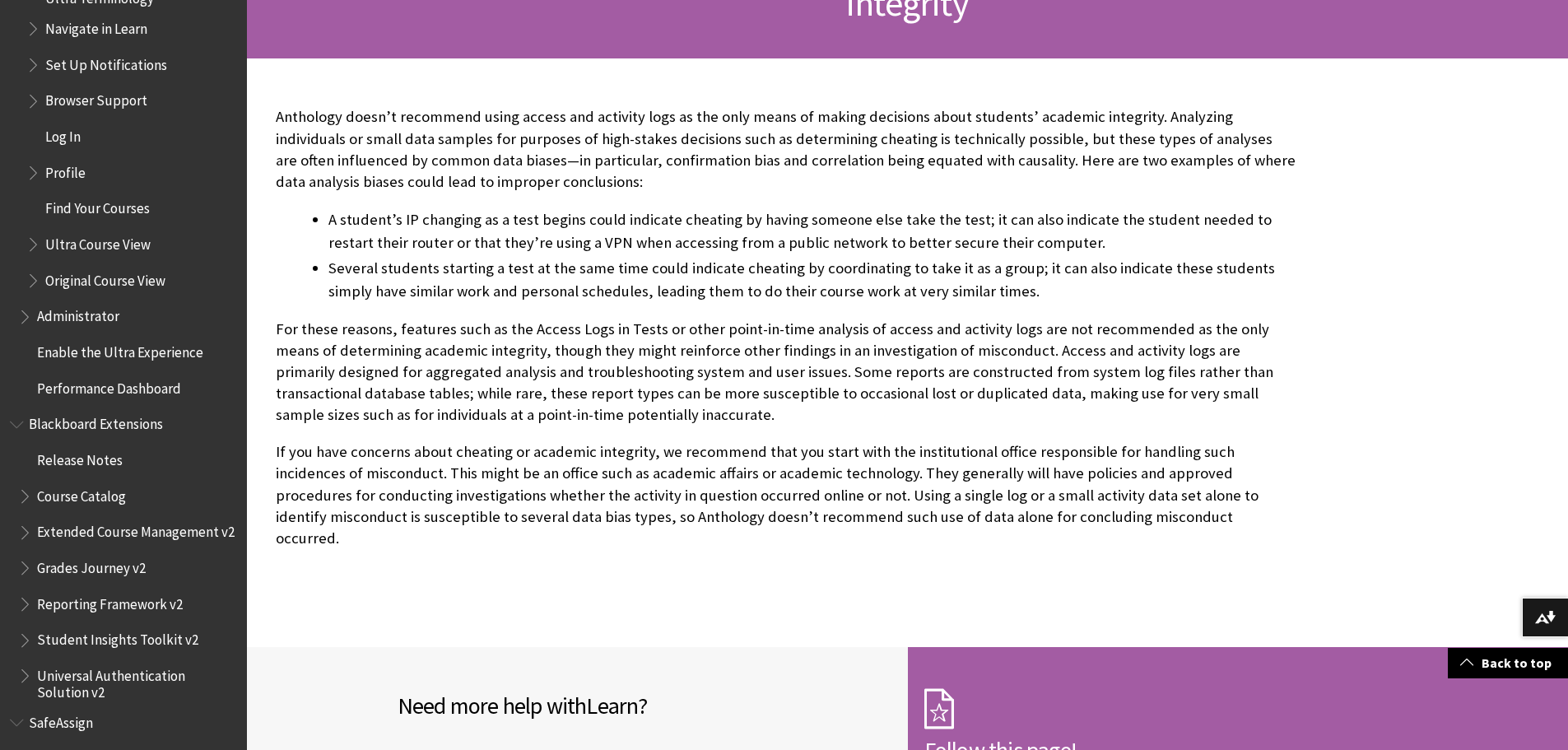
click at [32, 242] on span "Book outline for Blackboard Learn Help" at bounding box center [35, 241] width 17 height 21
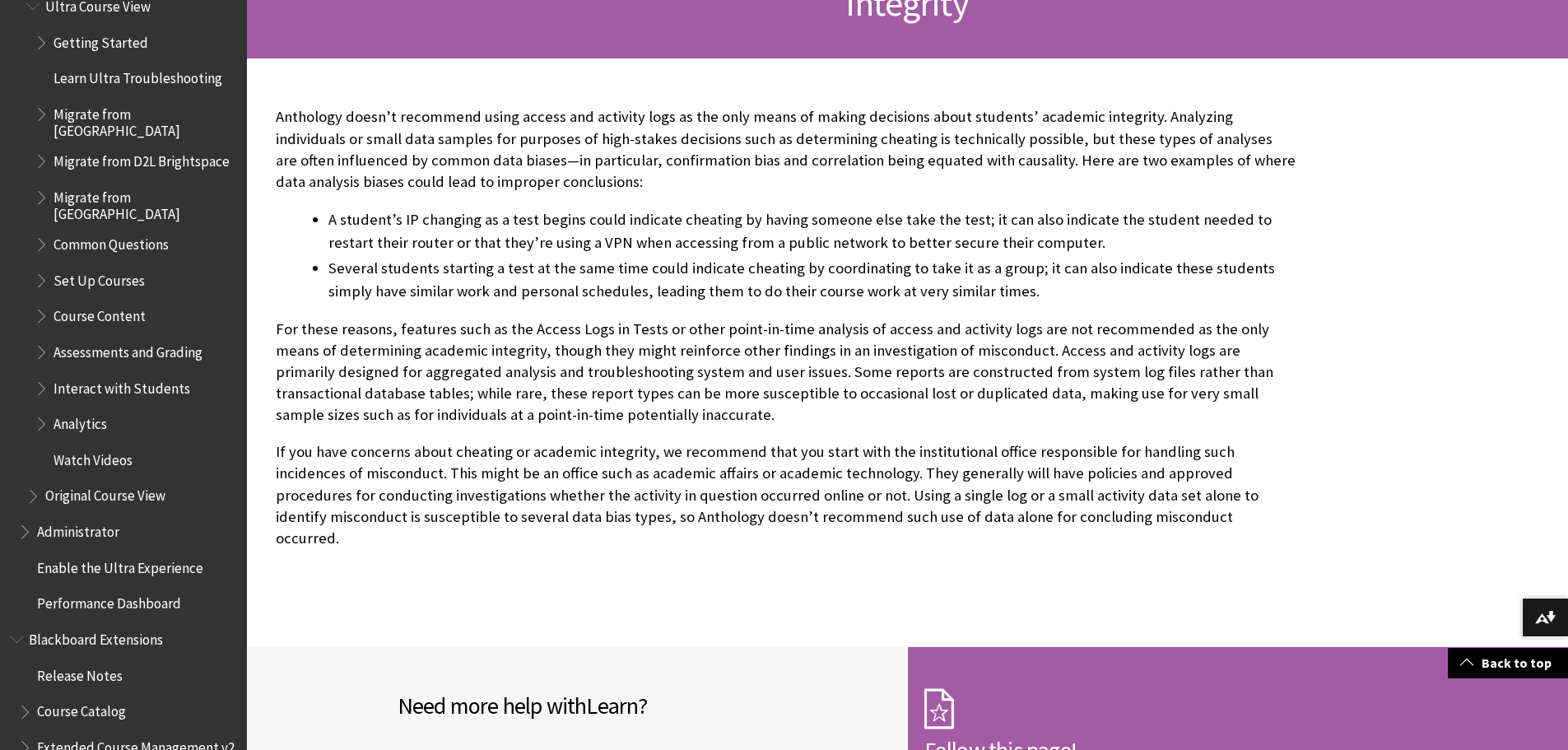
scroll to position [1253, 0]
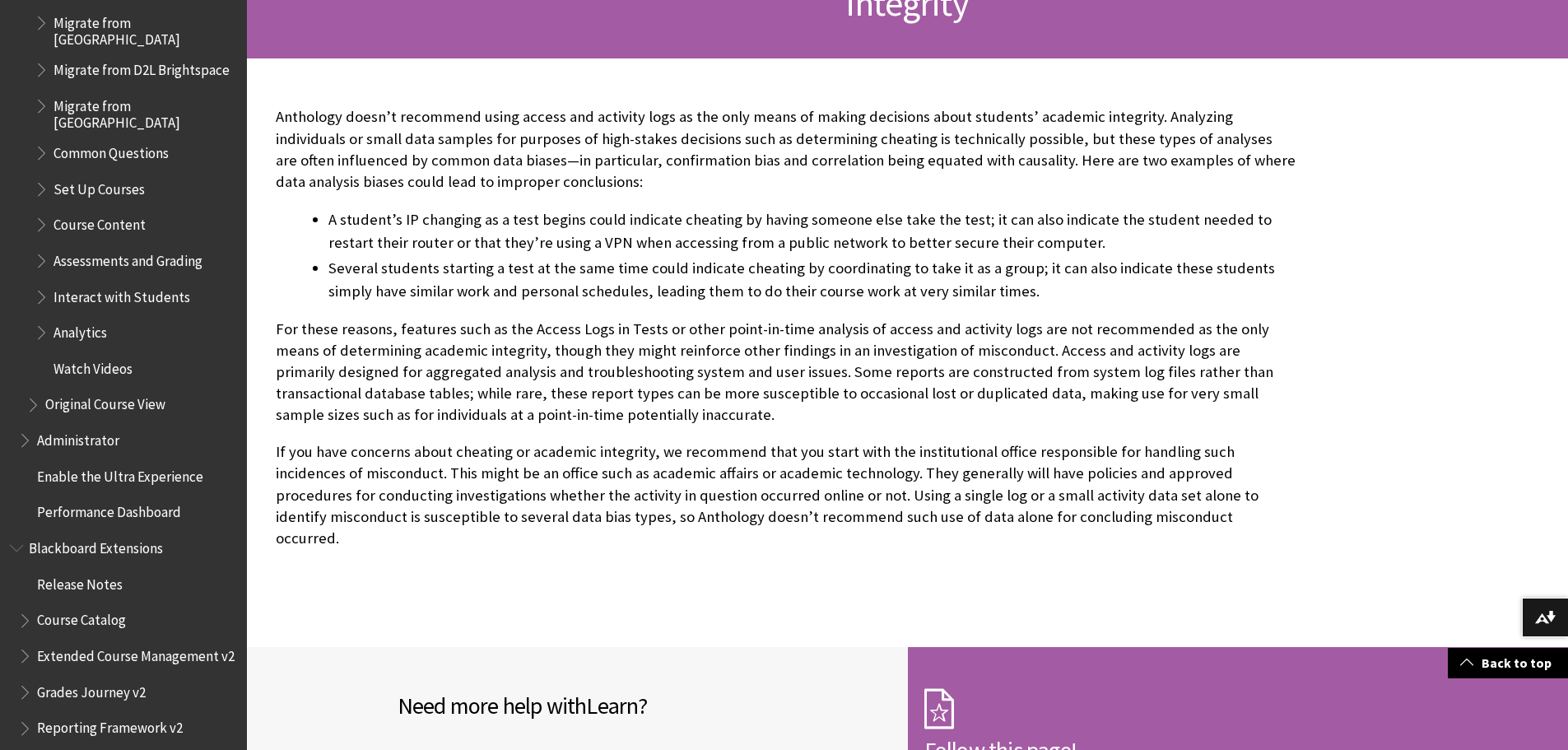
click at [34, 319] on span "Book outline for Blackboard Learn Help" at bounding box center [43, 329] width 17 height 21
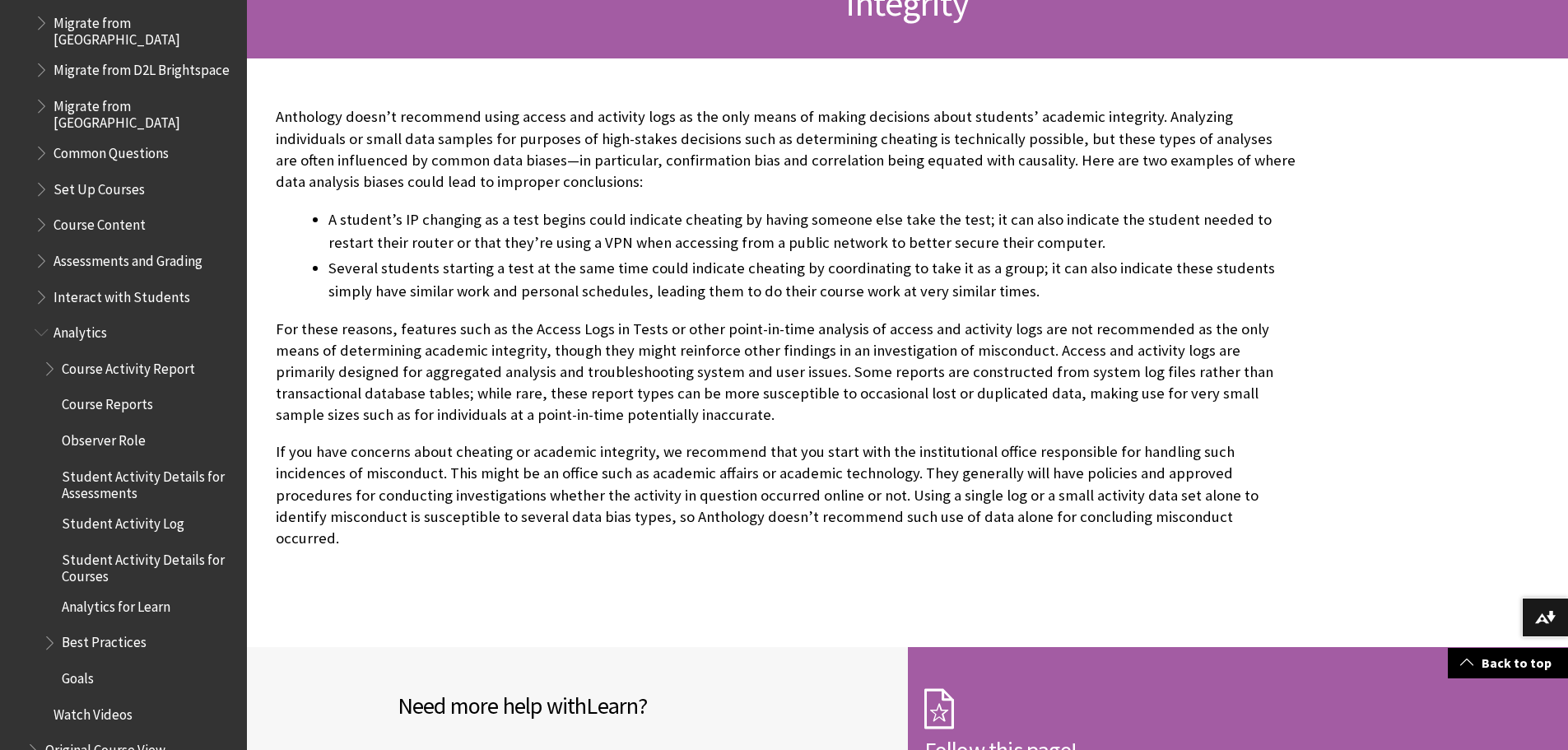
click at [111, 395] on span "Course Reports" at bounding box center [107, 401] width 91 height 22
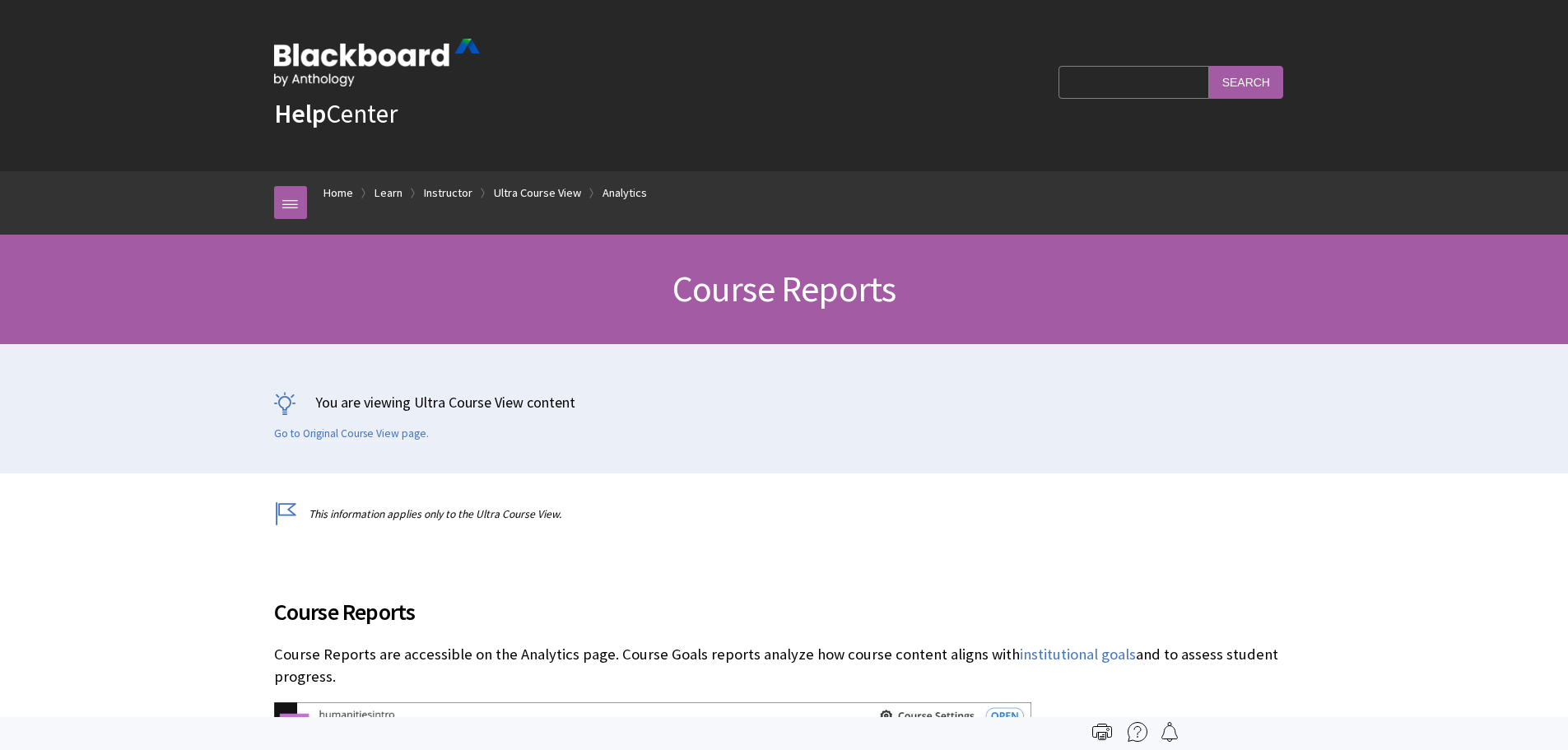
scroll to position [2471, 0]
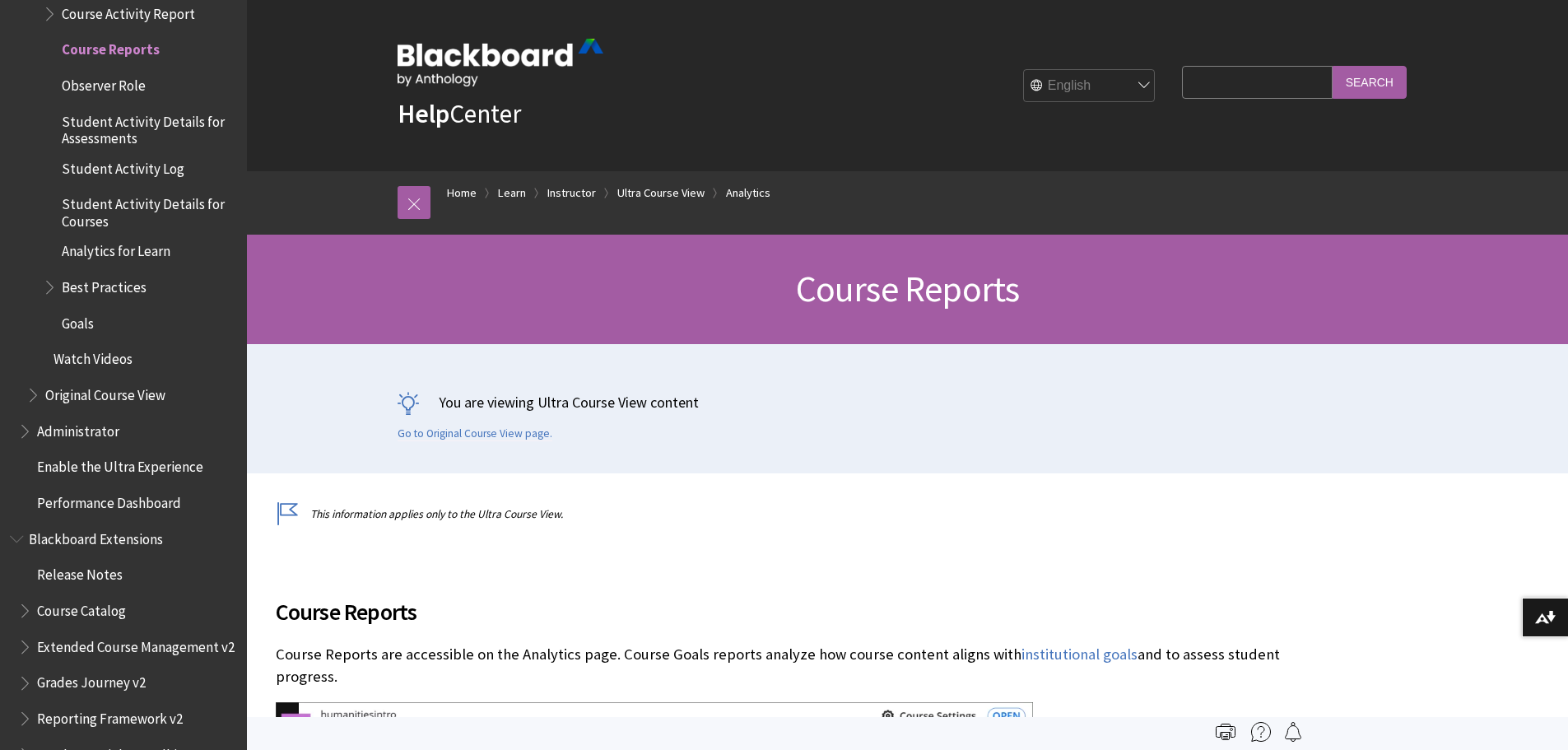
click at [370, 514] on p "This information applies only to the Ultra Course View." at bounding box center [786, 514] width 1021 height 15
click at [319, 609] on span "Course Reports" at bounding box center [786, 612] width 1021 height 34
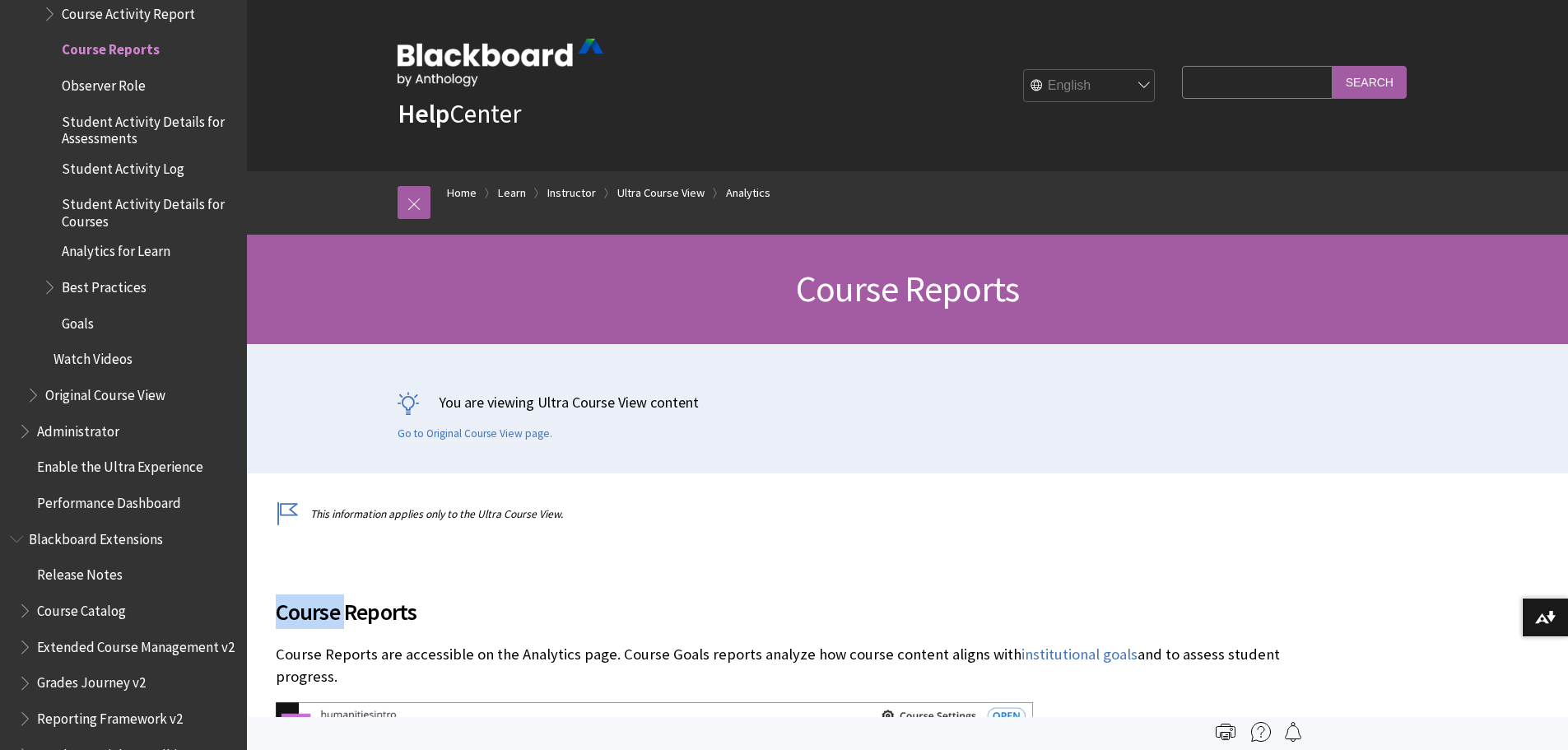
click at [319, 609] on span "Course Reports" at bounding box center [786, 612] width 1021 height 34
copy div "Course Reports"
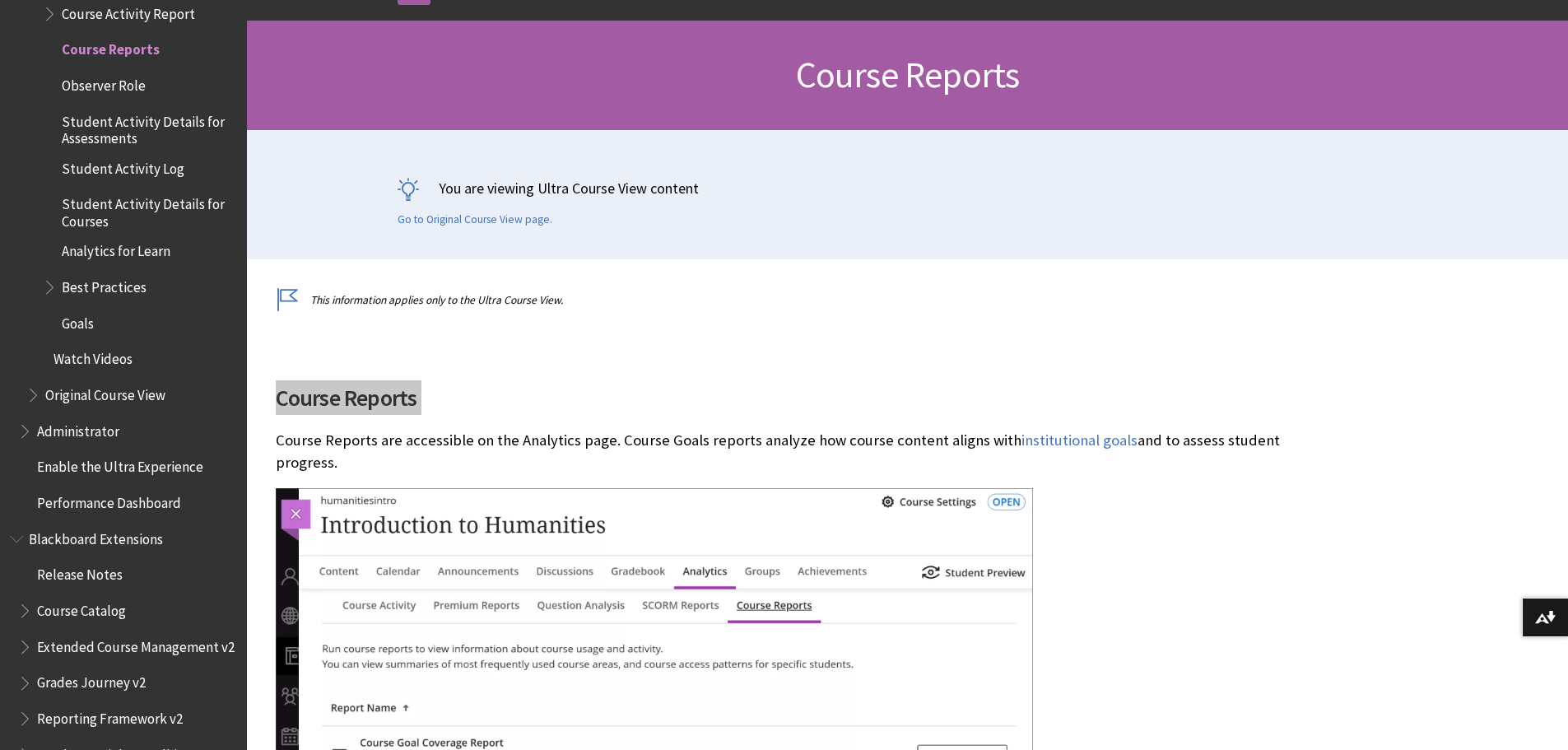
scroll to position [247, 0]
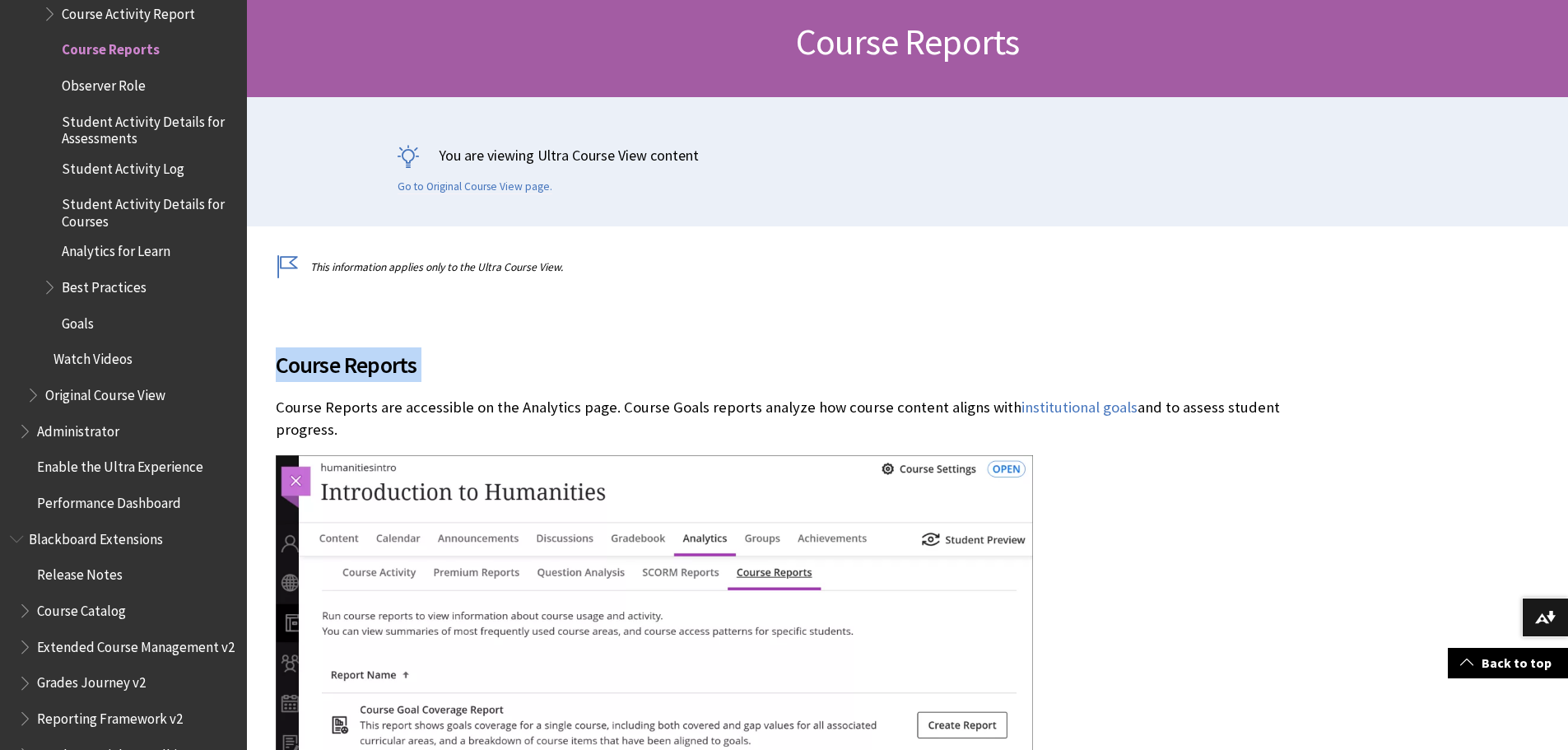
drag, startPoint x: 334, startPoint y: 425, endPoint x: 274, endPoint y: 410, distance: 61.8
click at [274, 410] on div "Course Reports Course Reports are accessible on the Analytics page. Course Goal…" at bounding box center [786, 630] width 1053 height 710
copy p "Course Reports are accessible on the Analytics page. Course Goals reports analy…"
click at [956, 579] on img at bounding box center [654, 638] width 757 height 367
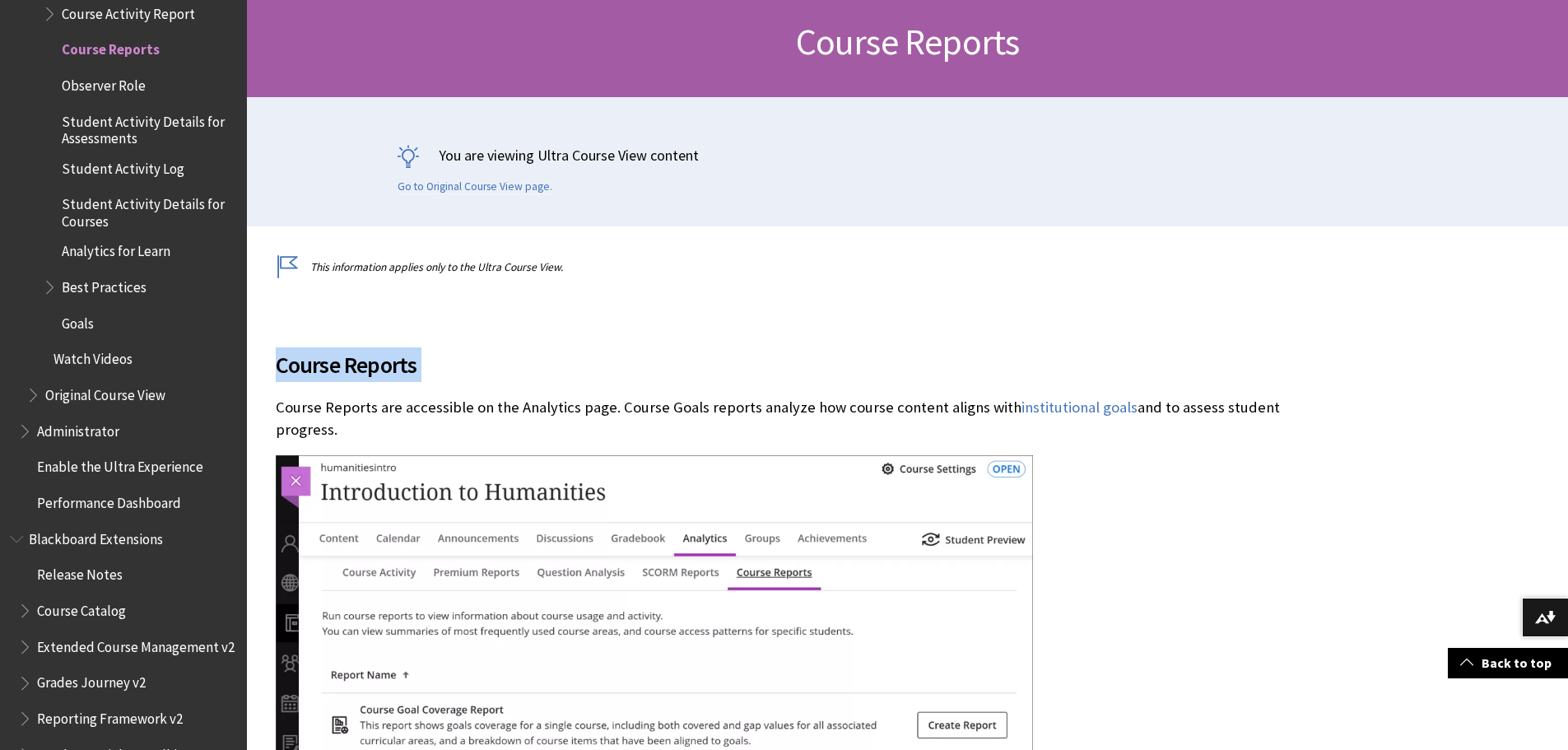
click at [956, 579] on img at bounding box center [654, 638] width 757 height 367
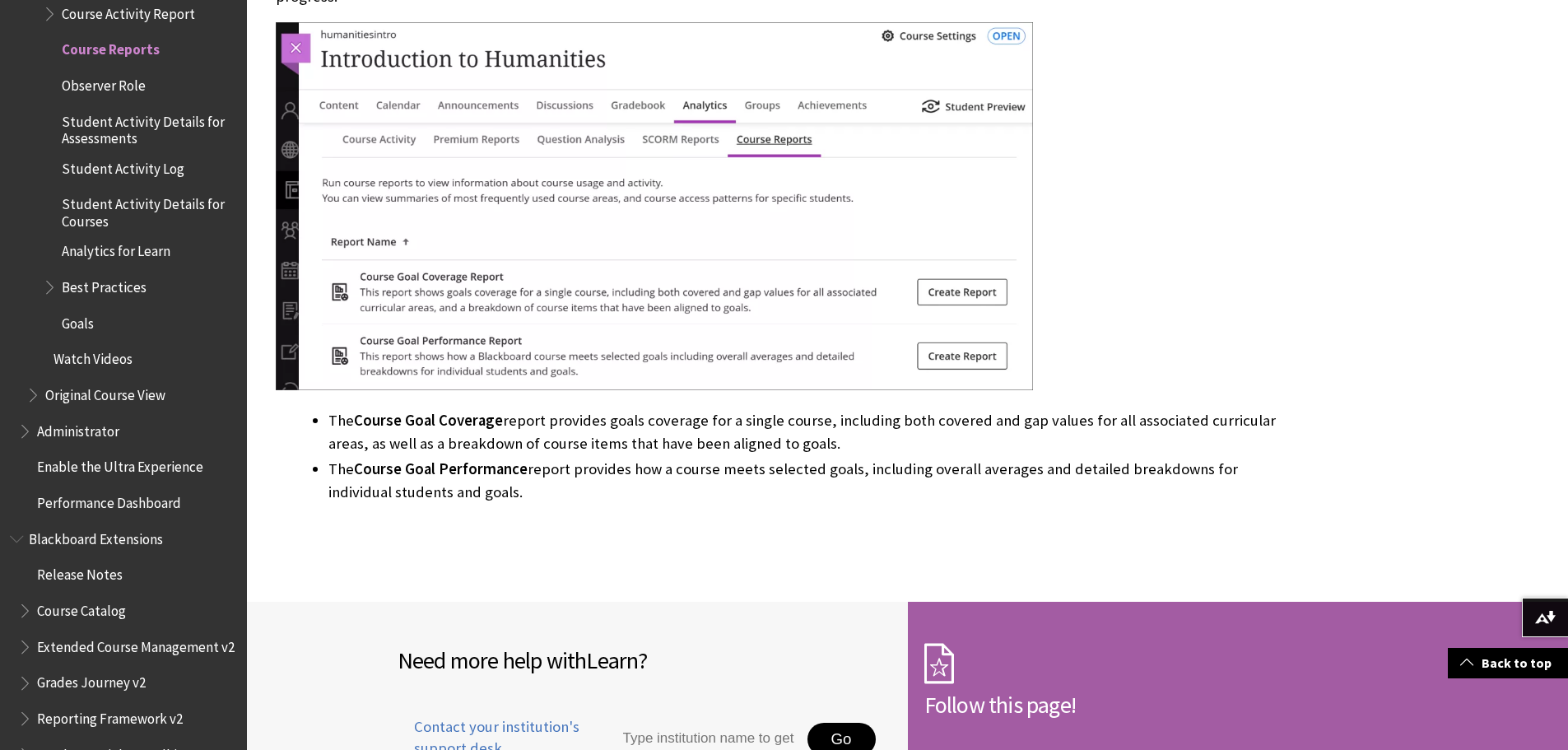
scroll to position [741, 0]
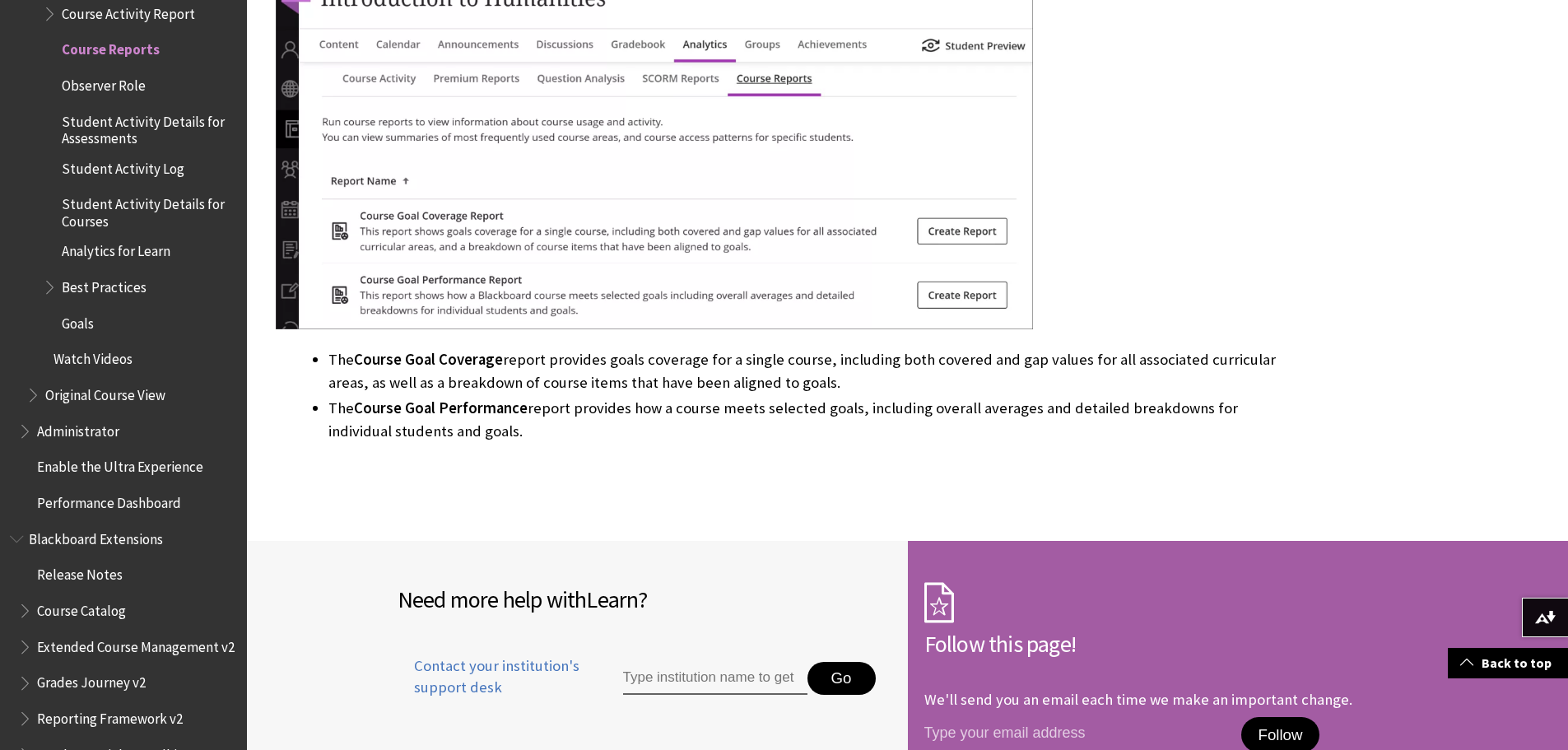
drag, startPoint x: 798, startPoint y: 385, endPoint x: 303, endPoint y: 366, distance: 495.4
click at [304, 366] on ul "The Course Goal Coverage report provides goals coverage for a single course, in…" at bounding box center [786, 395] width 1021 height 95
copy li "The Course Goal Coverage report provides goals coverage for a single course, in…"
drag, startPoint x: 451, startPoint y: 430, endPoint x: 332, endPoint y: 412, distance: 120.4
click at [332, 412] on li "The Course Goal Performance report provides how a course meets selected goals, …" at bounding box center [811, 420] width 968 height 46
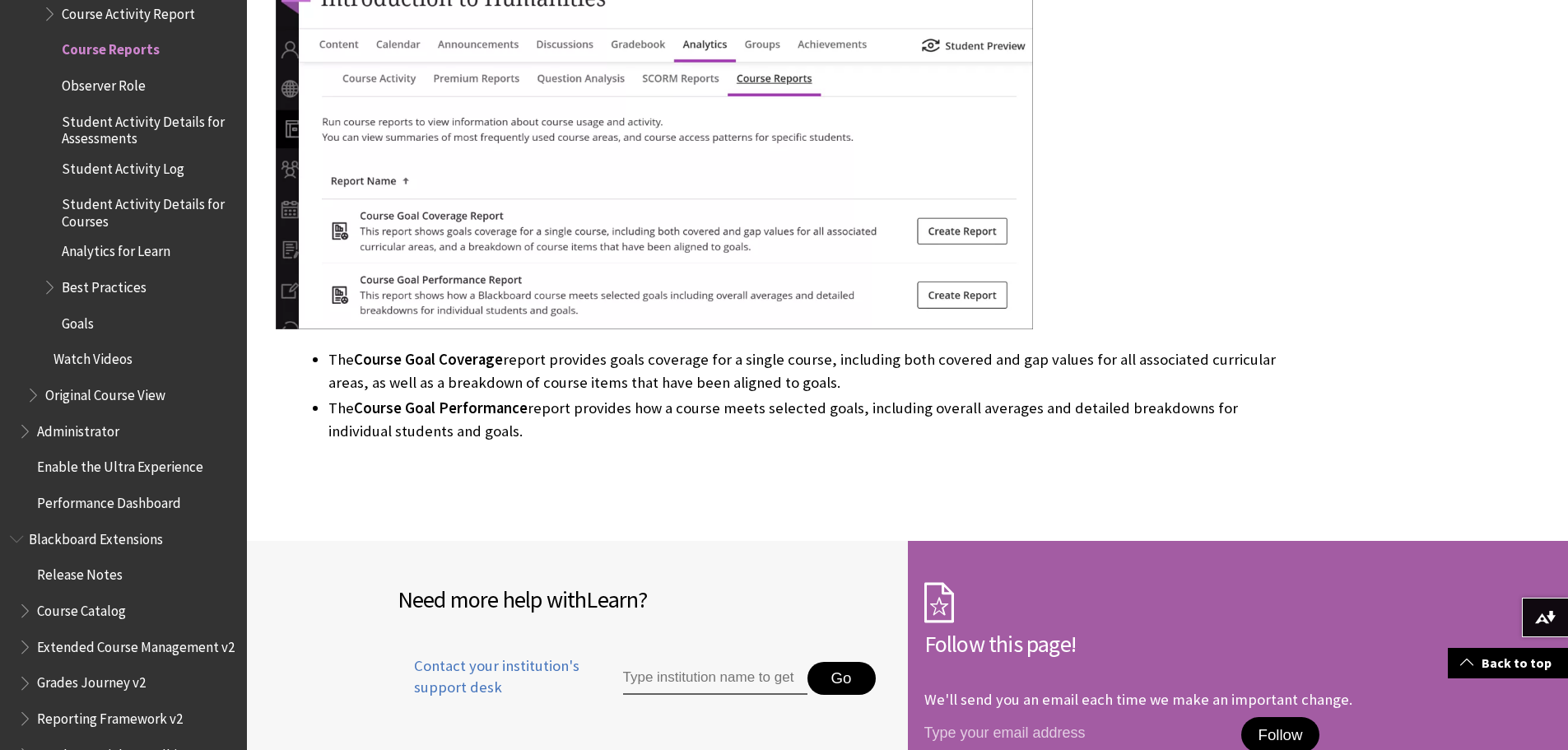
copy li "The Course Goal Performance report provides how a course meets selected goals, …"
click at [97, 309] on span "Goals" at bounding box center [139, 323] width 194 height 28
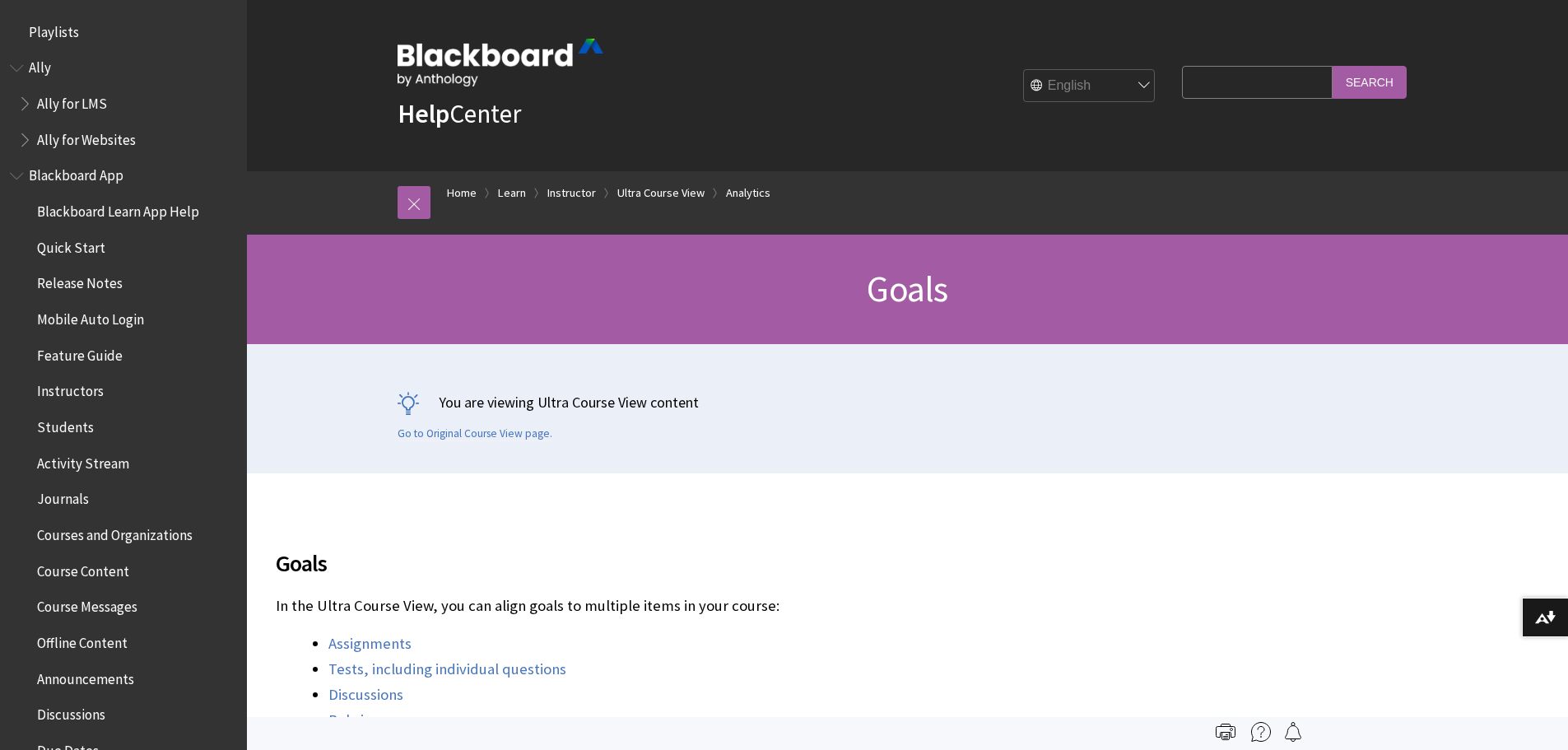
scroll to position [2735, 0]
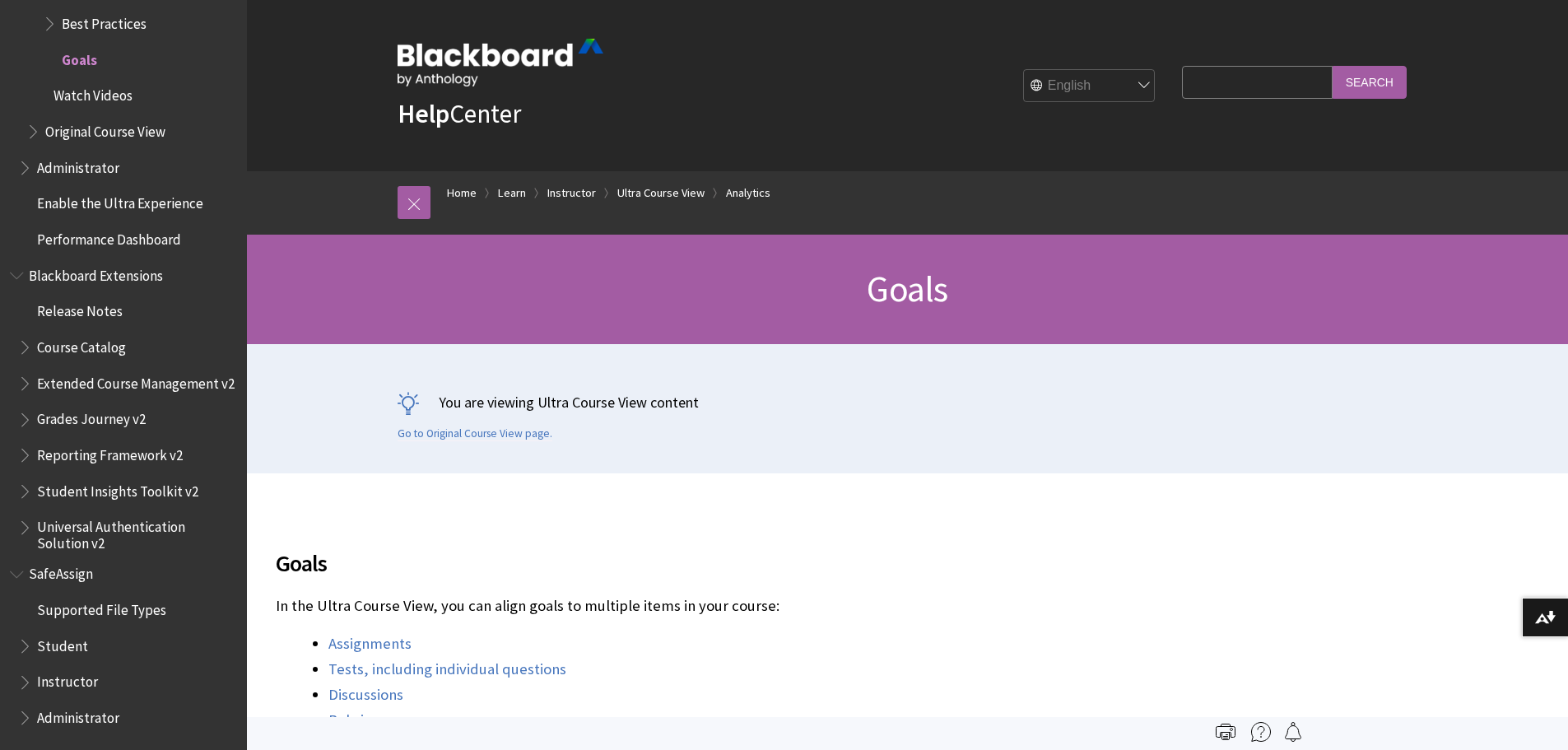
click at [301, 566] on span "Goals" at bounding box center [786, 563] width 1021 height 34
copy span "Goals"
click at [634, 607] on p "In the Ultra Course View, you can align goals to multiple items in your course:" at bounding box center [786, 606] width 1021 height 22
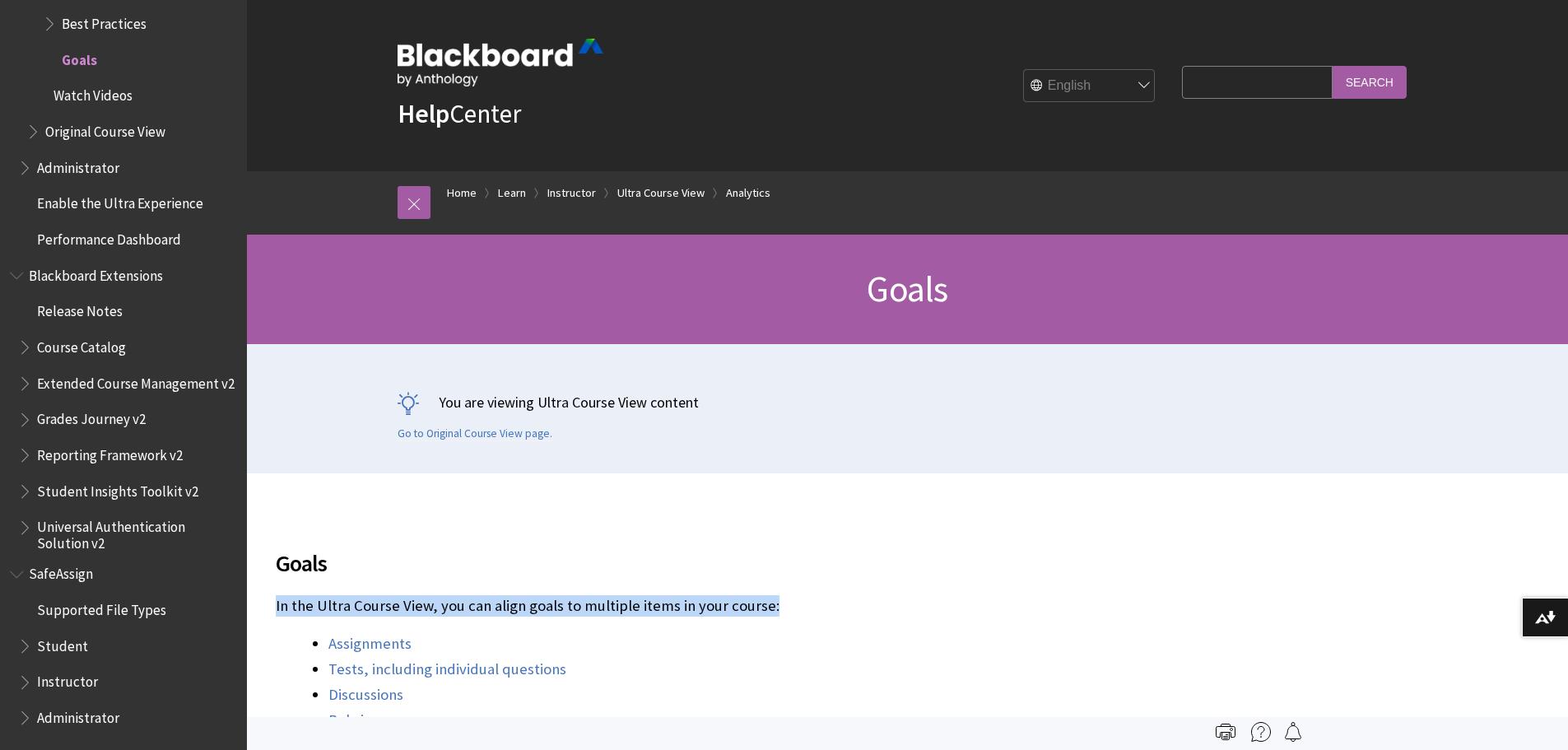
click at [634, 607] on p "In the Ultra Course View, you can align goals to multiple items in your course:" at bounding box center [786, 606] width 1021 height 22
copy p "In the Ultra Course View, you can align goals to multiple items in your course:"
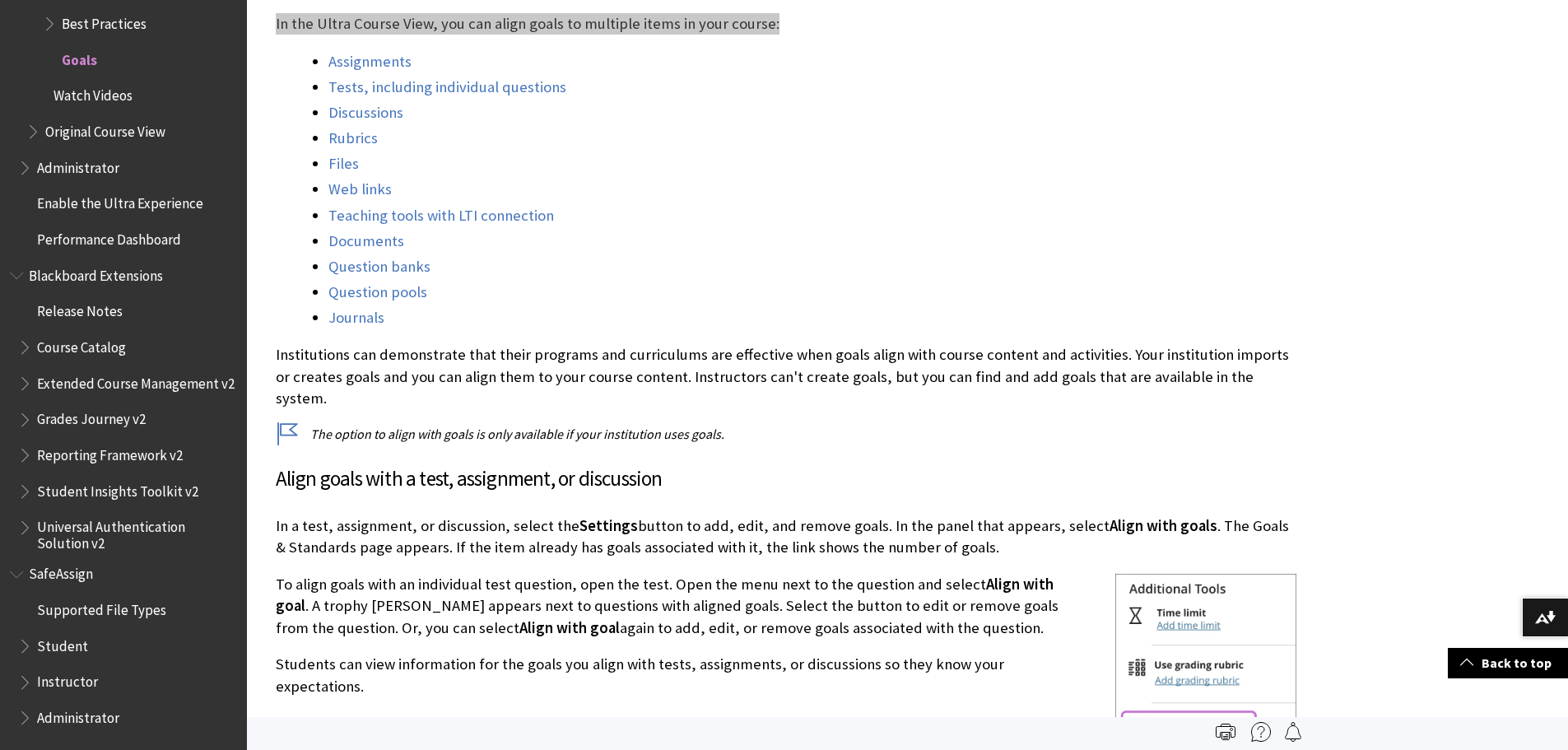
scroll to position [576, 0]
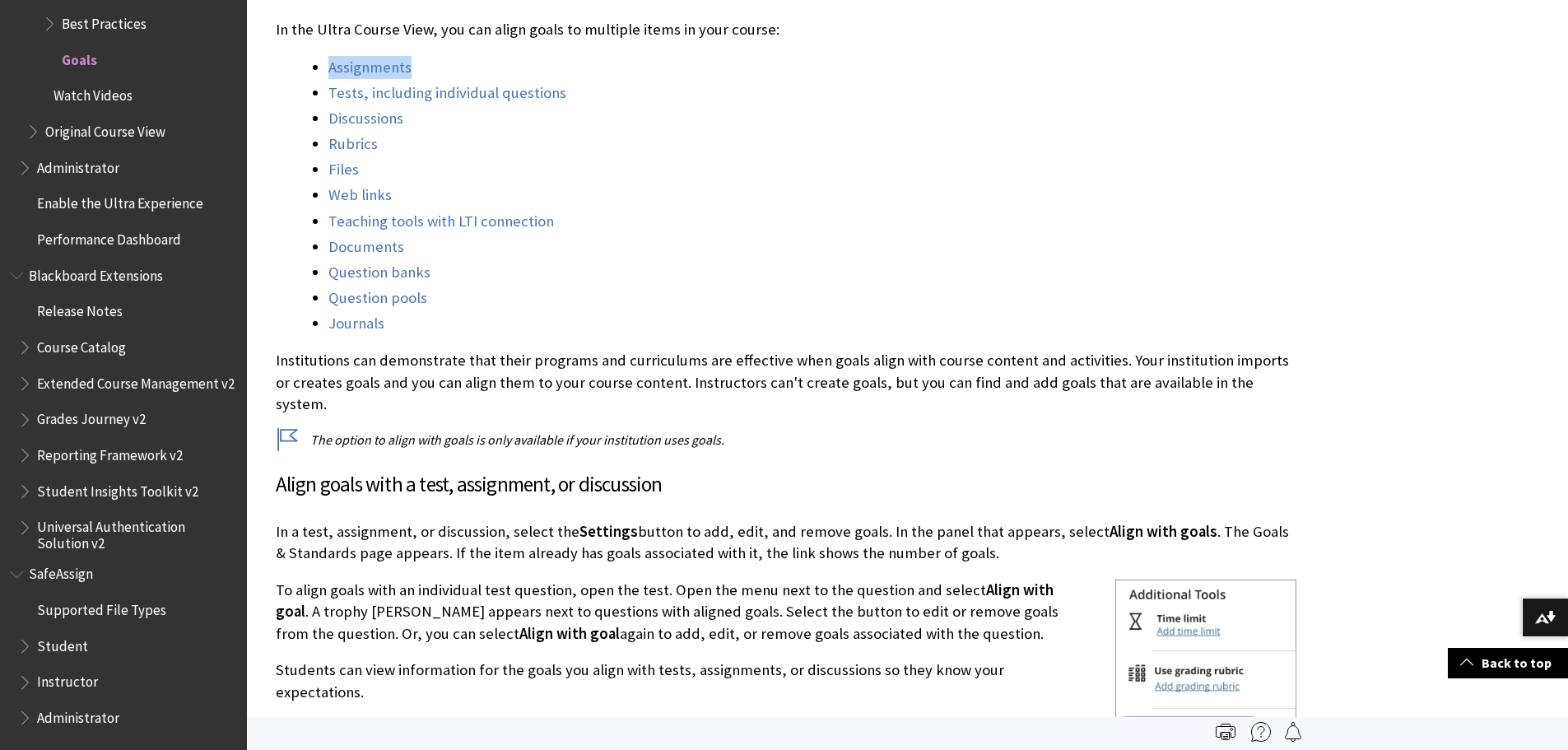
drag, startPoint x: 411, startPoint y: 63, endPoint x: 325, endPoint y: 64, distance: 86.0
click at [325, 64] on ul "Assignments Tests, including individual questions Discussions Rubrics Files Web…" at bounding box center [786, 195] width 1021 height 279
copy link "Assignments"
drag, startPoint x: 563, startPoint y: 89, endPoint x: 327, endPoint y: 82, distance: 236.1
click at [327, 82] on ul "Assignments Tests, including individual questions Discussions Rubrics Files Web…" at bounding box center [786, 195] width 1021 height 279
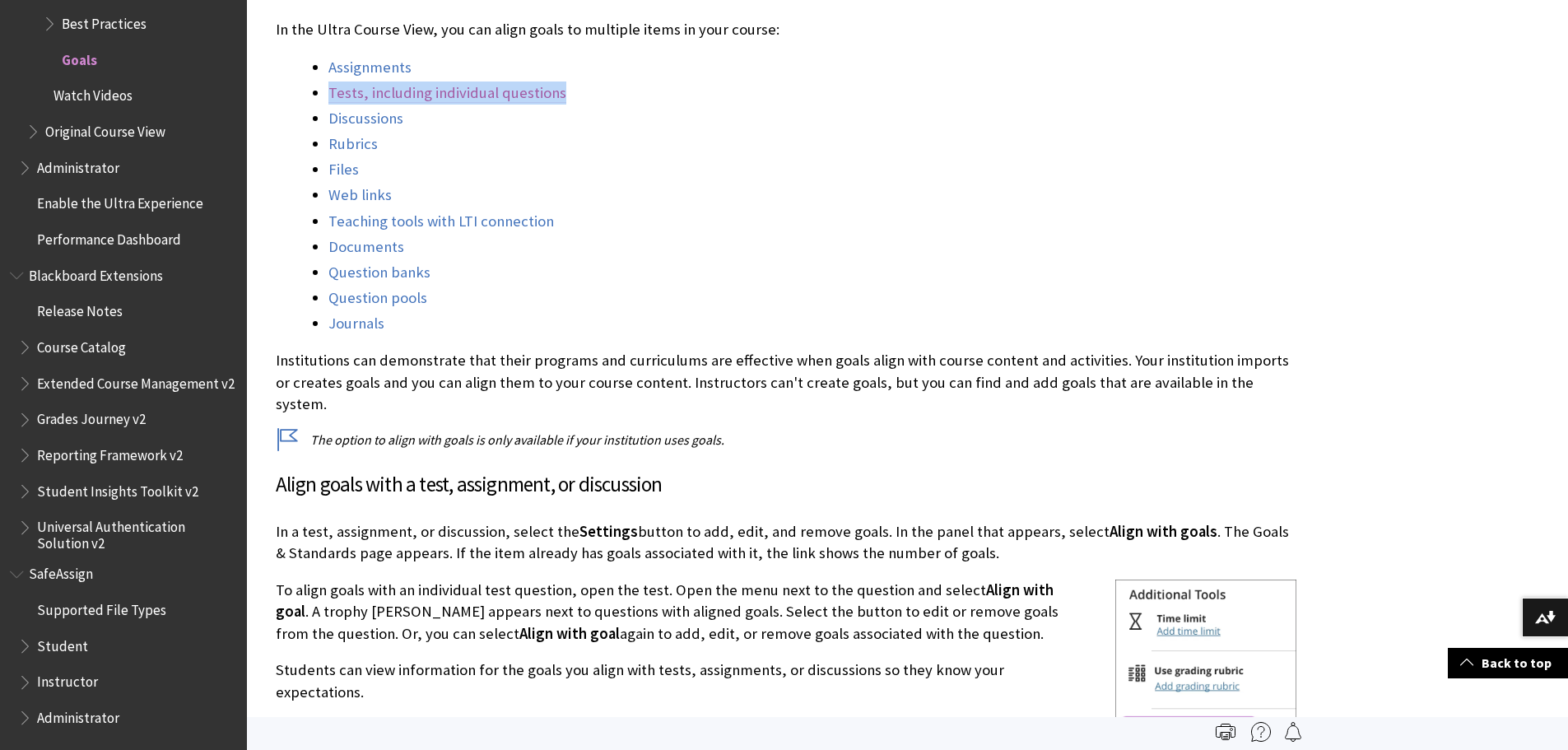
copy link "Tests, including individual questions"
drag, startPoint x: 408, startPoint y: 121, endPoint x: 325, endPoint y: 111, distance: 83.6
click at [325, 111] on ul "Assignments Tests, including individual questions Discussions Rubrics Files Web…" at bounding box center [786, 195] width 1021 height 279
copy link "Discussions"
drag, startPoint x: 371, startPoint y: 142, endPoint x: 313, endPoint y: 136, distance: 58.3
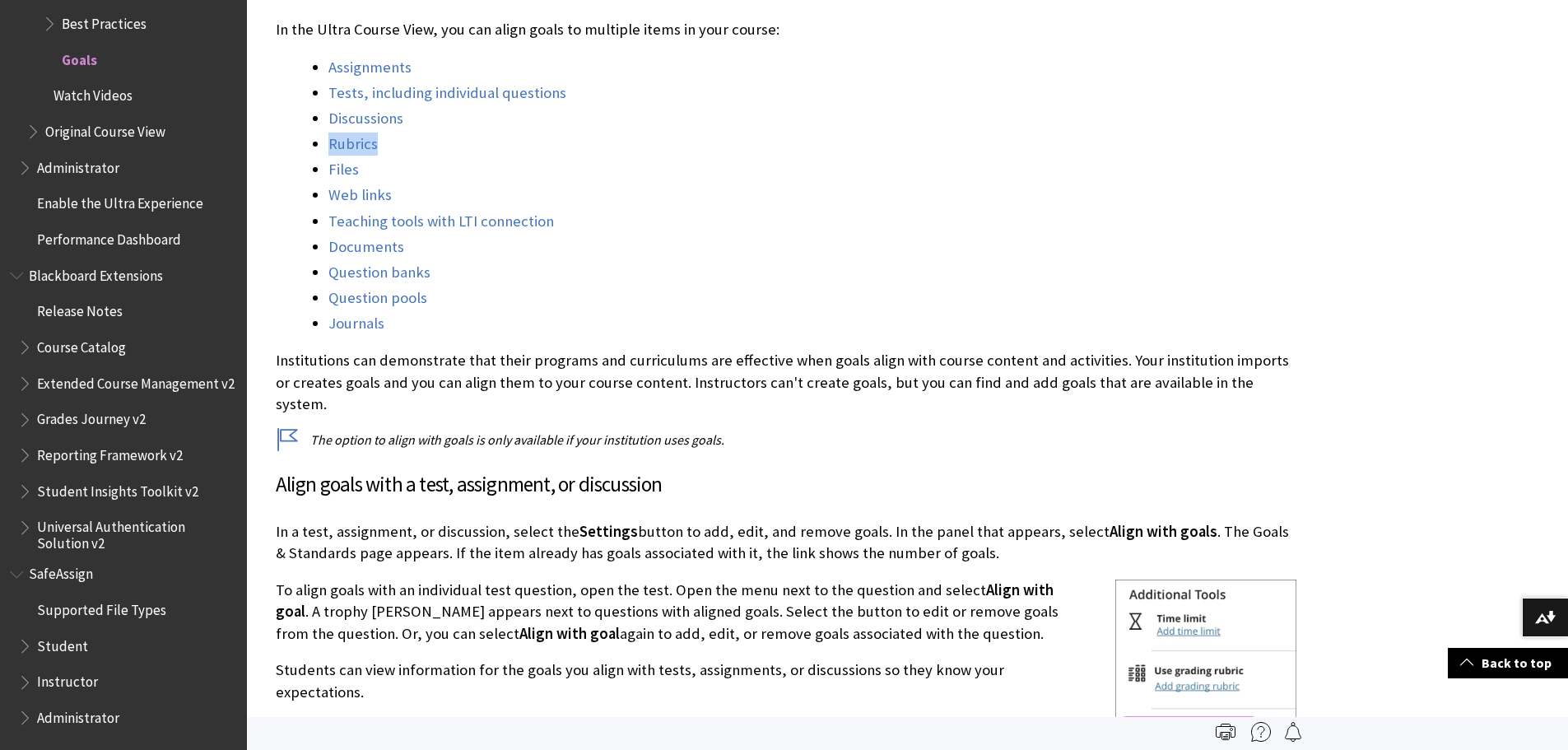
click at [328, 136] on li "Rubrics" at bounding box center [811, 144] width 968 height 23
copy link "Rubrics"
drag, startPoint x: 365, startPoint y: 167, endPoint x: 323, endPoint y: 160, distance: 42.6
click at [323, 160] on ul "Assignments Tests, including individual questions Discussions Rubrics Files Web…" at bounding box center [786, 195] width 1021 height 279
copy link "Files"
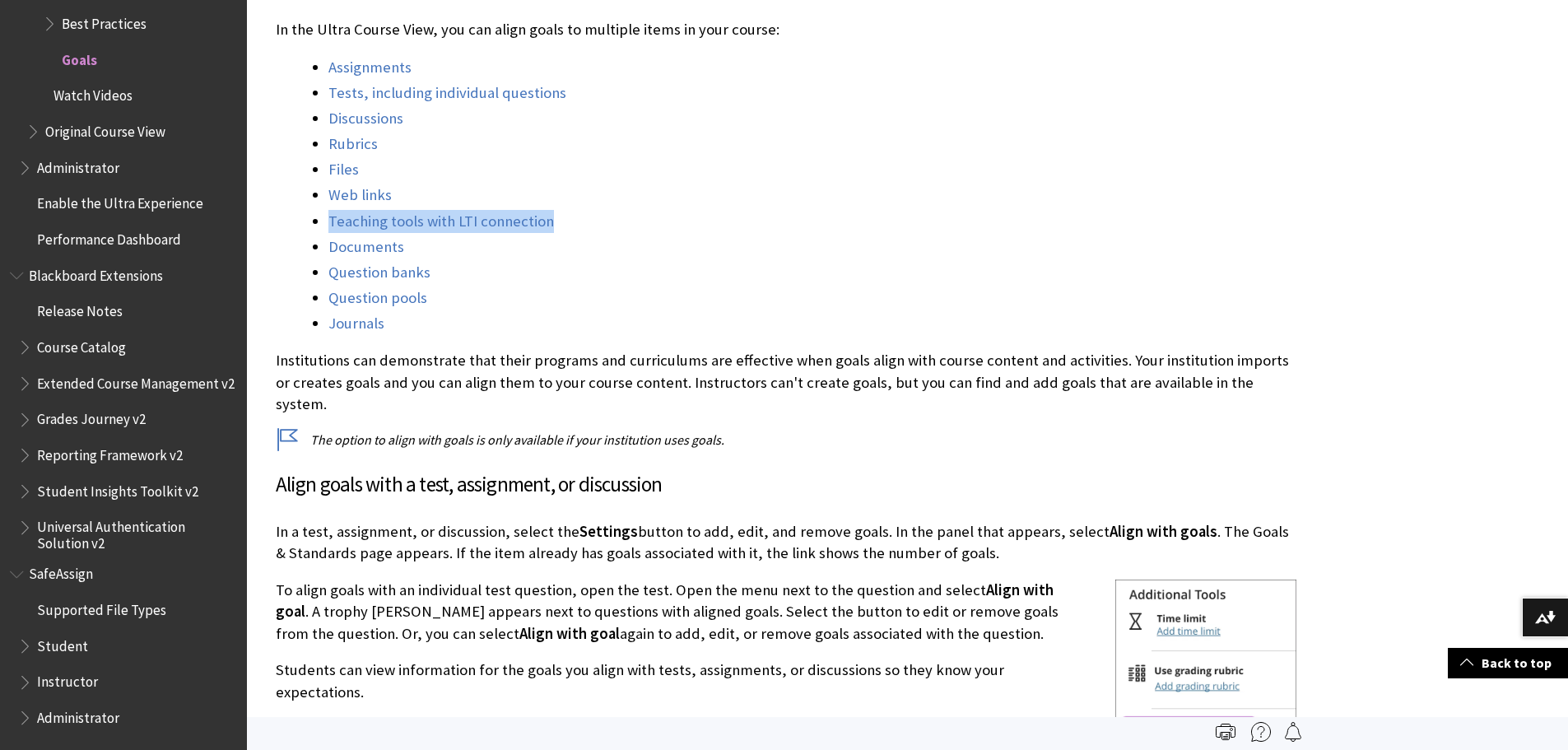
drag, startPoint x: 552, startPoint y: 218, endPoint x: 327, endPoint y: 227, distance: 225.2
click at [327, 227] on ul "Assignments Tests, including individual questions Discussions Rubrics Files Web…" at bounding box center [786, 195] width 1021 height 279
copy link "Teaching tools with LTI connection"
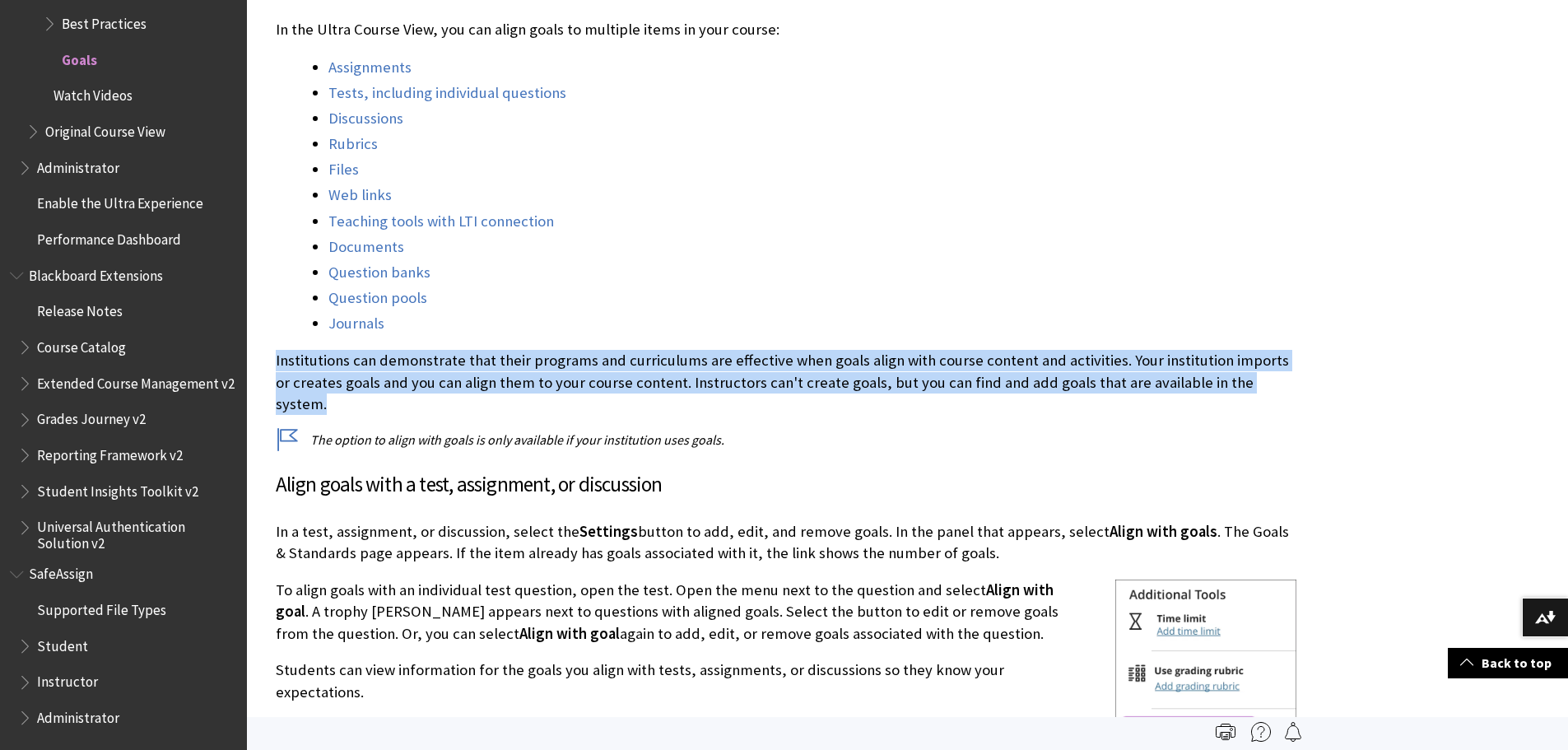
drag, startPoint x: 1261, startPoint y: 378, endPoint x: 266, endPoint y: 341, distance: 995.7
copy p "Institutions can demonstrate that their programs and curriculums are effective …"
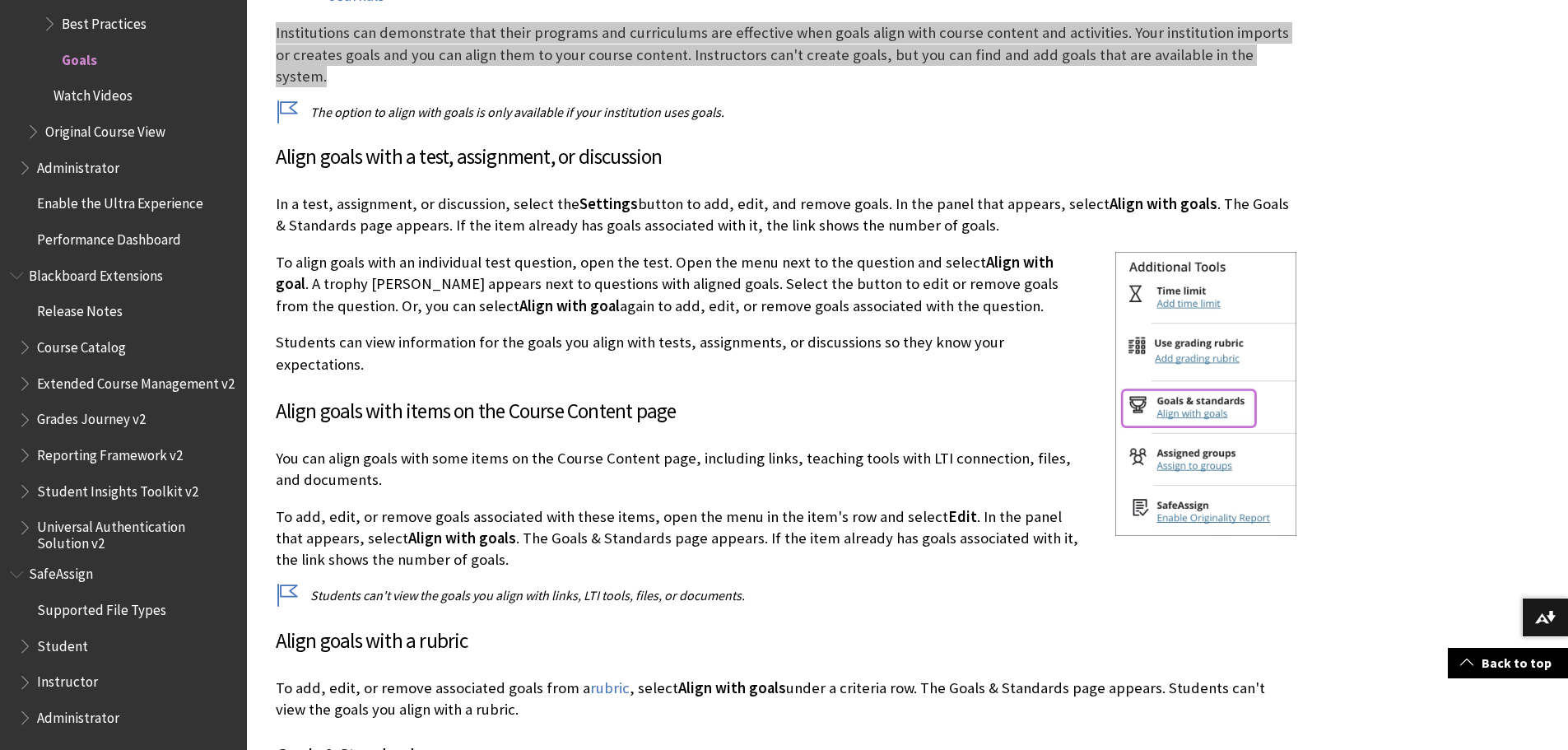
scroll to position [905, 0]
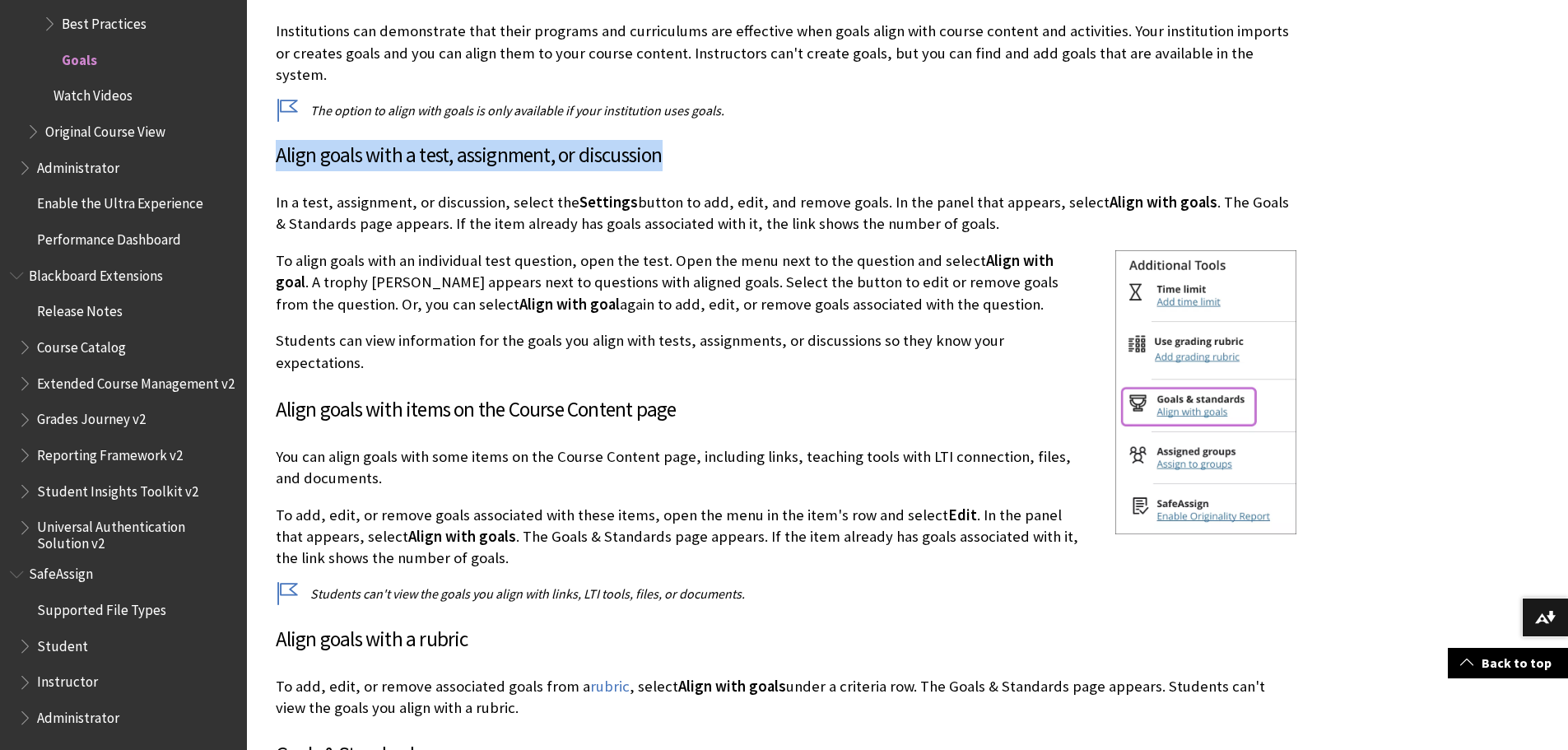
drag, startPoint x: 659, startPoint y: 128, endPoint x: 269, endPoint y: 109, distance: 390.5
copy h3 "Align goals with a test, assignment, or discussion"
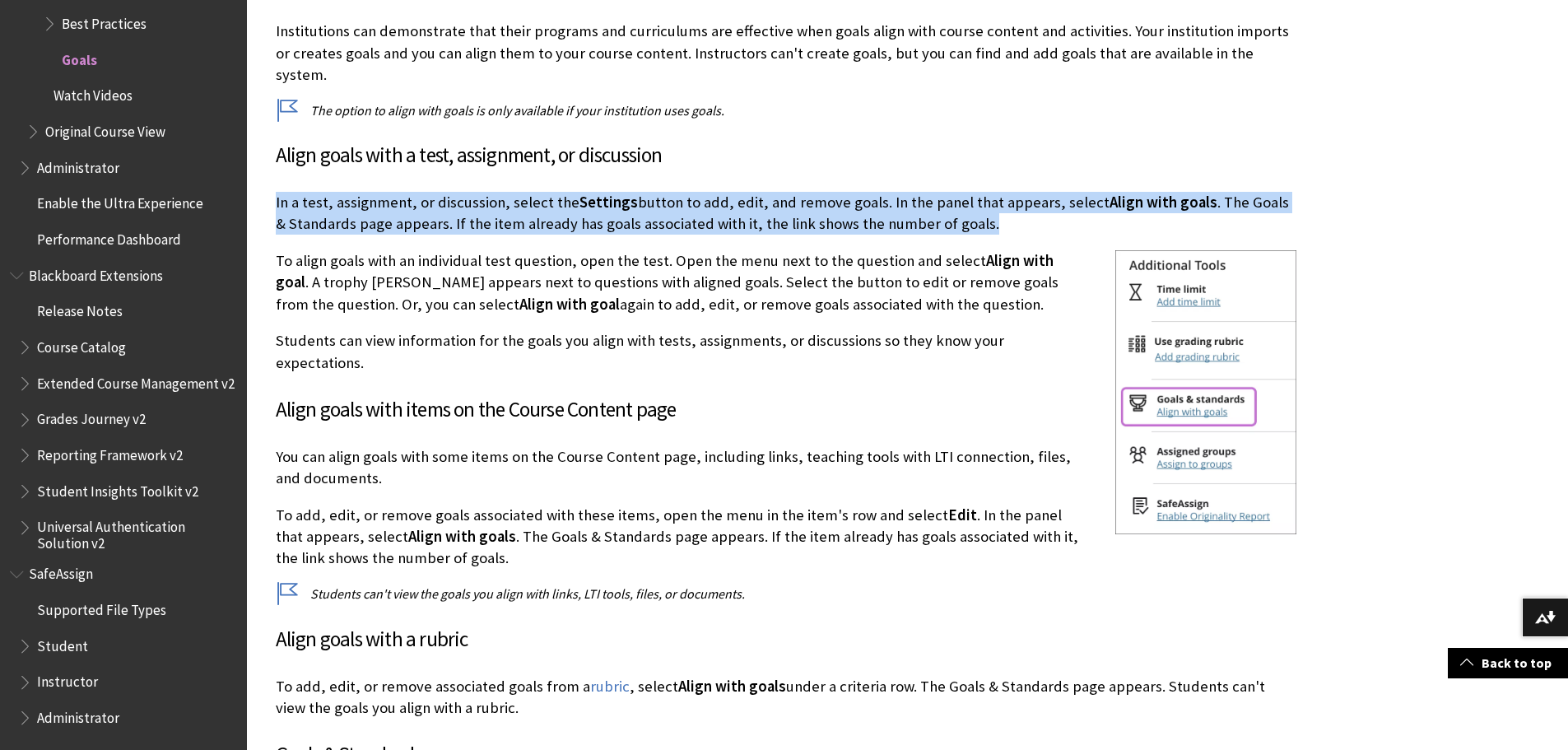
drag, startPoint x: 978, startPoint y: 203, endPoint x: 263, endPoint y: 189, distance: 715.1
drag, startPoint x: 893, startPoint y: 281, endPoint x: 270, endPoint y: 235, distance: 624.7
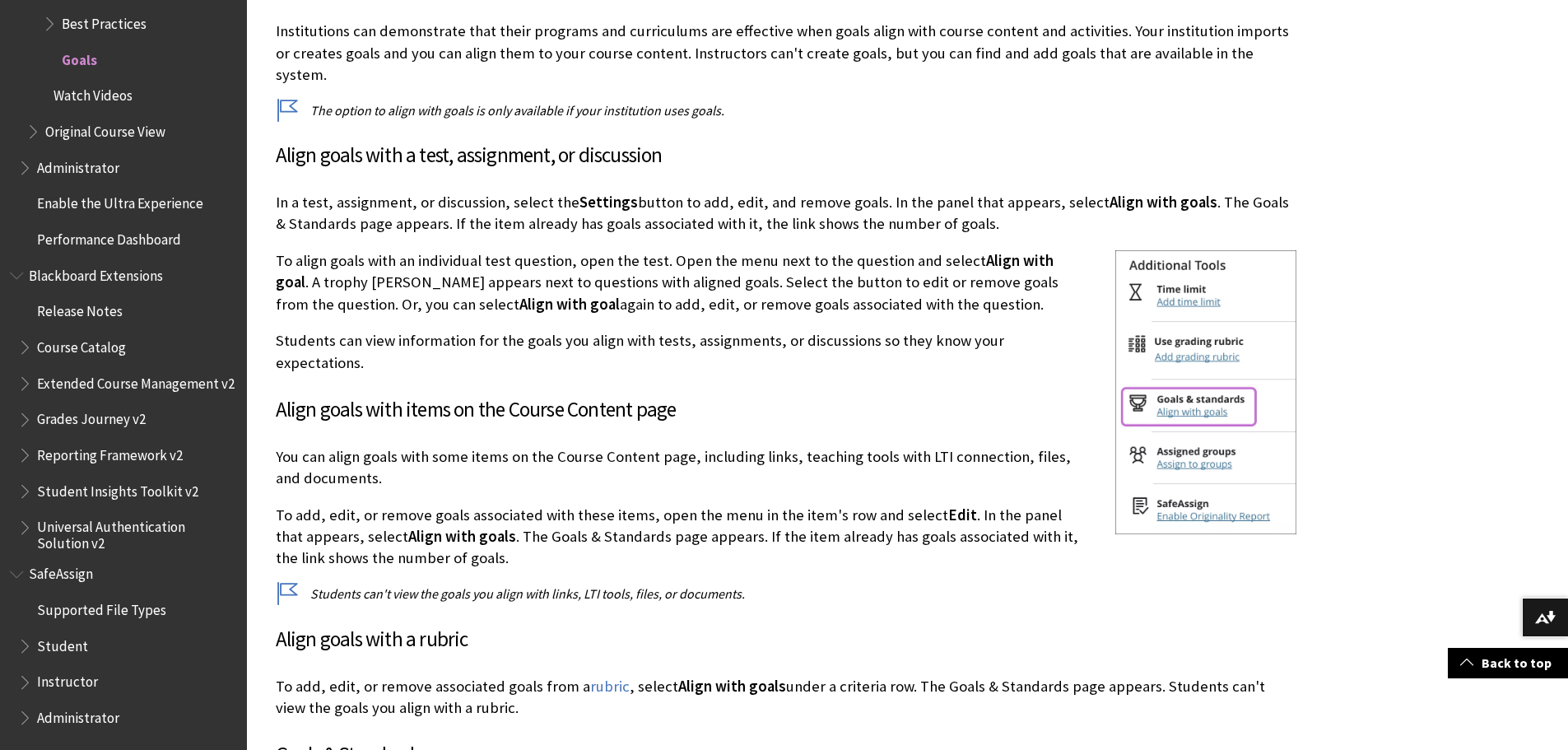
click at [707, 330] on p "Students can view information for the goals you align with tests, assignments, …" at bounding box center [786, 351] width 1021 height 43
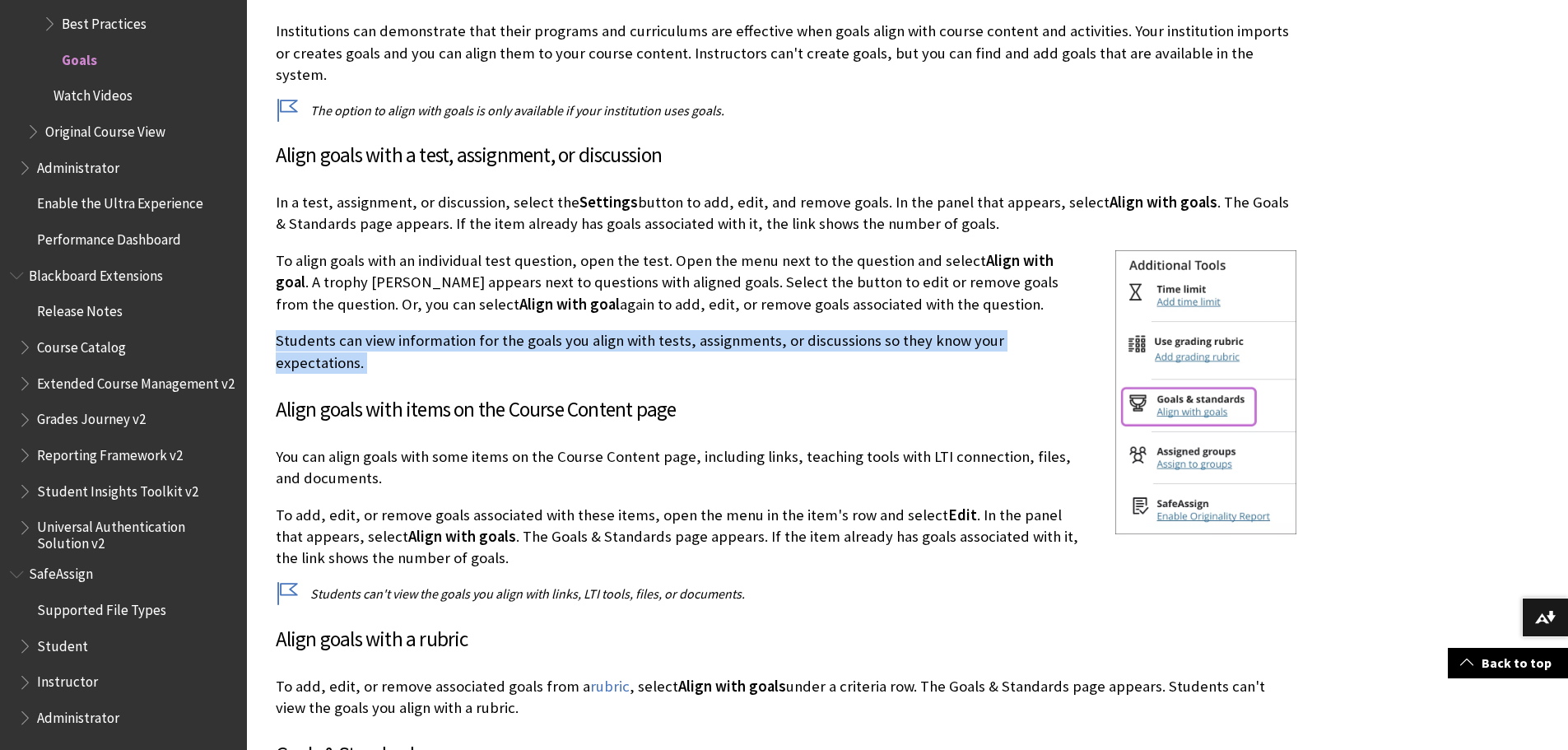
click at [707, 330] on p "Students can view information for the goals you align with tests, assignments, …" at bounding box center [786, 351] width 1021 height 43
drag, startPoint x: 725, startPoint y: 88, endPoint x: 310, endPoint y: 87, distance: 415.0
click at [310, 101] on p "The option to align with goals is only available if your institution uses goals." at bounding box center [786, 110] width 1021 height 18
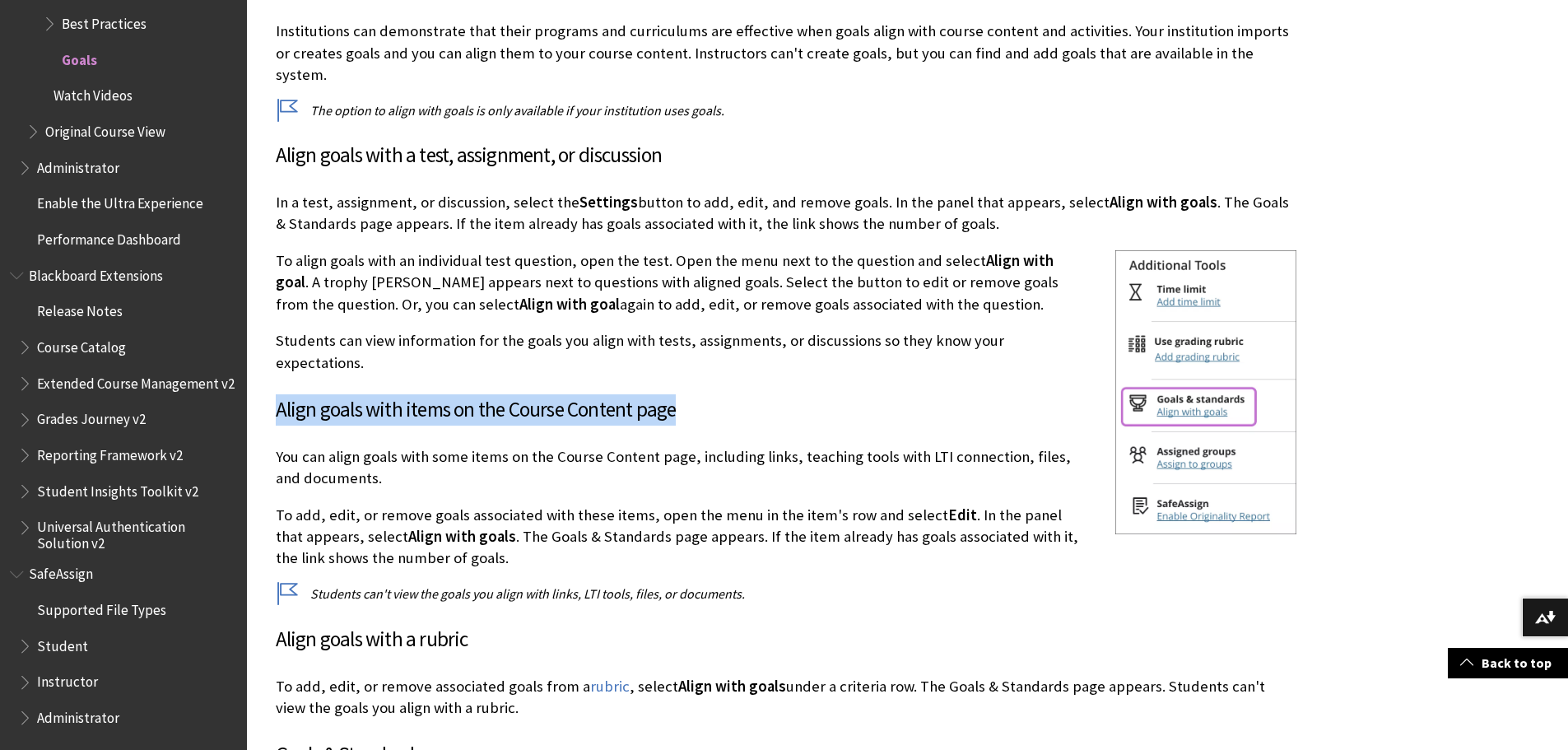
drag, startPoint x: 676, startPoint y: 367, endPoint x: 263, endPoint y: 334, distance: 414.3
drag, startPoint x: 357, startPoint y: 426, endPoint x: 273, endPoint y: 416, distance: 84.6
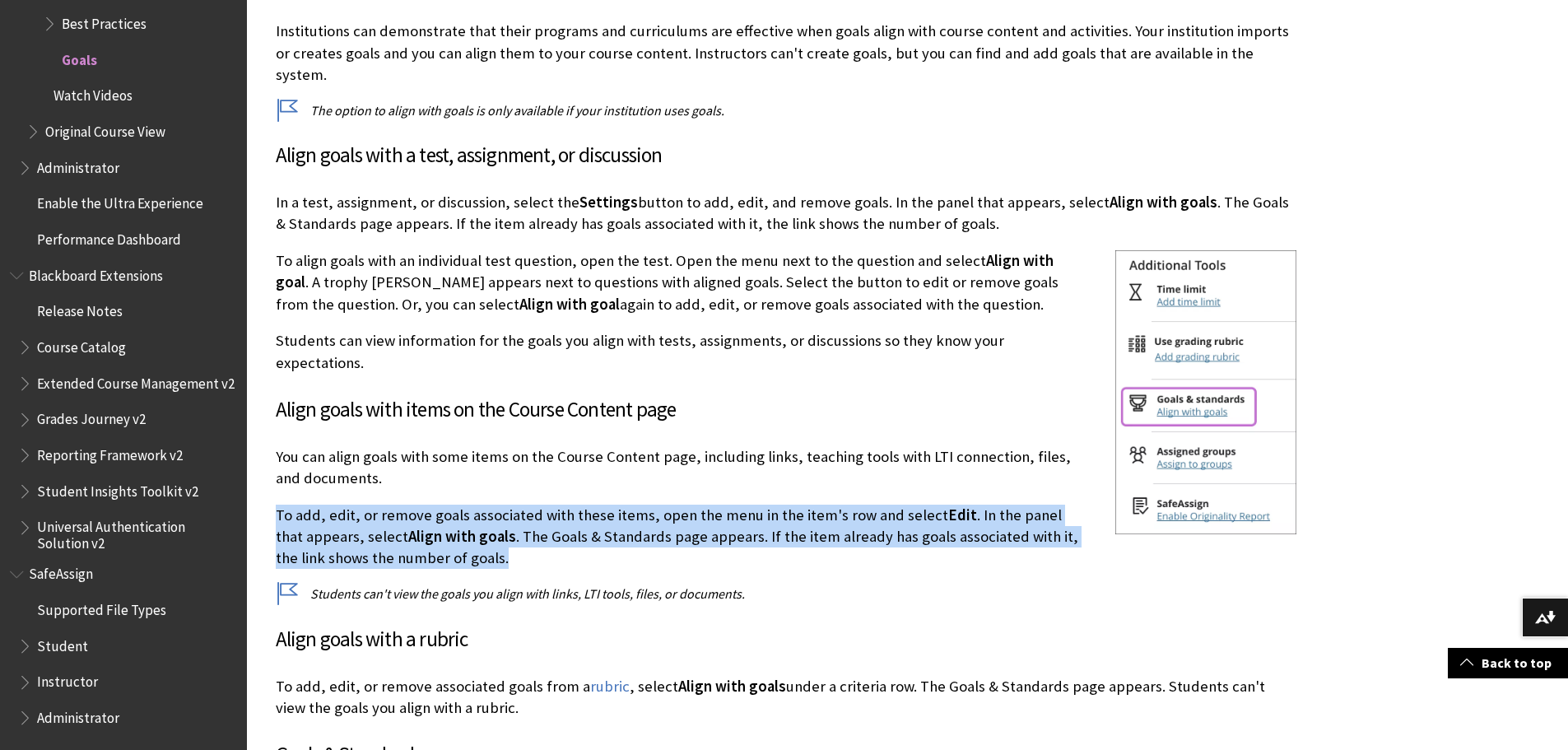
drag, startPoint x: 449, startPoint y: 511, endPoint x: 278, endPoint y: 477, distance: 174.3
click at [278, 504] on p "To add, edit, or remove goals associated with these items, open the menu in the…" at bounding box center [786, 537] width 1021 height 65
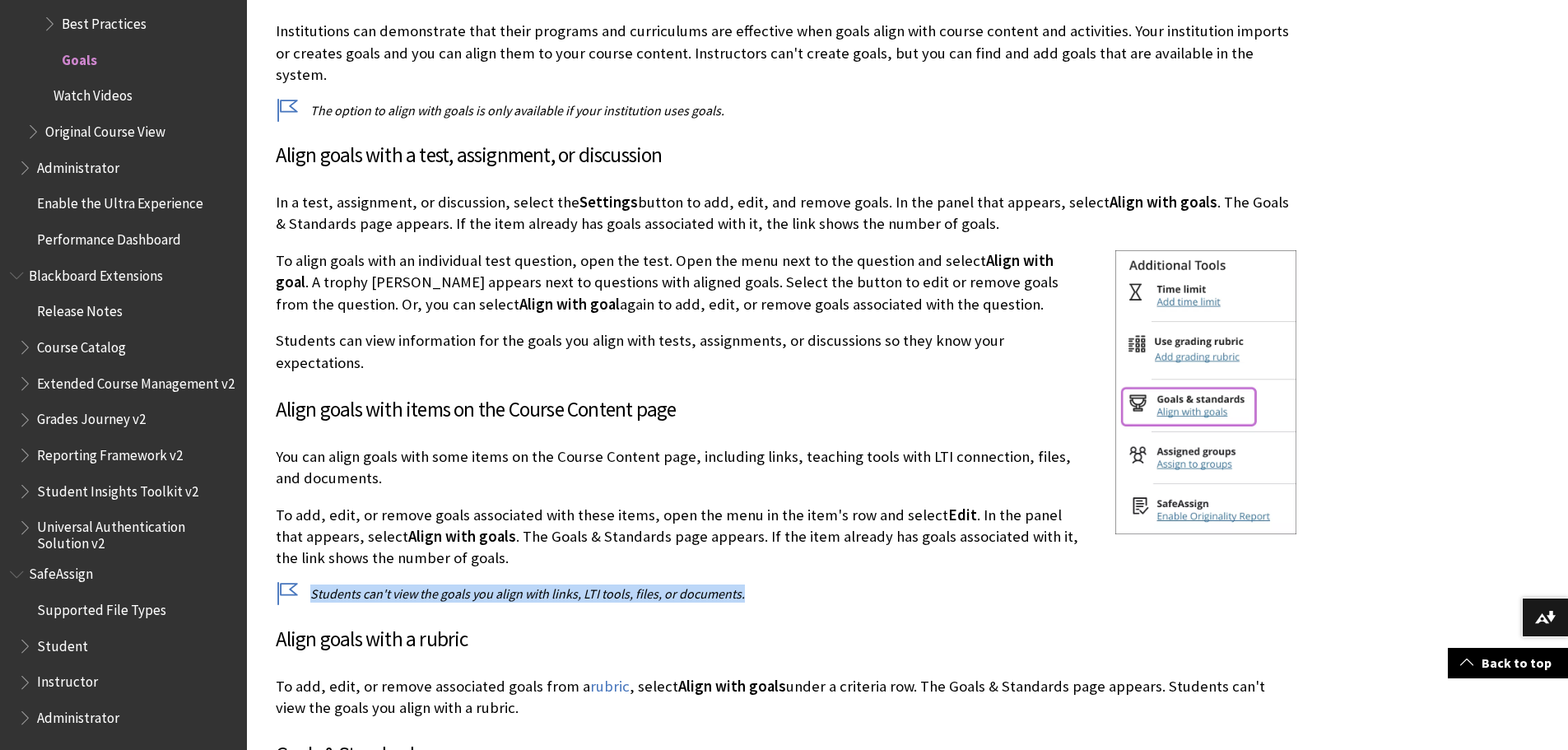
drag, startPoint x: 743, startPoint y: 553, endPoint x: 304, endPoint y: 554, distance: 439.0
click at [304, 585] on p "Students can't view the goals you align with links, LTI tools, files, or docume…" at bounding box center [786, 594] width 1021 height 18
click at [391, 624] on h3 "Align goals with a rubric" at bounding box center [786, 639] width 1021 height 31
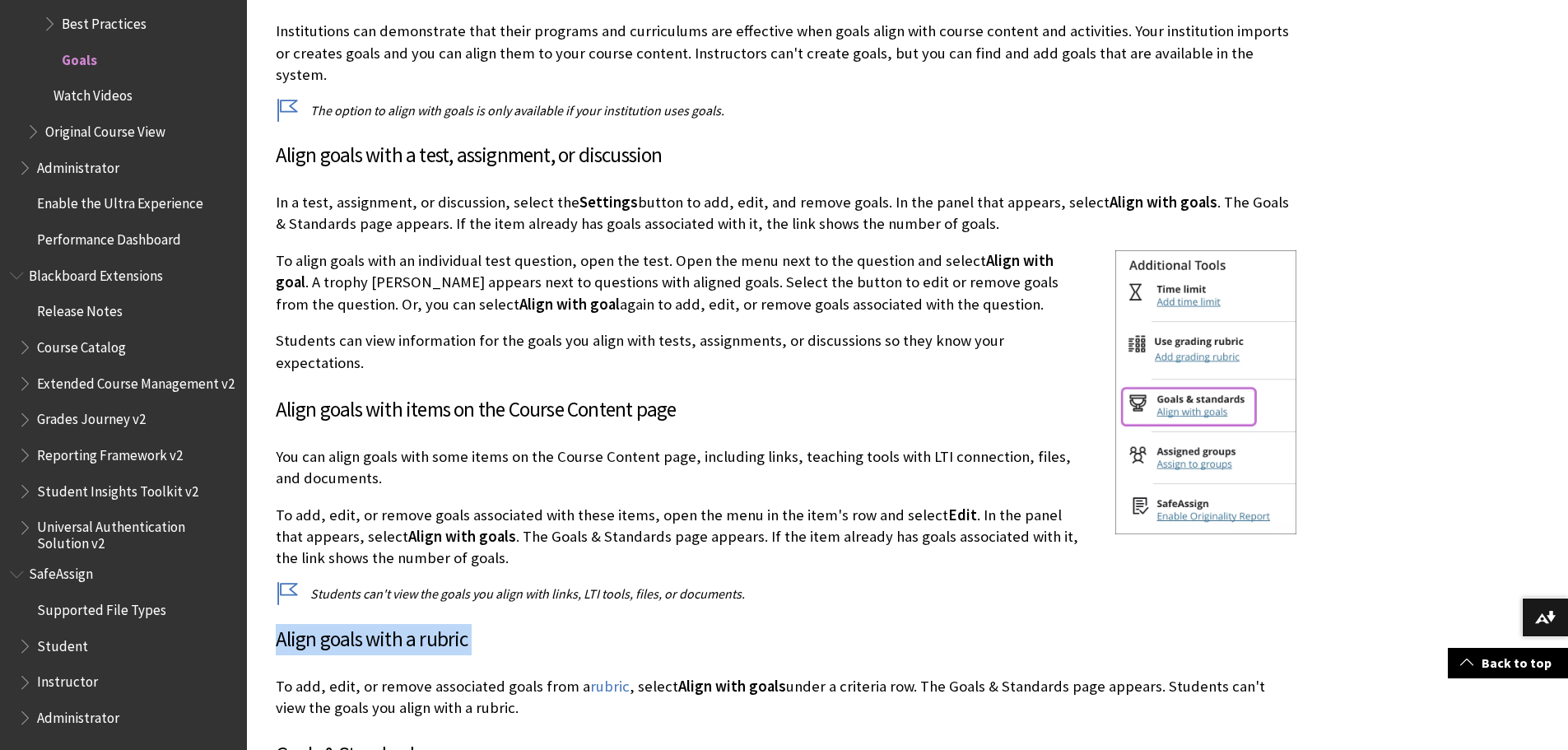
click at [391, 624] on h3 "Align goals with a rubric" at bounding box center [786, 639] width 1021 height 31
drag, startPoint x: 460, startPoint y: 662, endPoint x: 265, endPoint y: 642, distance: 196.0
click at [578, 676] on p "To add, edit, or remove associated goals from a rubric , select Align with goal…" at bounding box center [786, 697] width 1021 height 43
click at [591, 677] on link "rubric" at bounding box center [611, 686] width 40 height 20
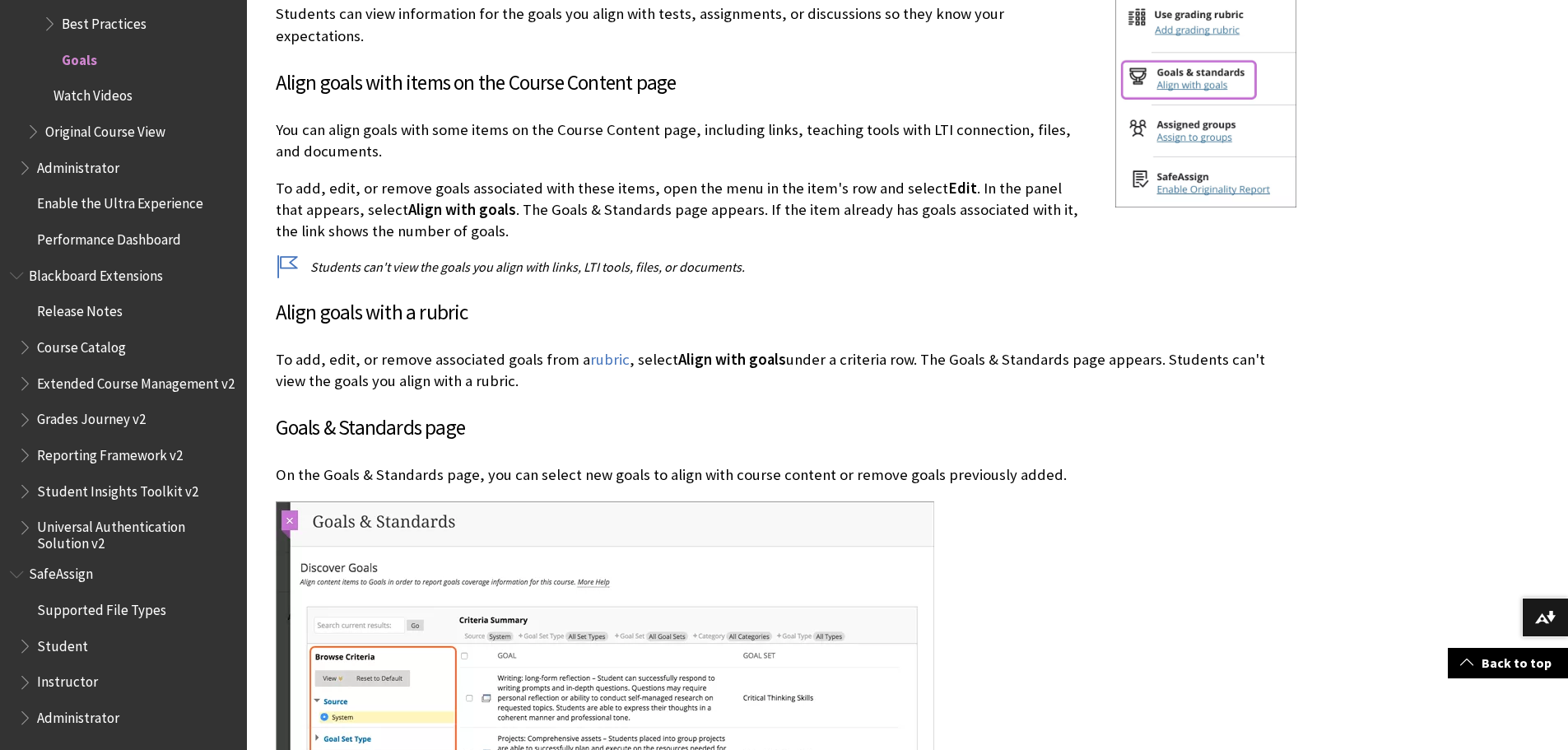
scroll to position [1235, 0]
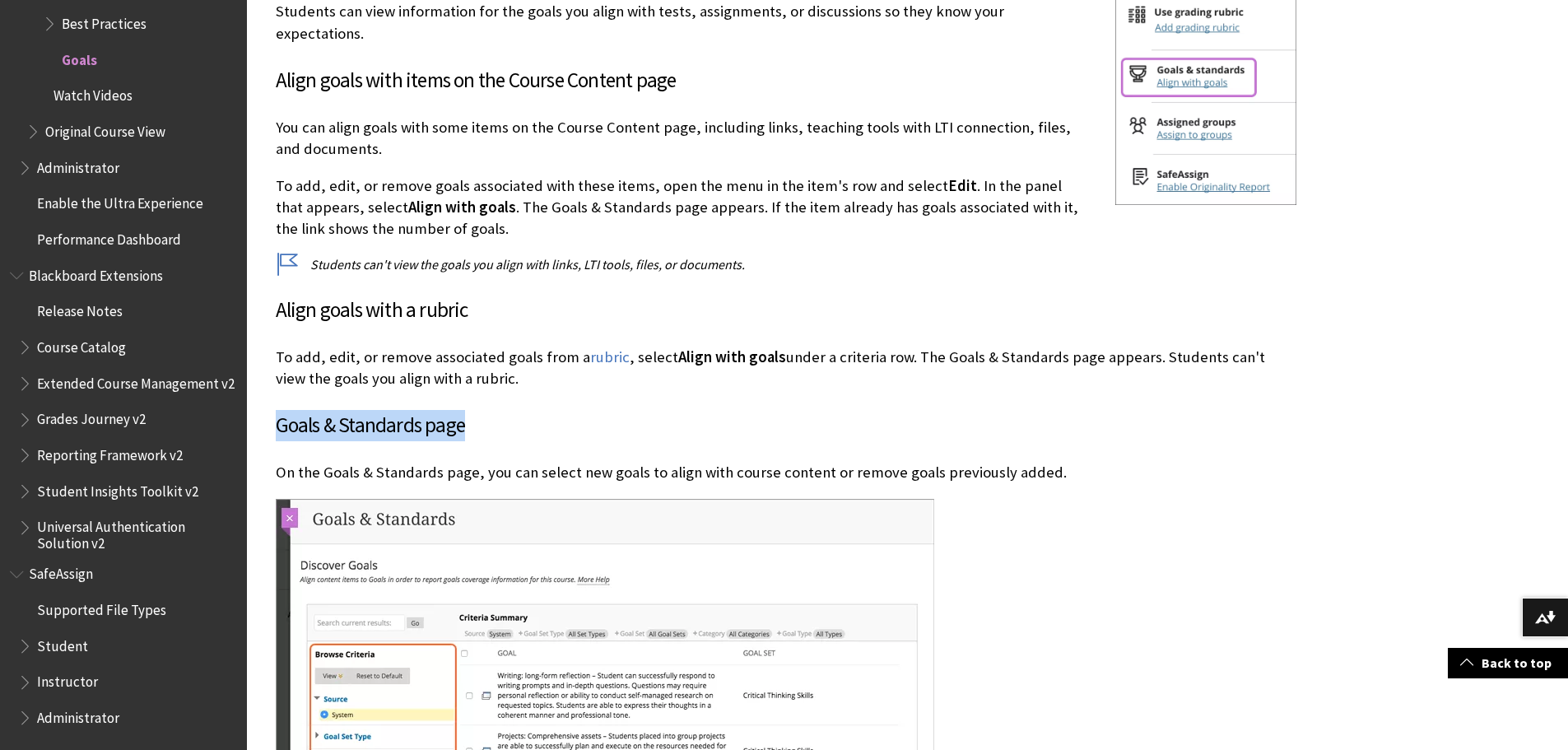
drag, startPoint x: 465, startPoint y: 388, endPoint x: 276, endPoint y: 383, distance: 189.1
click at [276, 410] on h3 "Goals & Standards page" at bounding box center [786, 425] width 1021 height 31
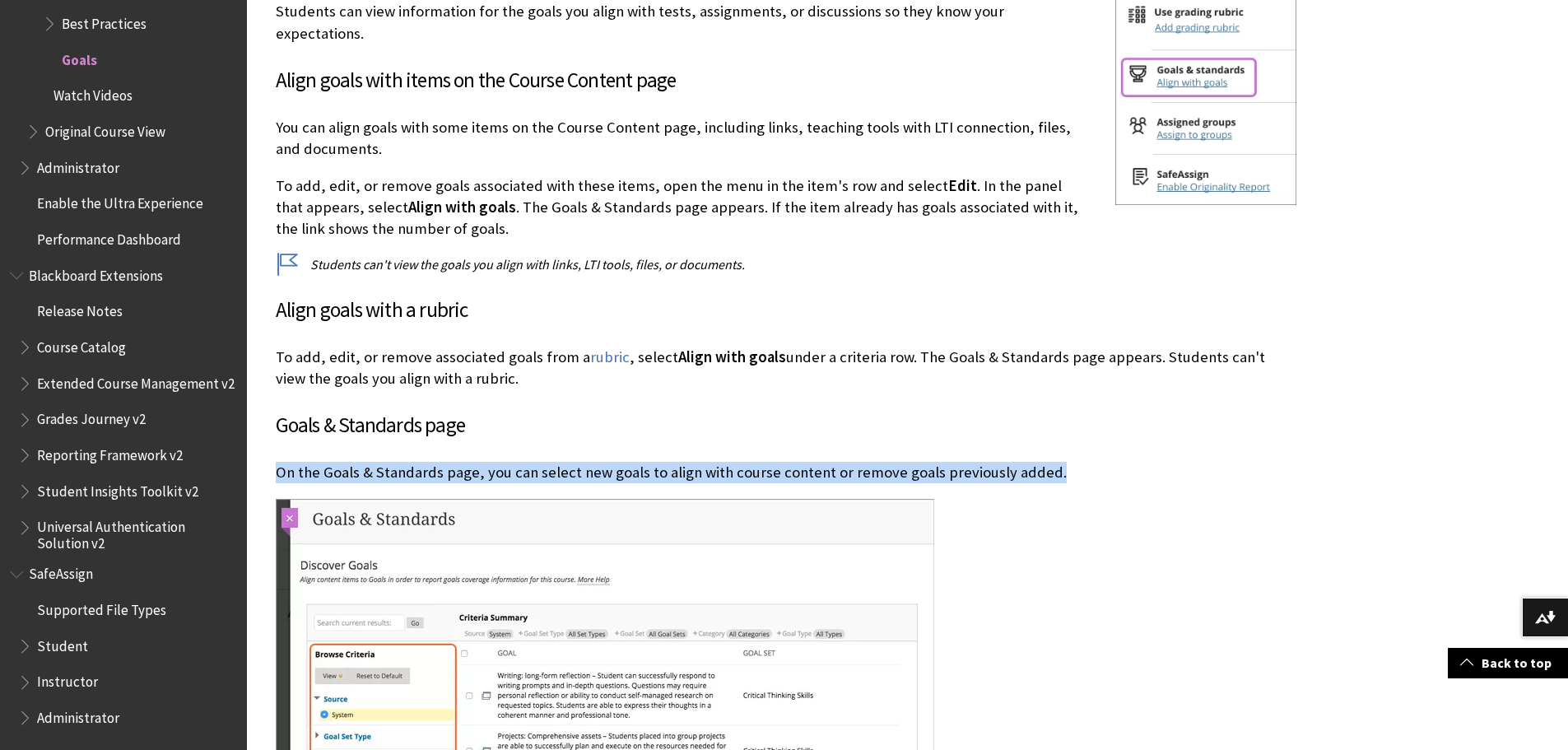
drag, startPoint x: 1041, startPoint y: 426, endPoint x: 264, endPoint y: 419, distance: 777.0
click at [264, 419] on div "Goals In the Ultra Course View, you can align goals to multiple items in your c…" at bounding box center [786, 451] width 1053 height 2426
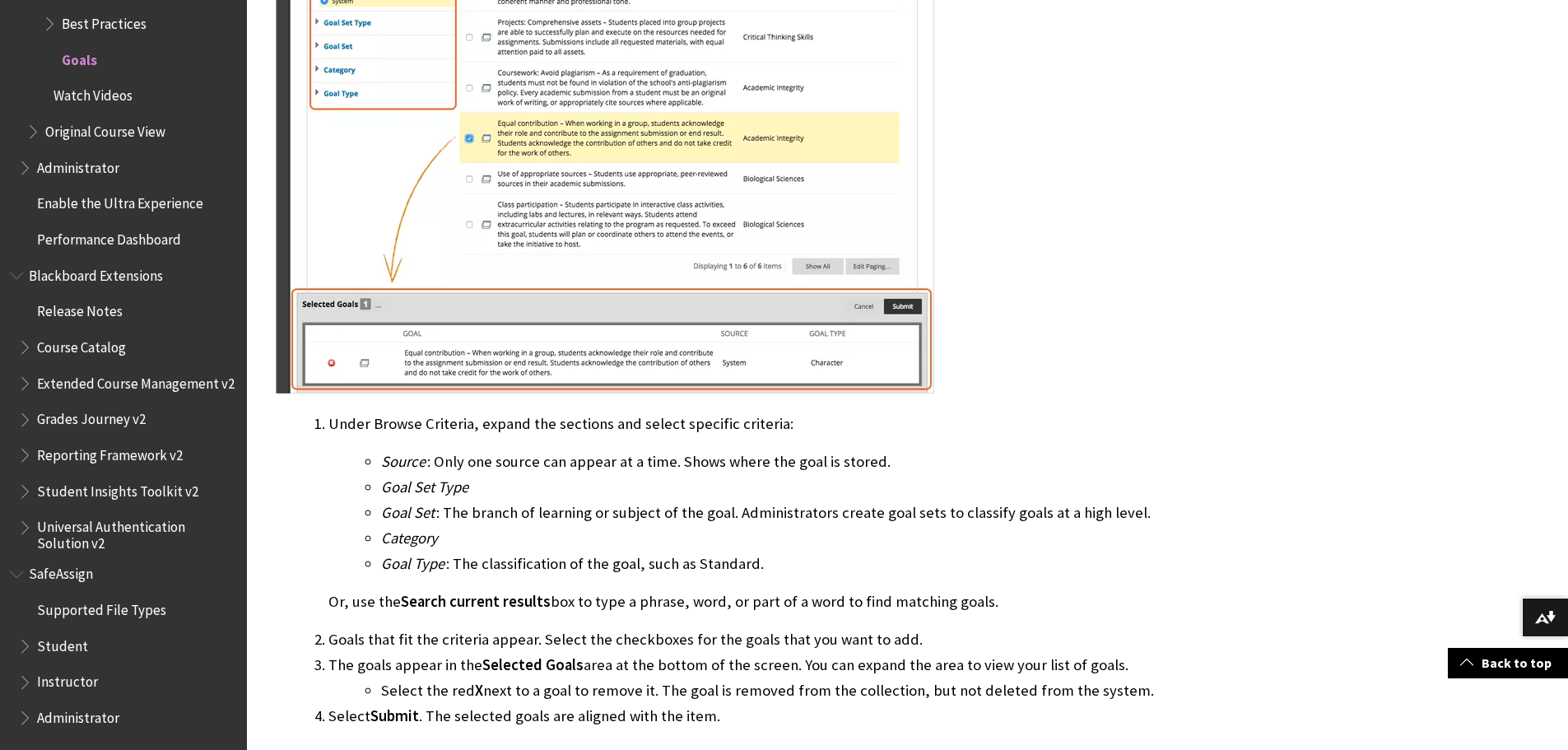
scroll to position [1976, 0]
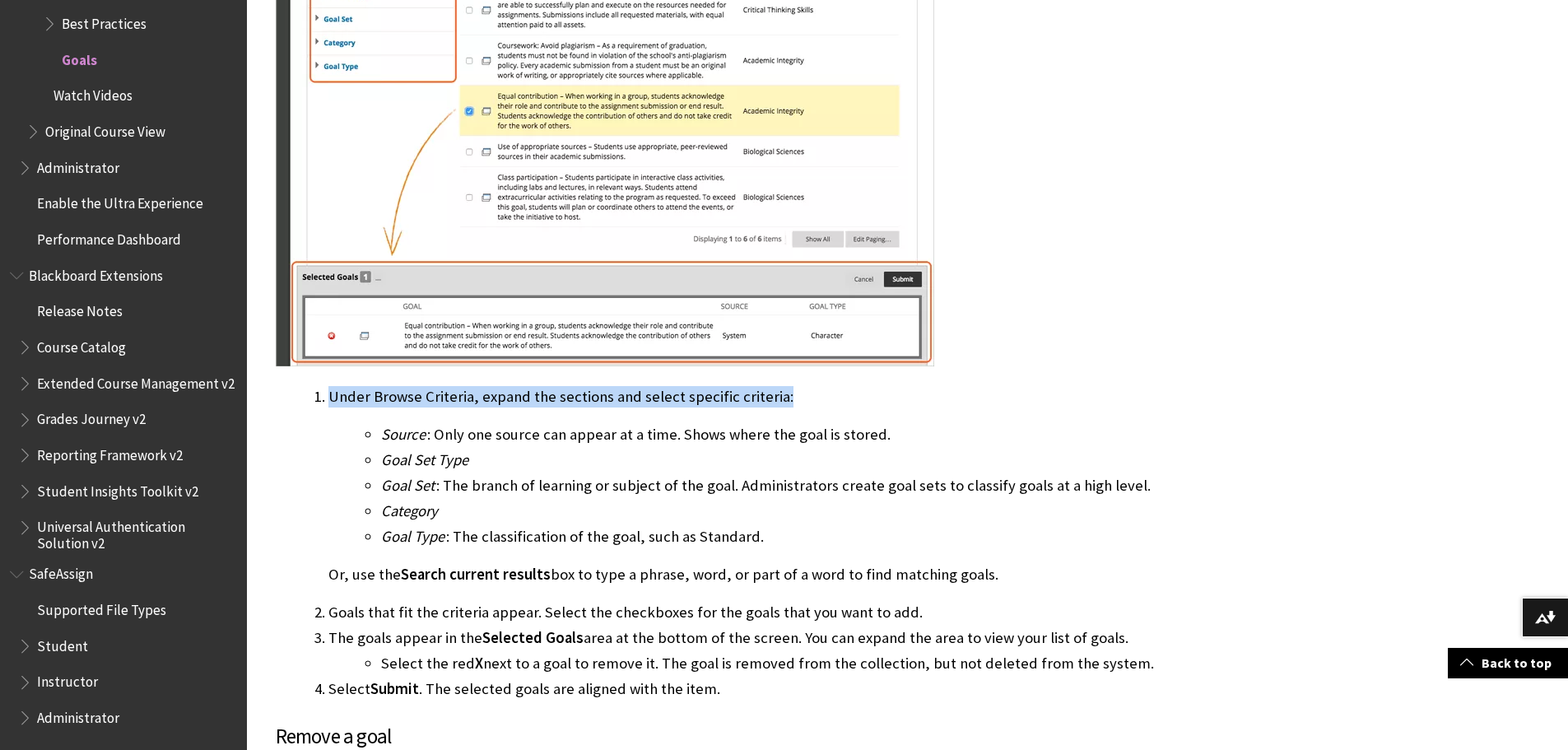
drag, startPoint x: 785, startPoint y: 354, endPoint x: 319, endPoint y: 366, distance: 466.2
click at [328, 385] on li "Under Browse Criteria, expand the sections and select specific criteria: Source…" at bounding box center [811, 485] width 968 height 200
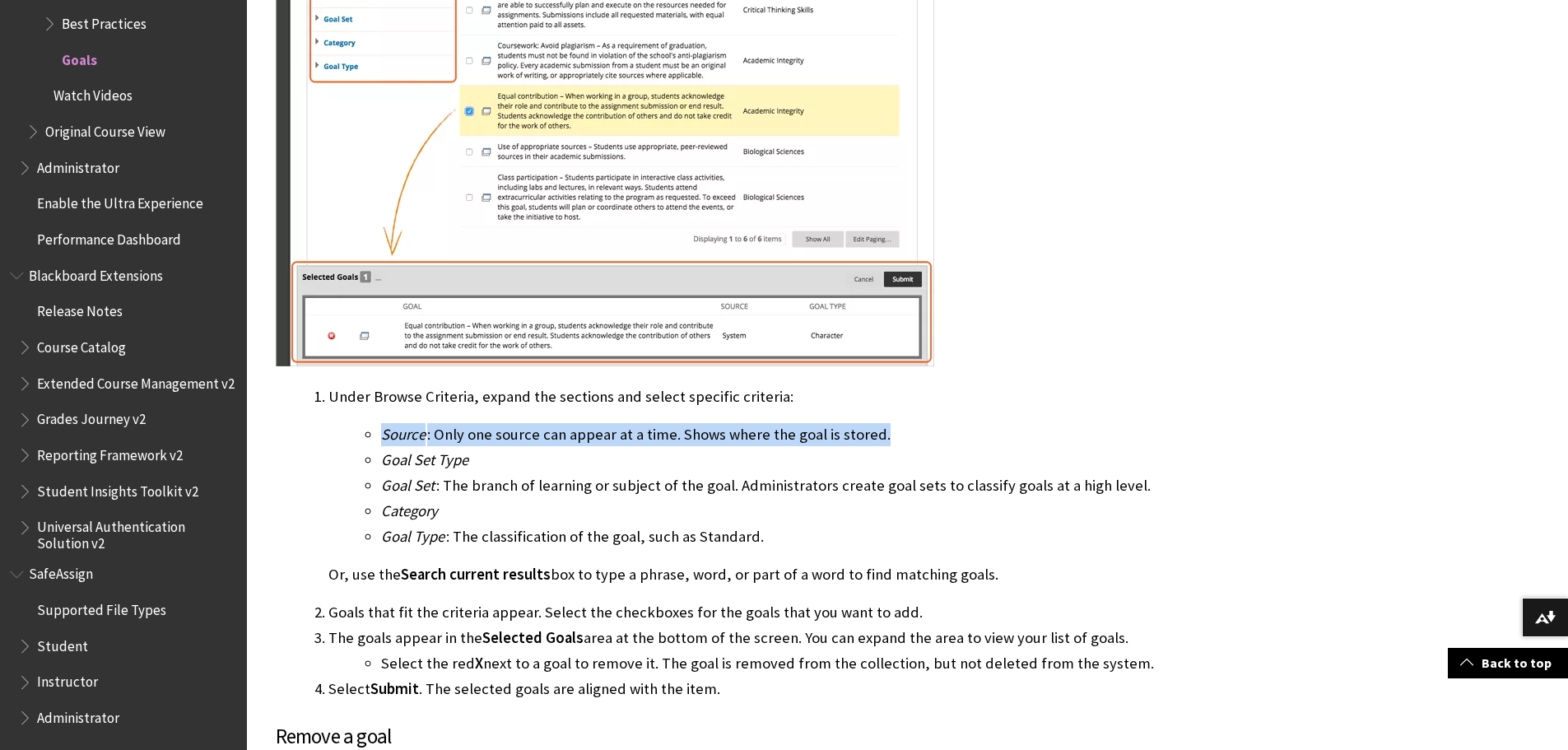
drag, startPoint x: 881, startPoint y: 389, endPoint x: 368, endPoint y: 377, distance: 513.1
click at [368, 385] on li "Under Browse Criteria, expand the sections and select specific criteria: Source…" at bounding box center [811, 485] width 968 height 200
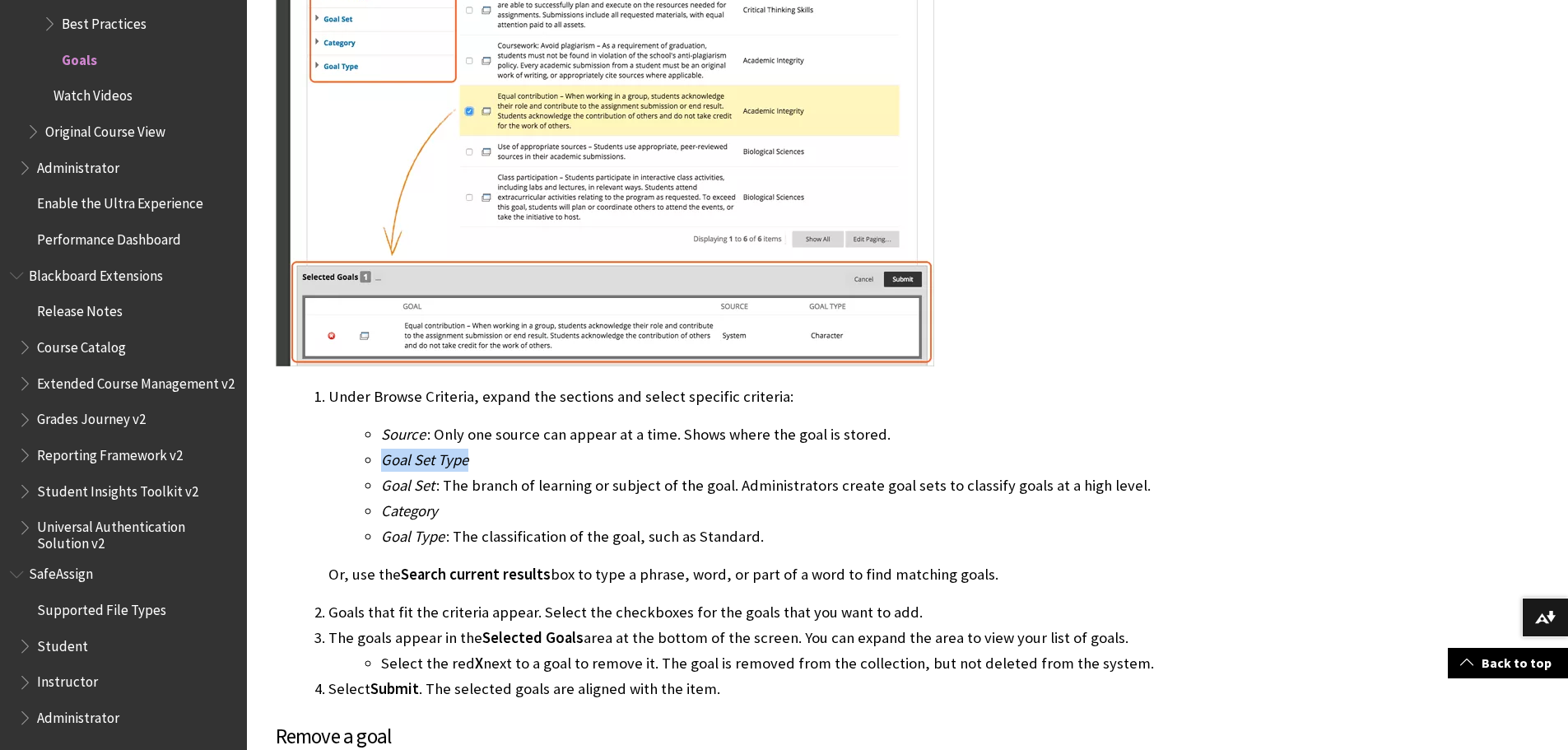
drag, startPoint x: 478, startPoint y: 419, endPoint x: 375, endPoint y: 417, distance: 103.0
click at [375, 423] on ul "Source : Only one source can appear at a time. Shows where the goal is stored. …" at bounding box center [811, 485] width 968 height 125
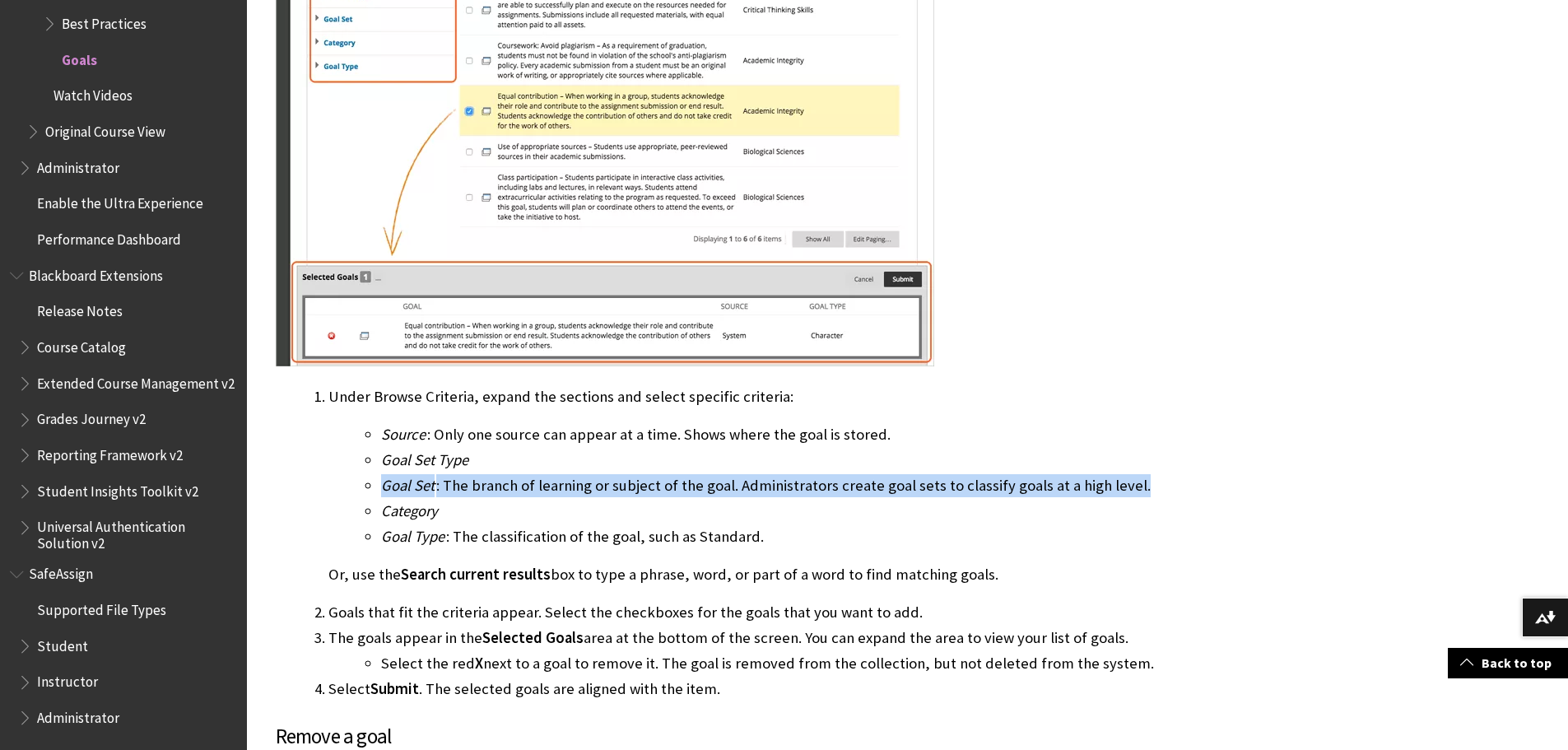
drag, startPoint x: 1129, startPoint y: 444, endPoint x: 378, endPoint y: 446, distance: 751.0
click at [378, 446] on ul "Source : Only one source can appear at a time. Shows where the goal is stored. …" at bounding box center [811, 485] width 968 height 125
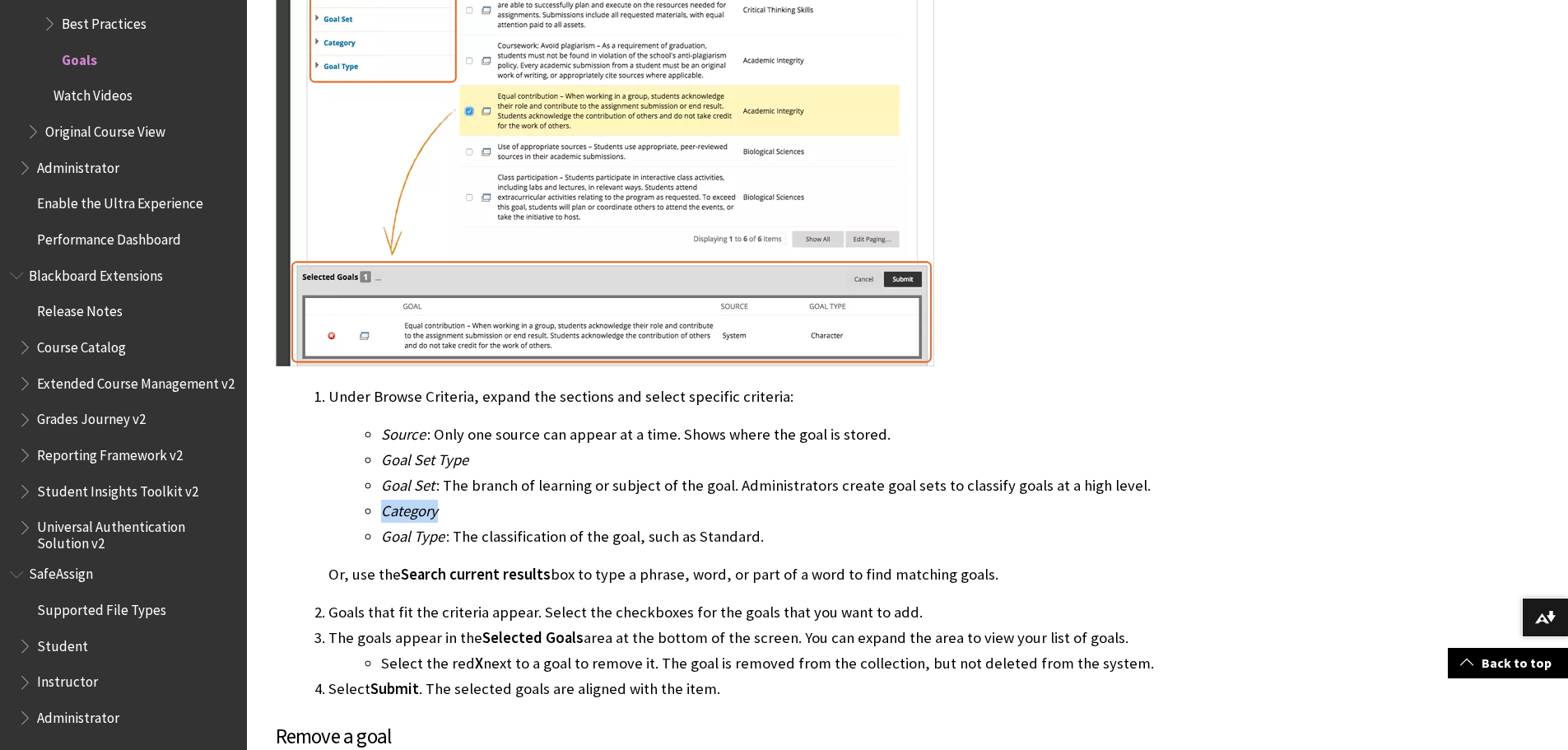
drag, startPoint x: 441, startPoint y: 466, endPoint x: 378, endPoint y: 460, distance: 63.3
click at [378, 460] on ul "Source : Only one source can appear at a time. Shows where the goal is stored. …" at bounding box center [811, 485] width 968 height 125
drag, startPoint x: 756, startPoint y: 495, endPoint x: 353, endPoint y: 498, distance: 403.0
click at [353, 498] on ul "Source : Only one source can appear at a time. Shows where the goal is stored. …" at bounding box center [811, 485] width 968 height 125
drag, startPoint x: 980, startPoint y: 532, endPoint x: 318, endPoint y: 524, distance: 662.0
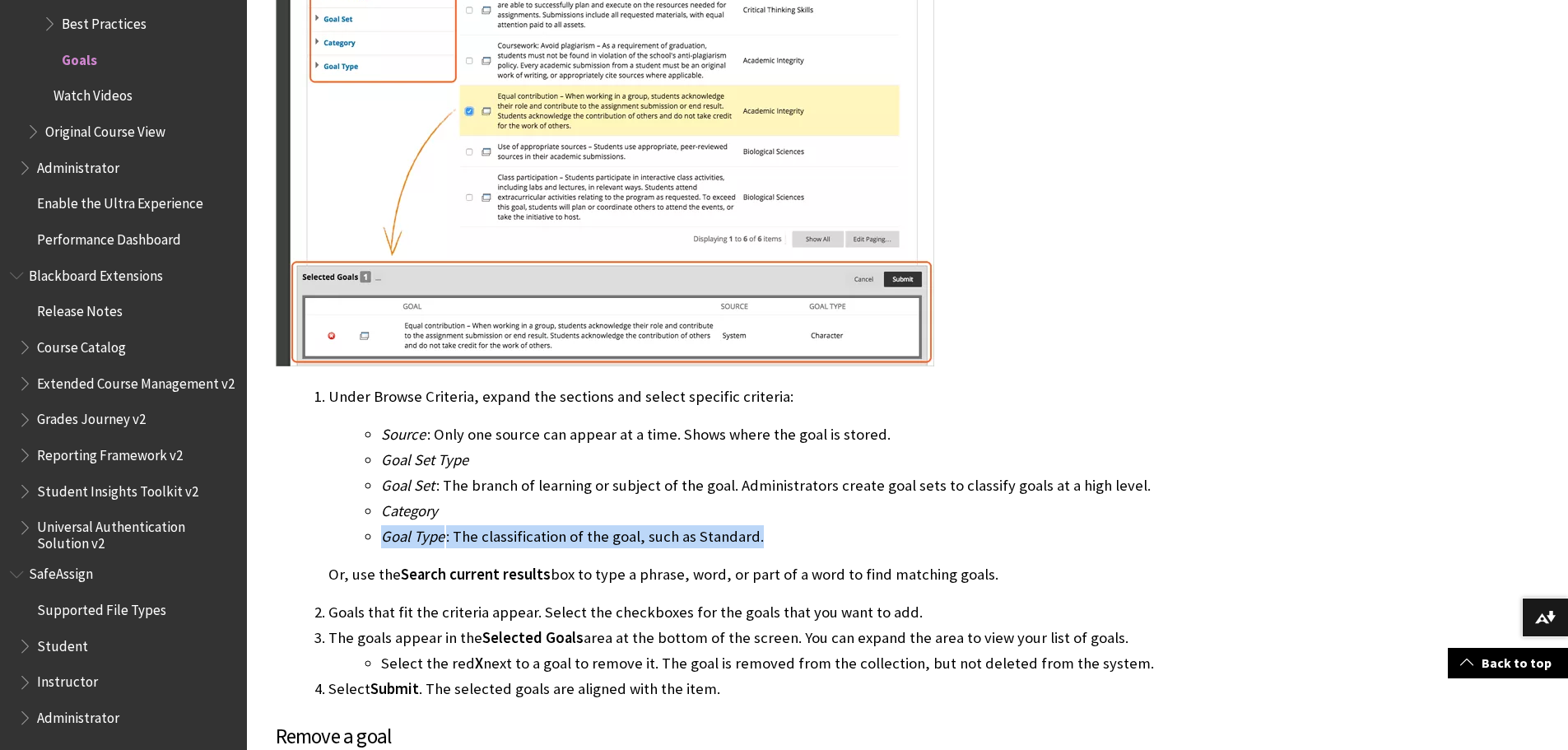
click at [318, 524] on ol "Under Browse Criteria, expand the sections and select specific criteria: Source…" at bounding box center [786, 542] width 1021 height 316
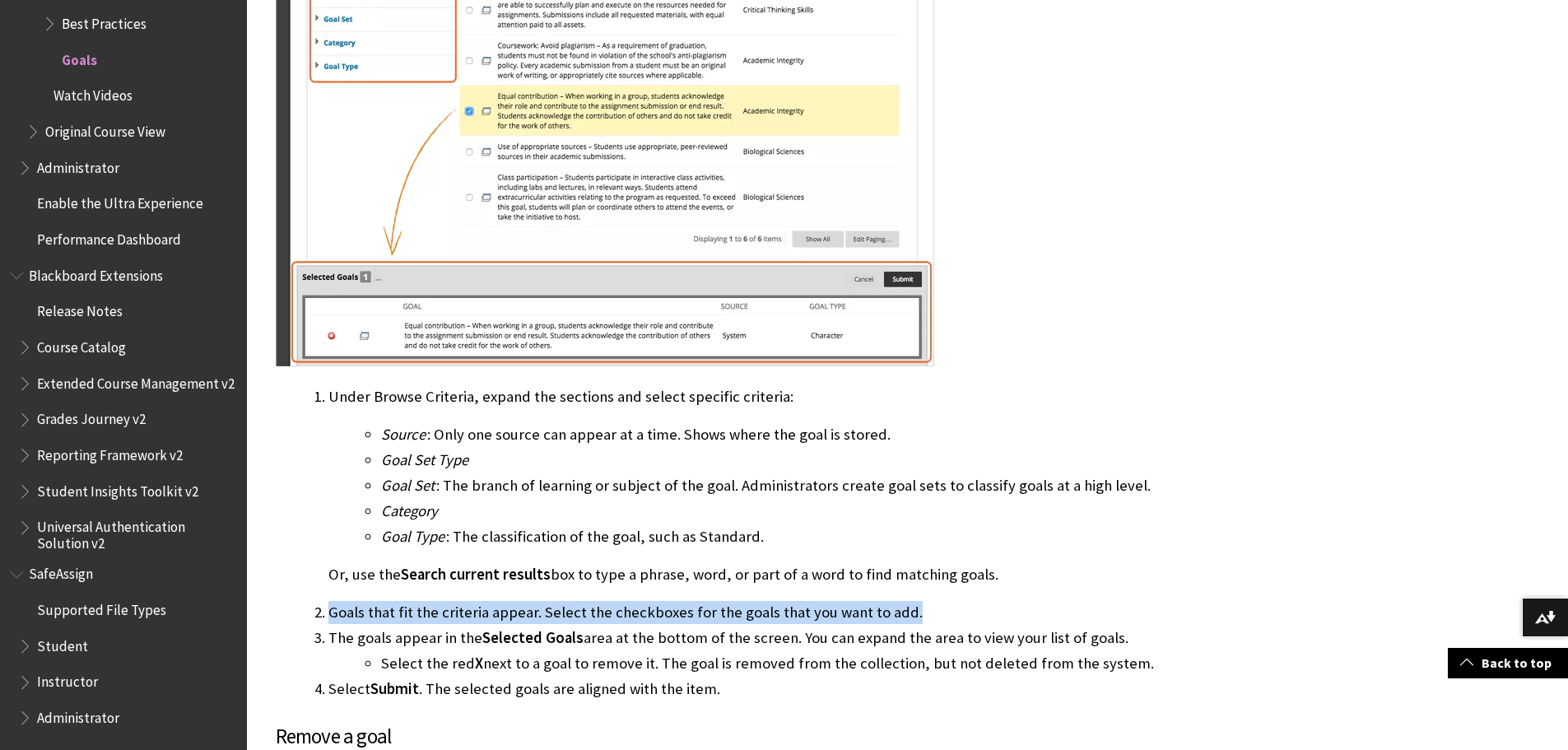
drag, startPoint x: 903, startPoint y: 572, endPoint x: 319, endPoint y: 566, distance: 584.0
click at [328, 601] on li "Goals that fit the criteria appear. Select the checkboxes for the goals that yo…" at bounding box center [811, 613] width 968 height 23
click at [1105, 627] on li "The goals appear in the Selected Goals area at the bottom of the screen. You ca…" at bounding box center [811, 650] width 968 height 48
drag, startPoint x: 1127, startPoint y: 622, endPoint x: 373, endPoint y: 608, distance: 754.1
click at [373, 627] on li "The goals appear in the Selected Goals area at the bottom of the screen. You ca…" at bounding box center [811, 650] width 968 height 48
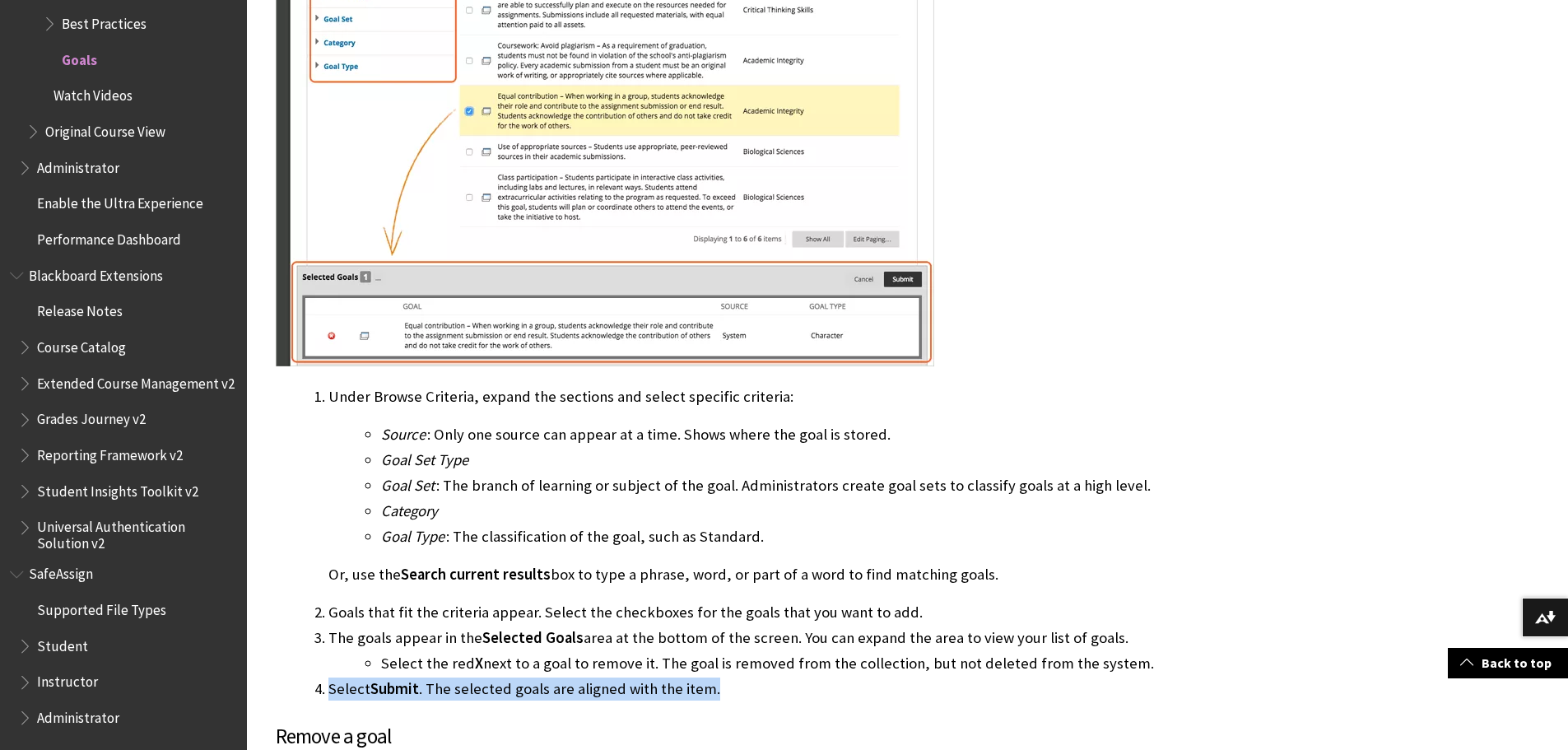
drag, startPoint x: 709, startPoint y: 646, endPoint x: 307, endPoint y: 648, distance: 402.0
click at [307, 648] on ol "Under Browse Criteria, expand the sections and select specific criteria: Source…" at bounding box center [786, 542] width 1021 height 316
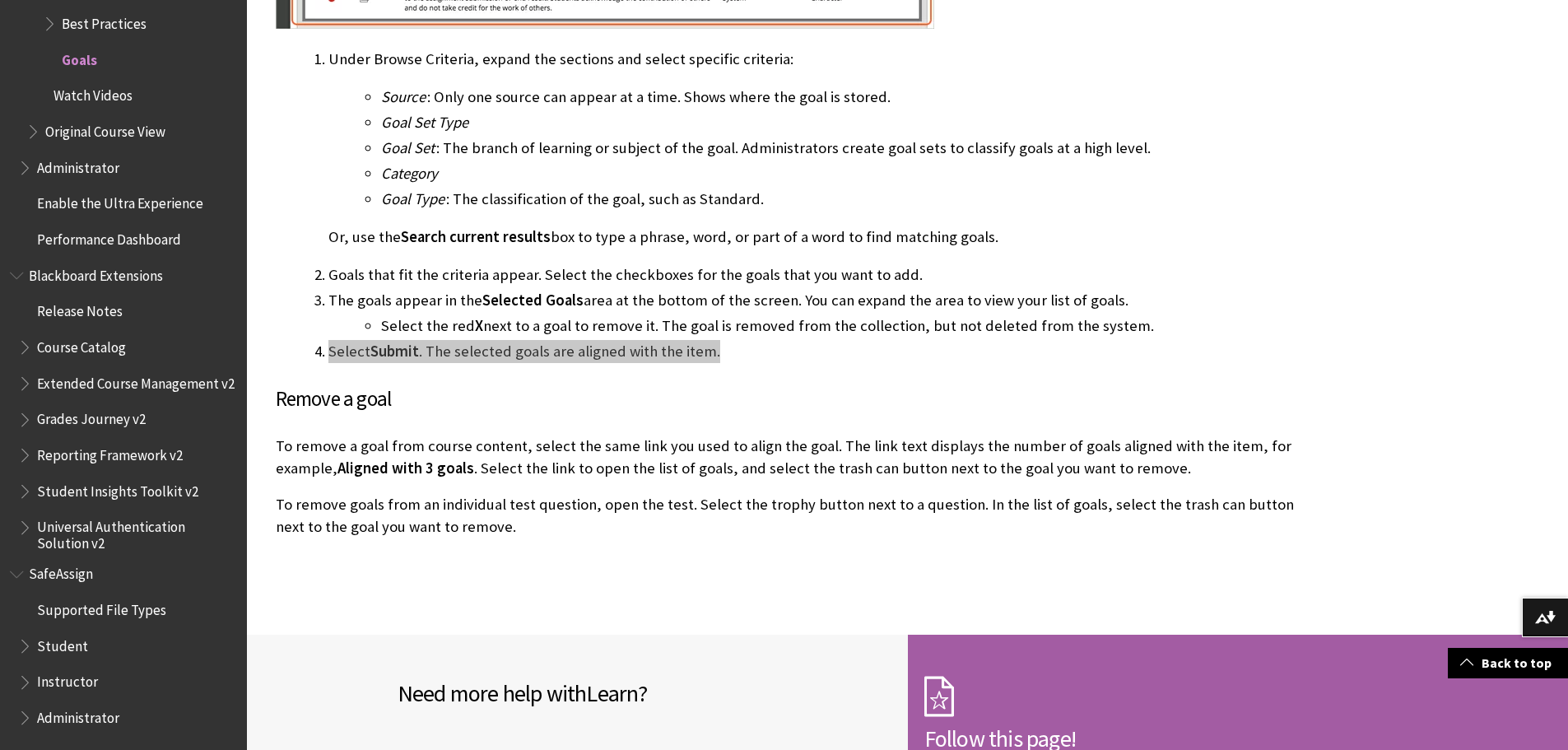
scroll to position [2470, 0]
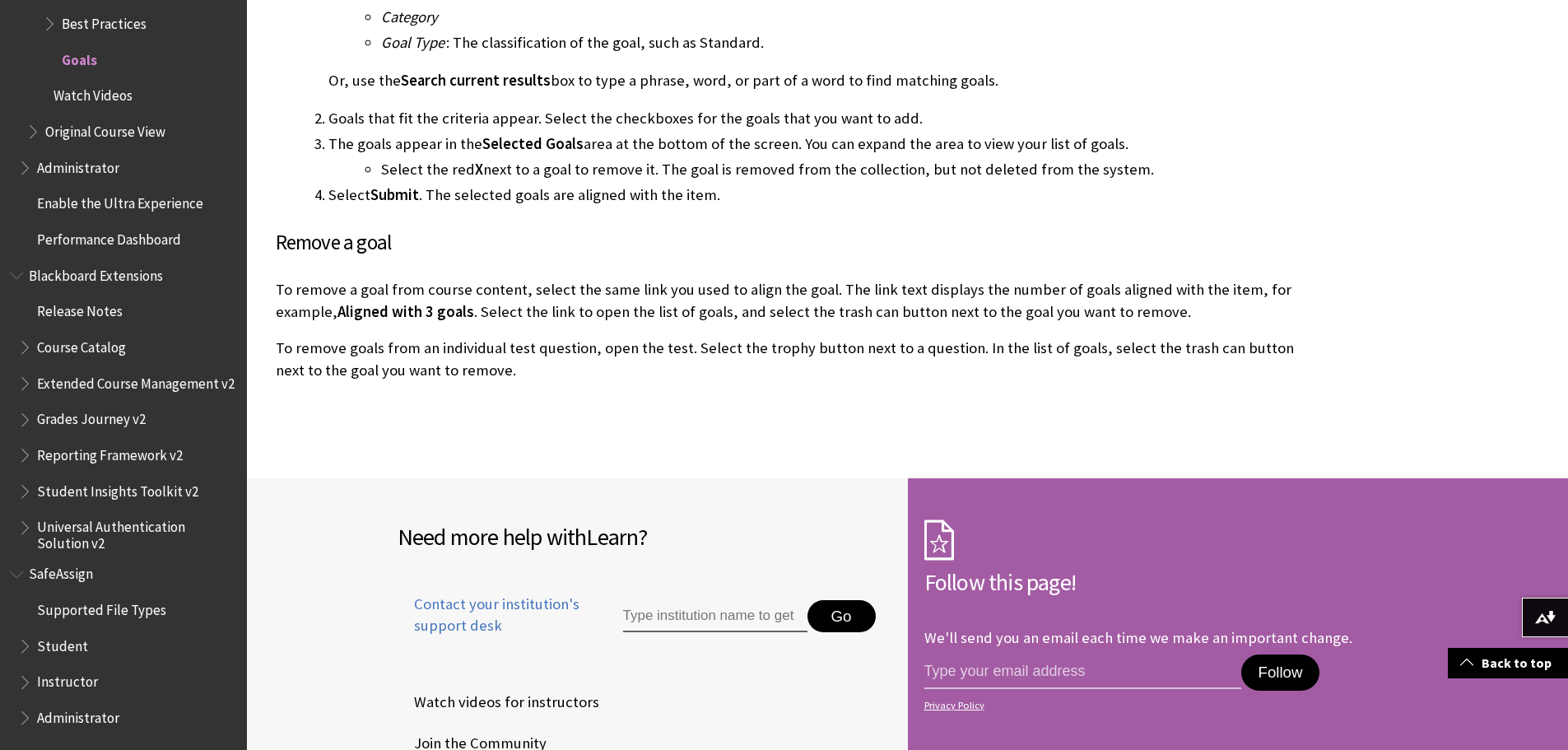
click at [328, 228] on h3 "Remove a goal" at bounding box center [786, 243] width 1021 height 31
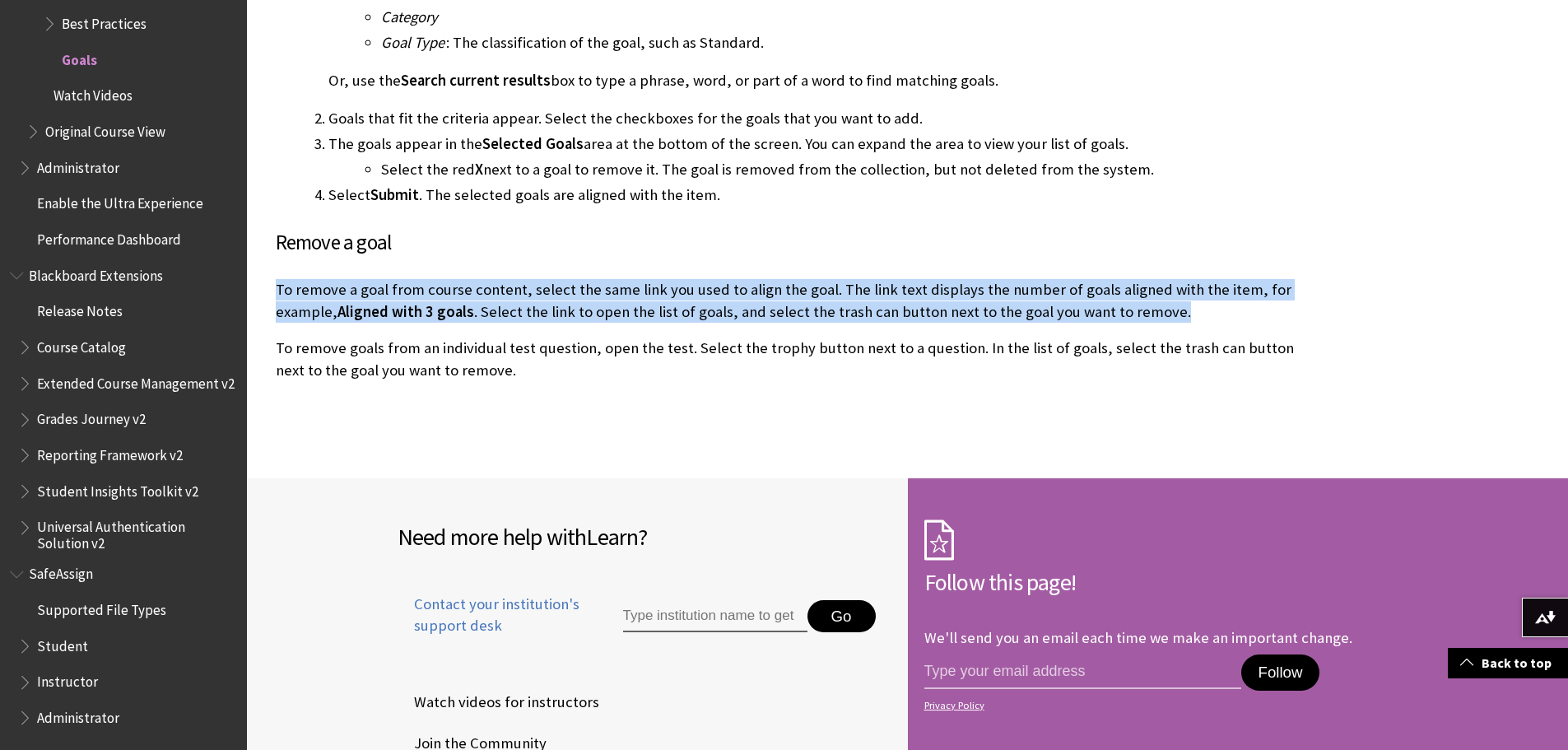
drag, startPoint x: 1166, startPoint y: 261, endPoint x: 258, endPoint y: 241, distance: 908.2
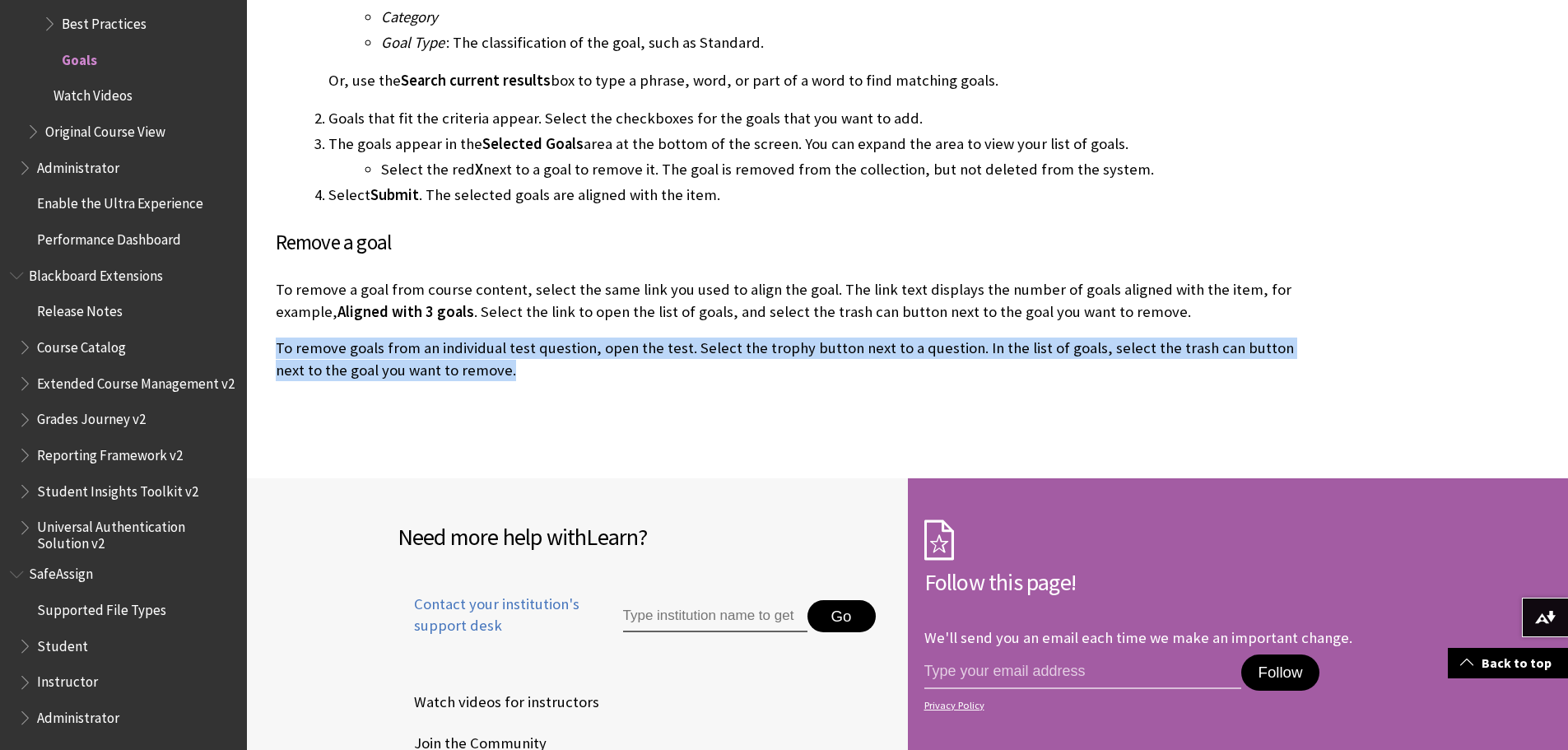
drag, startPoint x: 483, startPoint y: 322, endPoint x: 266, endPoint y: 298, distance: 218.3
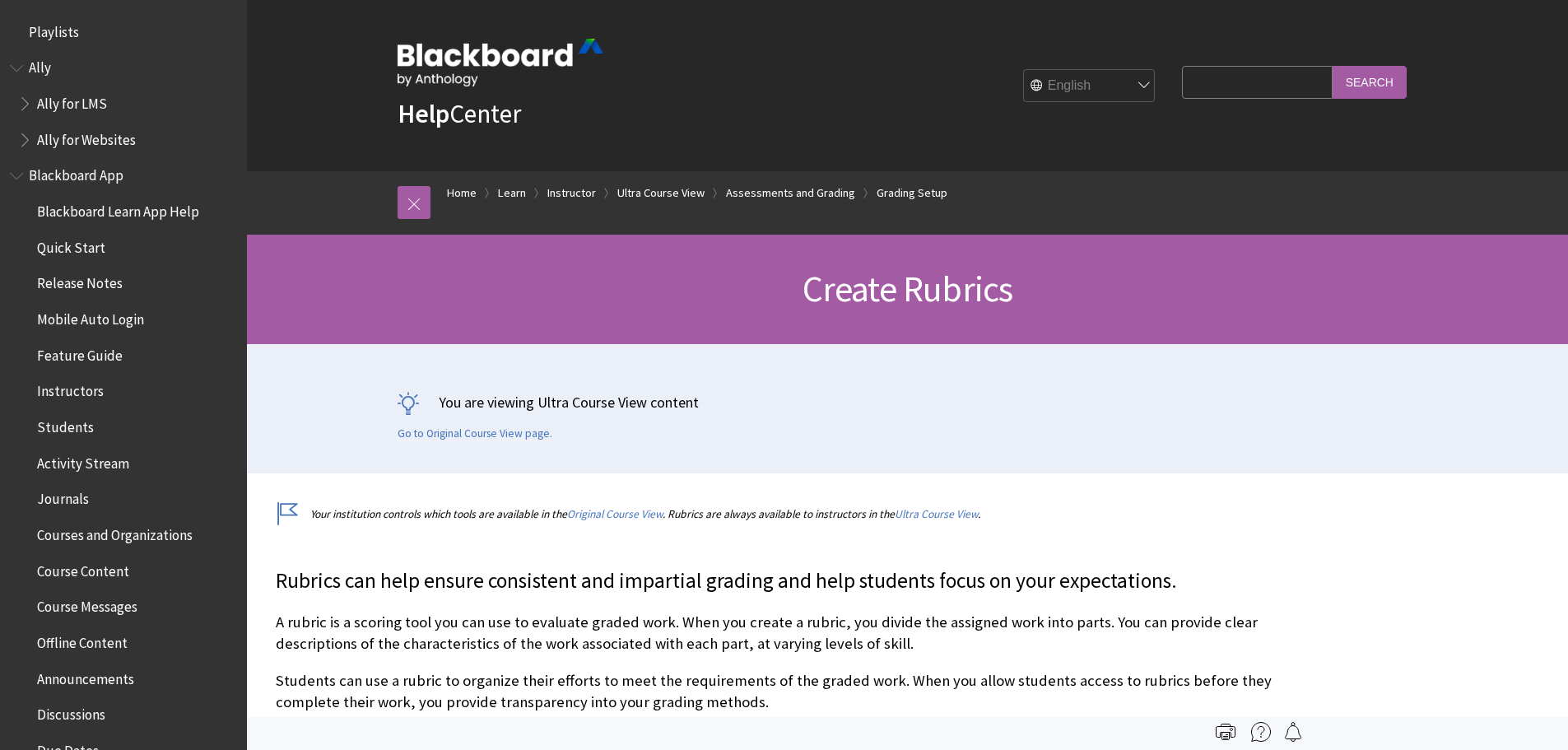
scroll to position [2579, 0]
